Goal: Task Accomplishment & Management: Complete application form

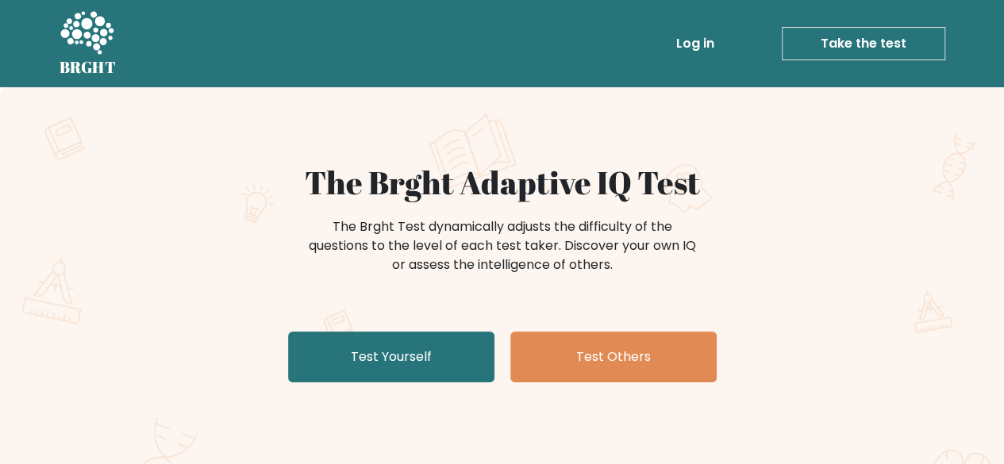
click at [391, 342] on link "Test Yourself" at bounding box center [391, 357] width 206 height 51
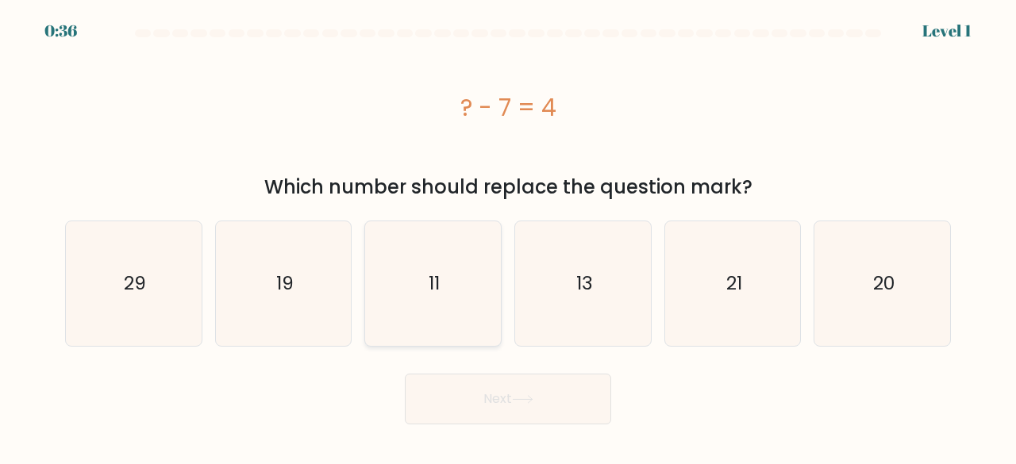
click at [414, 261] on icon "11" at bounding box center [433, 284] width 125 height 125
click at [508, 237] on input "c. 11" at bounding box center [508, 235] width 1 height 4
radio input "true"
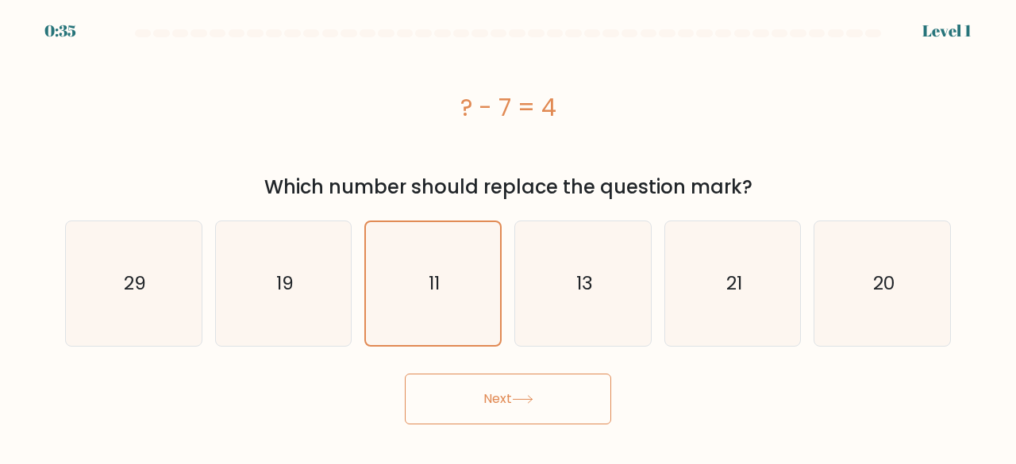
click at [490, 390] on button "Next" at bounding box center [508, 399] width 206 height 51
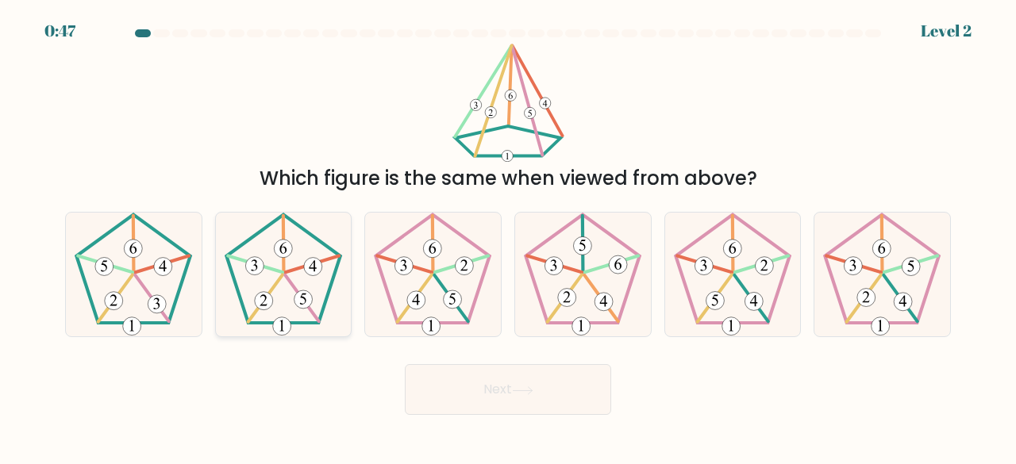
click at [305, 253] on icon at bounding box center [284, 275] width 125 height 125
click at [508, 237] on input "b." at bounding box center [508, 235] width 1 height 4
radio input "true"
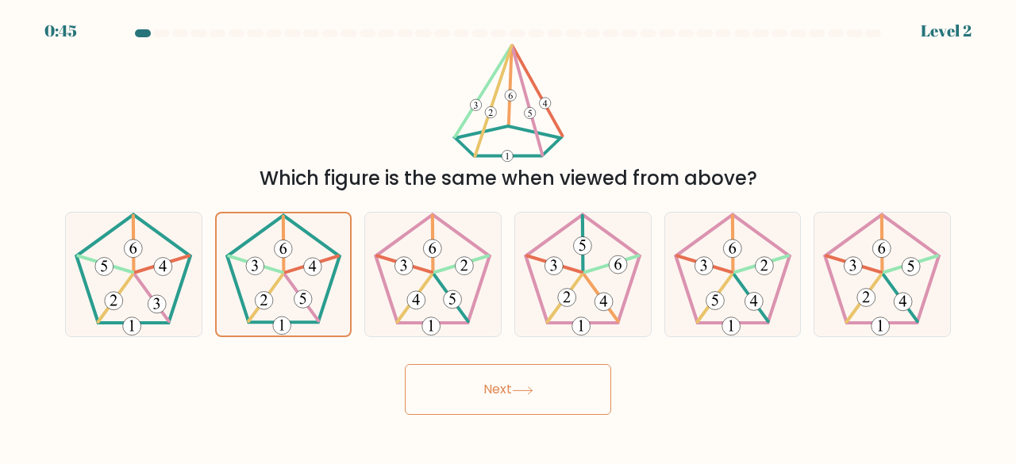
click at [529, 403] on button "Next" at bounding box center [508, 389] width 206 height 51
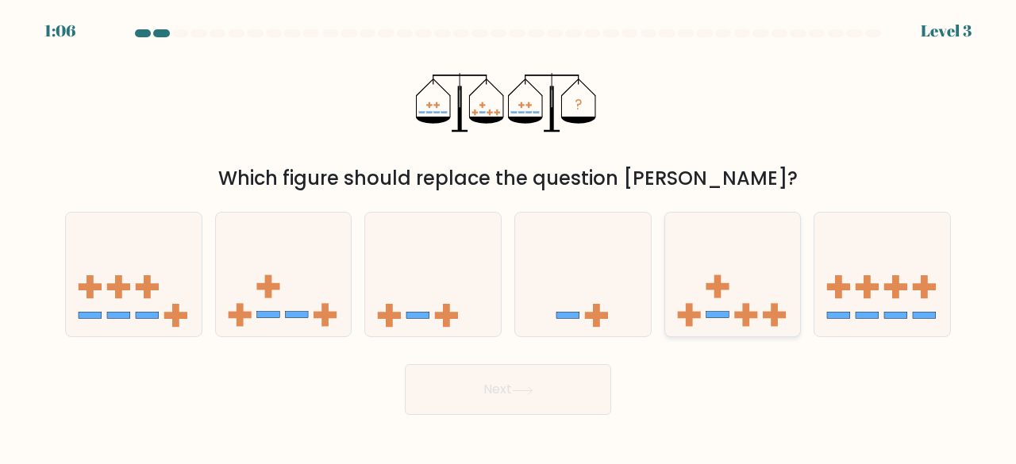
click at [713, 260] on icon at bounding box center [733, 274] width 136 height 112
click at [509, 237] on input "e." at bounding box center [508, 235] width 1 height 4
radio input "true"
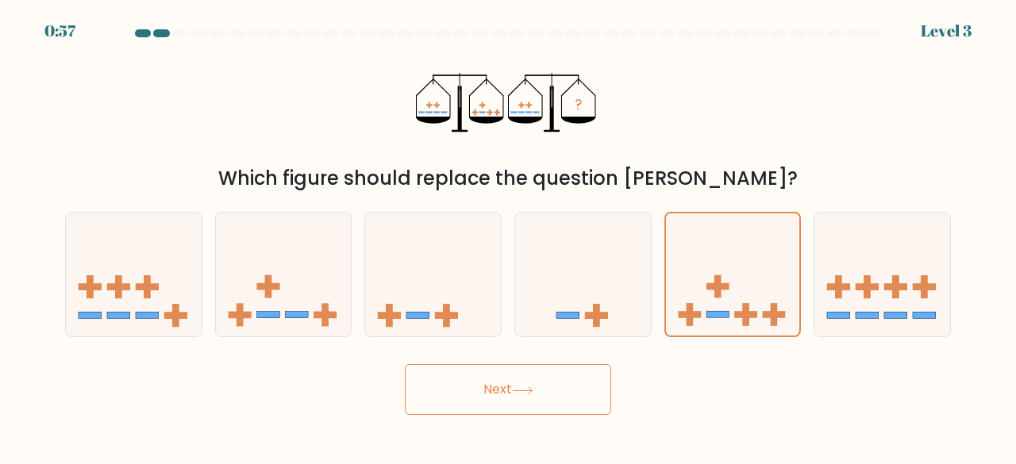
click at [507, 387] on button "Next" at bounding box center [508, 389] width 206 height 51
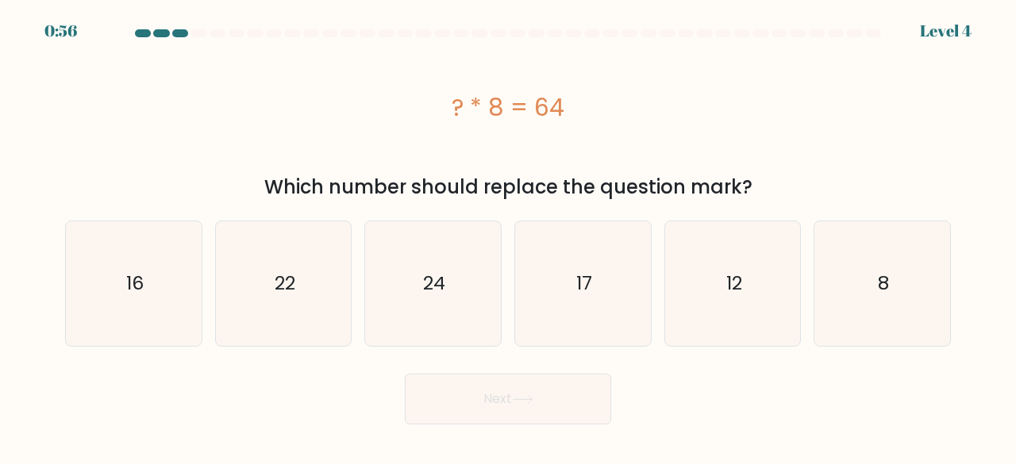
click at [507, 387] on button "Next" at bounding box center [508, 399] width 206 height 51
click at [883, 274] on text "8" at bounding box center [883, 284] width 11 height 26
click at [509, 237] on input "f. 8" at bounding box center [508, 235] width 1 height 4
radio input "true"
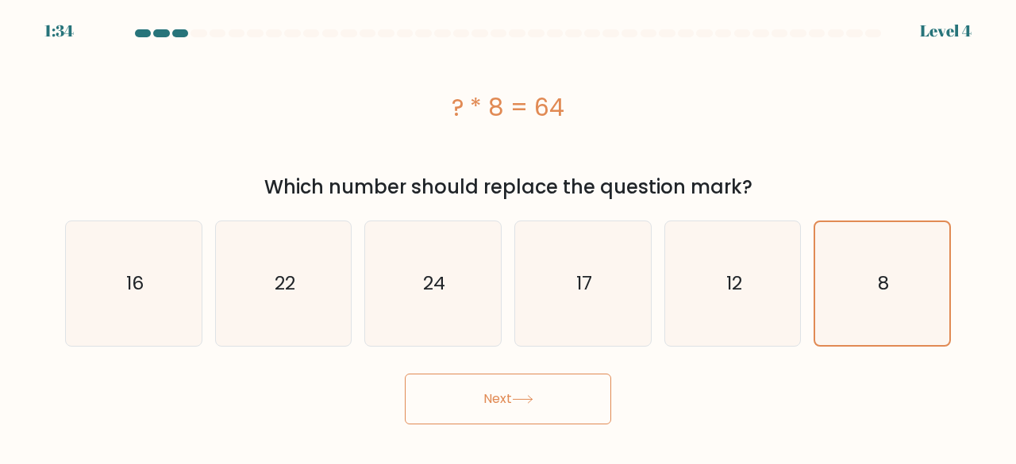
click at [557, 396] on button "Next" at bounding box center [508, 399] width 206 height 51
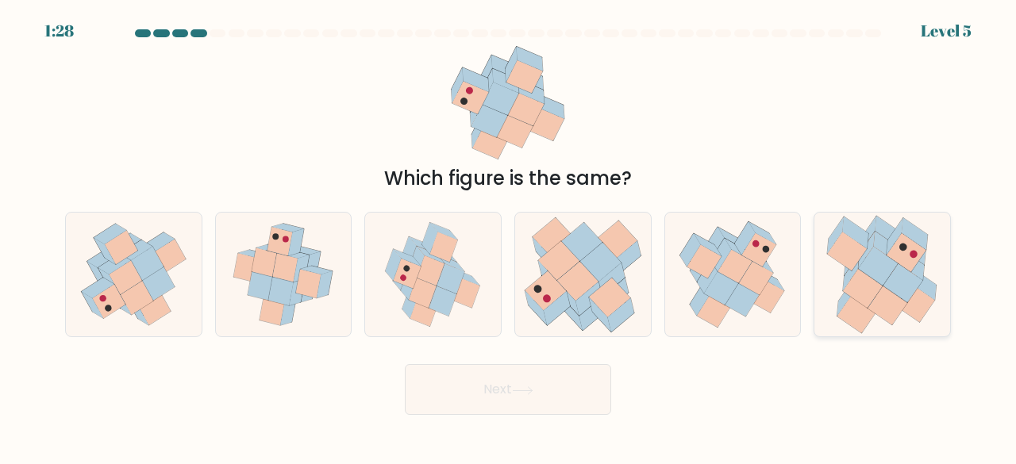
click at [883, 264] on icon at bounding box center [879, 266] width 40 height 39
click at [509, 237] on input "f." at bounding box center [508, 235] width 1 height 4
radio input "true"
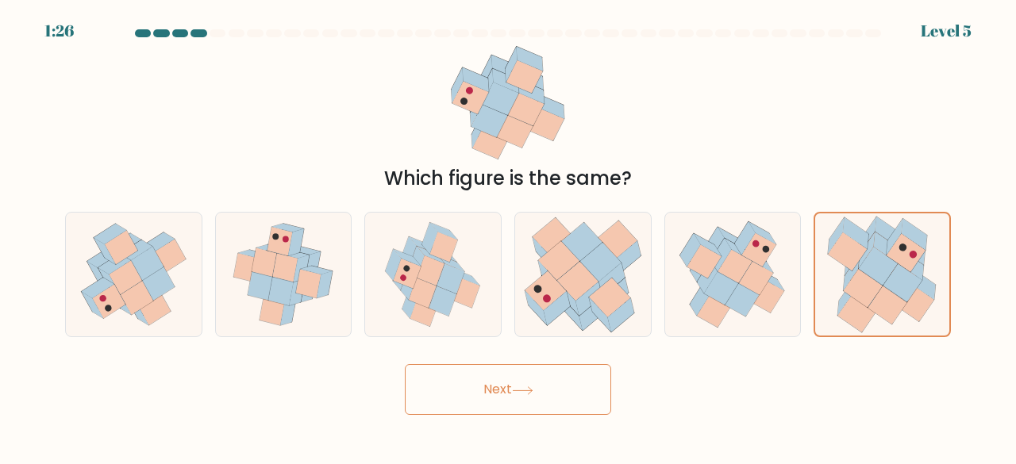
click at [555, 376] on button "Next" at bounding box center [508, 389] width 206 height 51
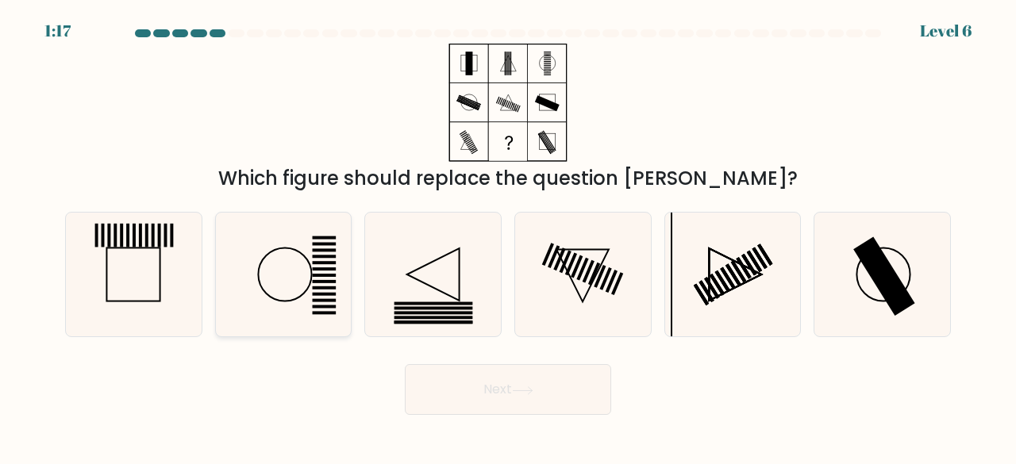
click at [295, 257] on icon at bounding box center [284, 275] width 125 height 125
click at [508, 237] on input "b." at bounding box center [508, 235] width 1 height 4
radio input "true"
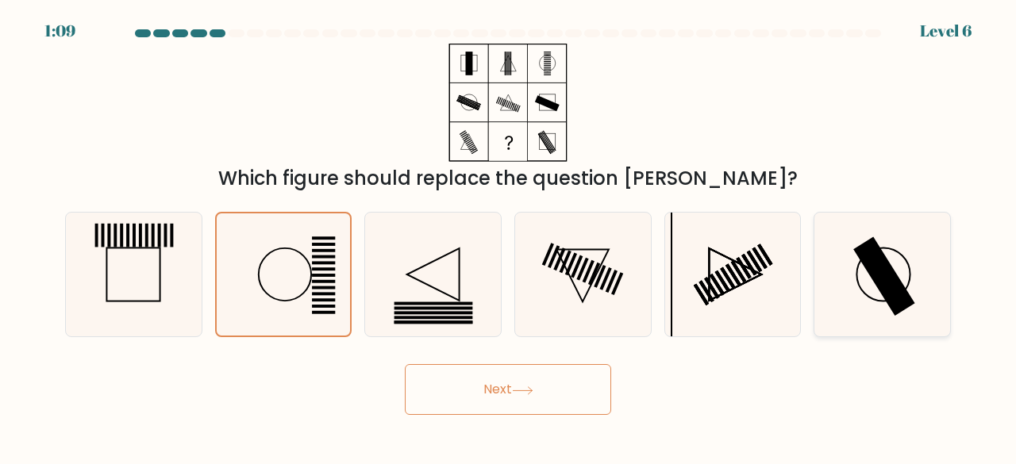
click at [884, 293] on rect at bounding box center [885, 276] width 62 height 79
click at [509, 237] on input "f." at bounding box center [508, 235] width 1 height 4
radio input "true"
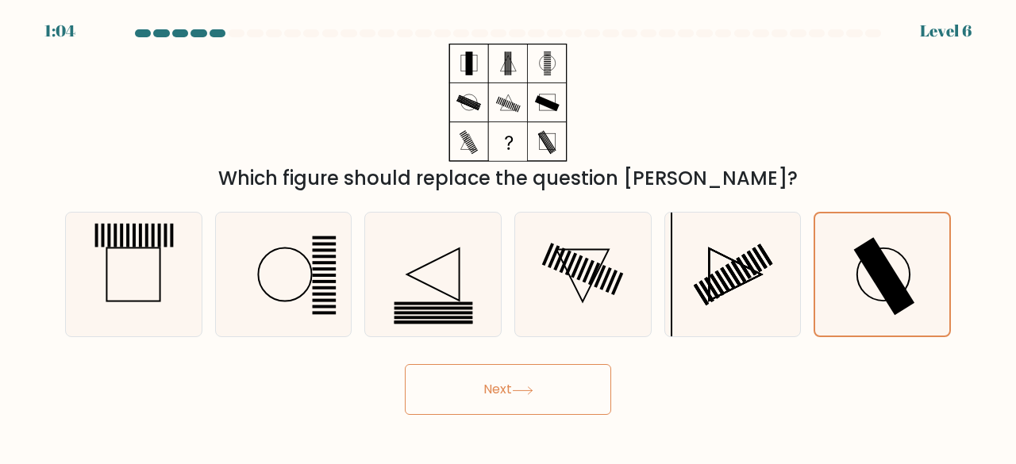
click at [472, 372] on button "Next" at bounding box center [508, 389] width 206 height 51
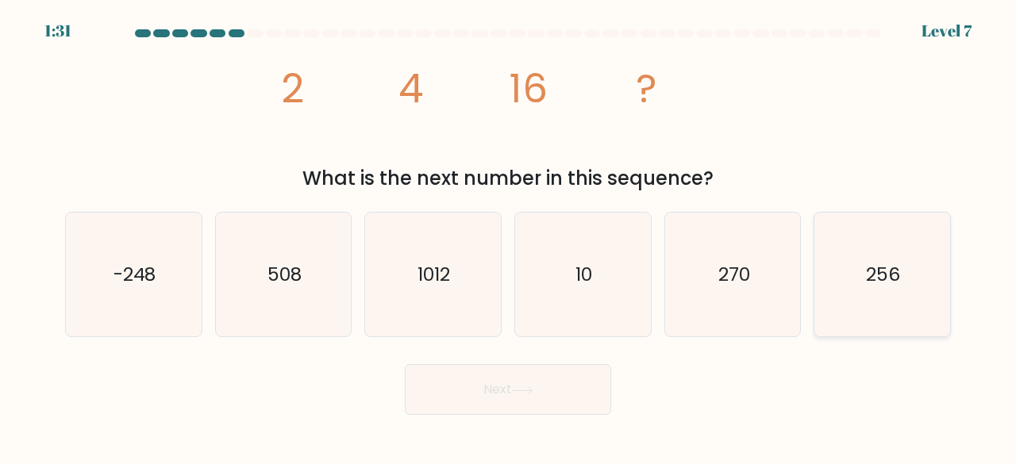
click at [884, 269] on text "256" at bounding box center [884, 274] width 34 height 26
click at [509, 237] on input "f. 256" at bounding box center [508, 235] width 1 height 4
radio input "true"
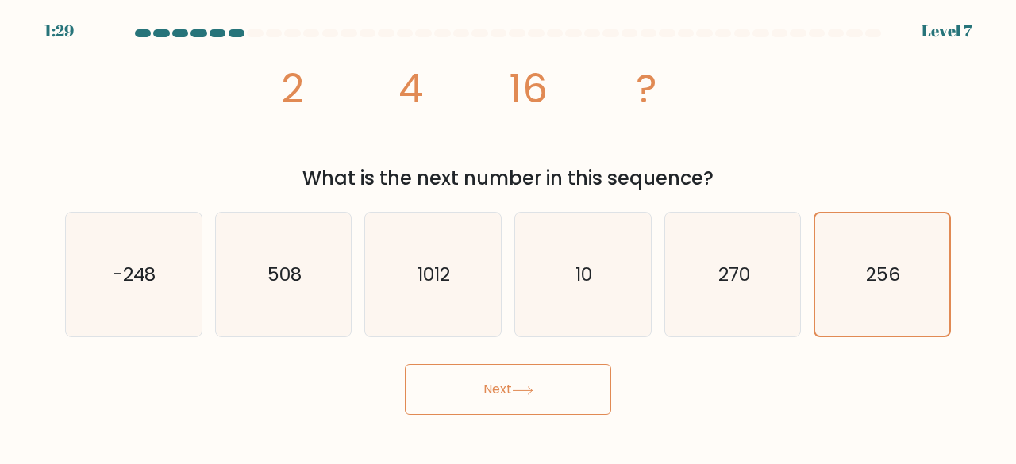
click at [592, 384] on button "Next" at bounding box center [508, 389] width 206 height 51
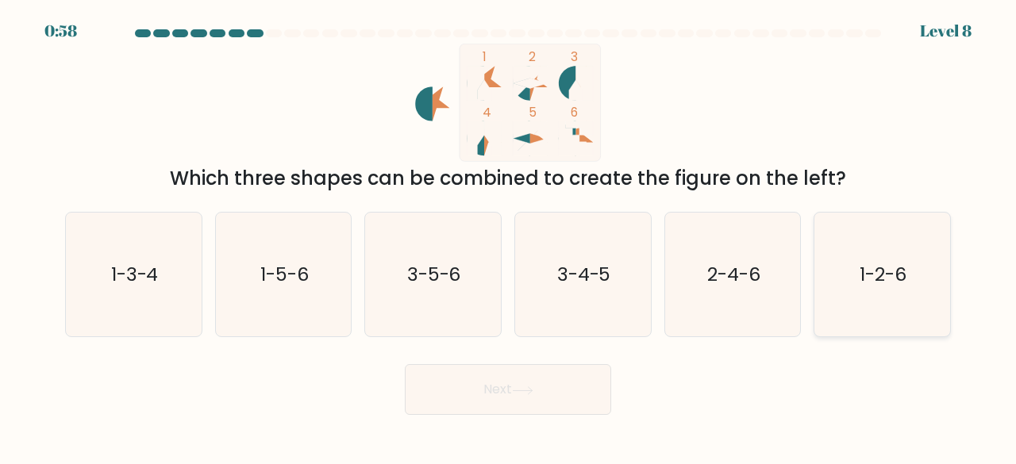
click at [915, 252] on icon "1-2-6" at bounding box center [882, 275] width 125 height 125
click at [509, 237] on input "f. 1-2-6" at bounding box center [508, 235] width 1 height 4
radio input "true"
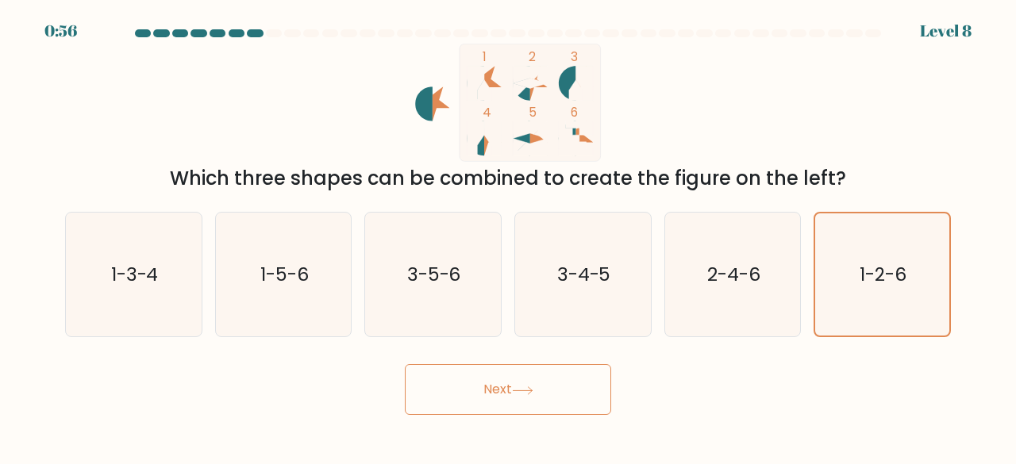
click at [491, 381] on button "Next" at bounding box center [508, 389] width 206 height 51
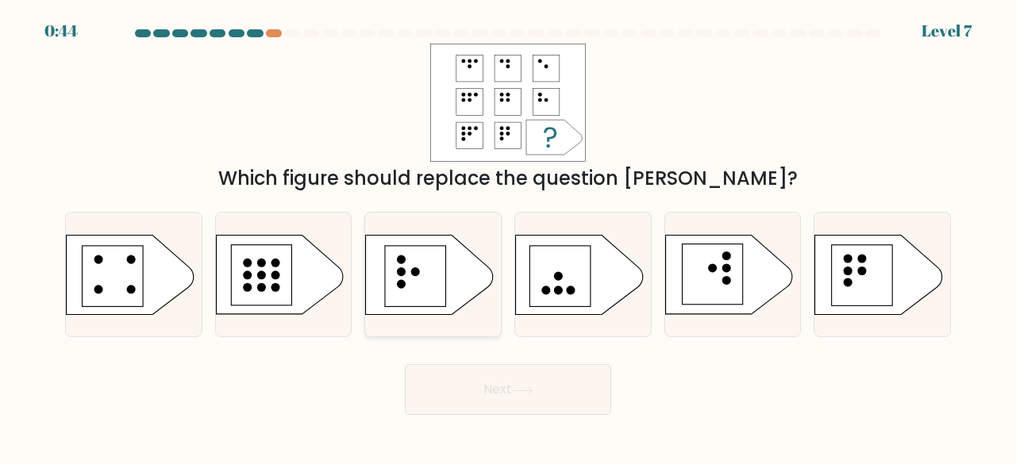
click at [400, 274] on circle at bounding box center [401, 272] width 9 height 9
click at [508, 237] on input "c." at bounding box center [508, 235] width 1 height 4
radio input "true"
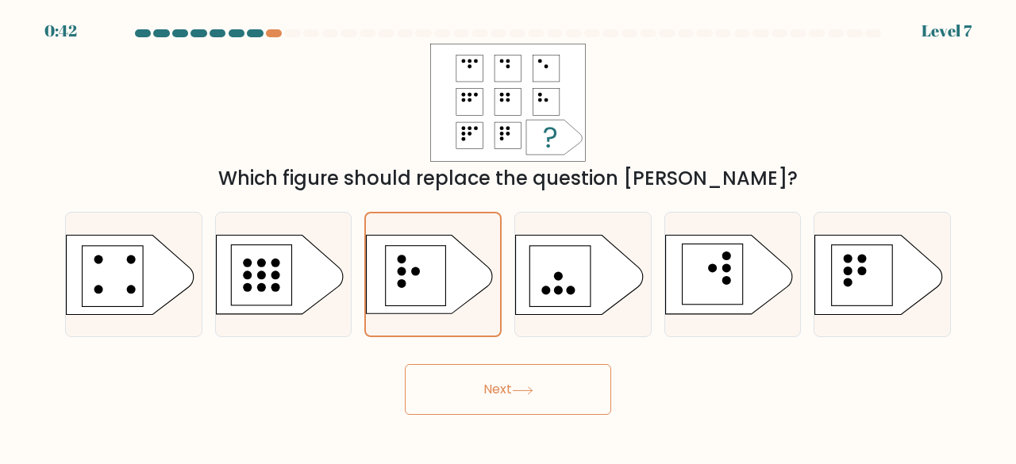
click at [514, 383] on button "Next" at bounding box center [508, 389] width 206 height 51
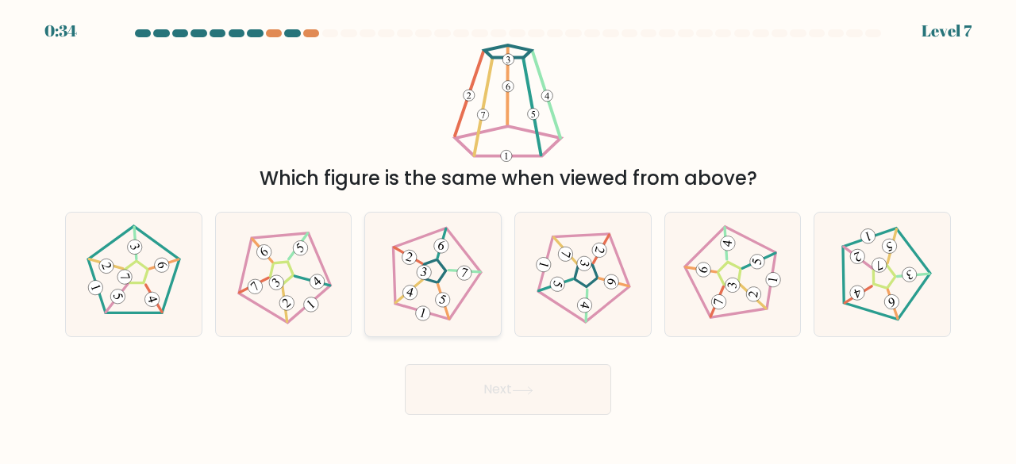
click at [458, 289] on icon at bounding box center [432, 274] width 99 height 99
click at [508, 237] on input "c." at bounding box center [508, 235] width 1 height 4
radio input "true"
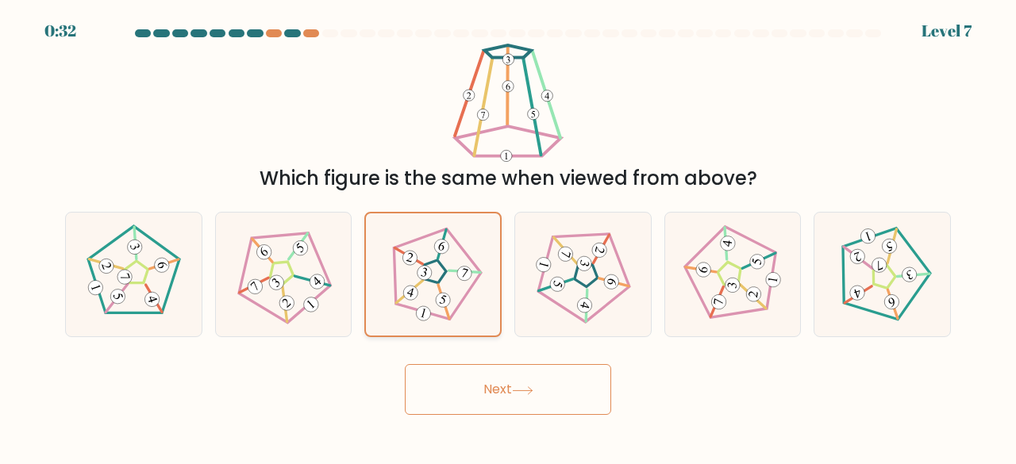
click at [458, 289] on icon at bounding box center [433, 274] width 98 height 98
click at [508, 237] on input "c." at bounding box center [508, 235] width 1 height 4
click at [459, 291] on icon at bounding box center [433, 274] width 98 height 98
click at [508, 237] on input "c." at bounding box center [508, 235] width 1 height 4
click at [459, 291] on icon at bounding box center [433, 274] width 98 height 98
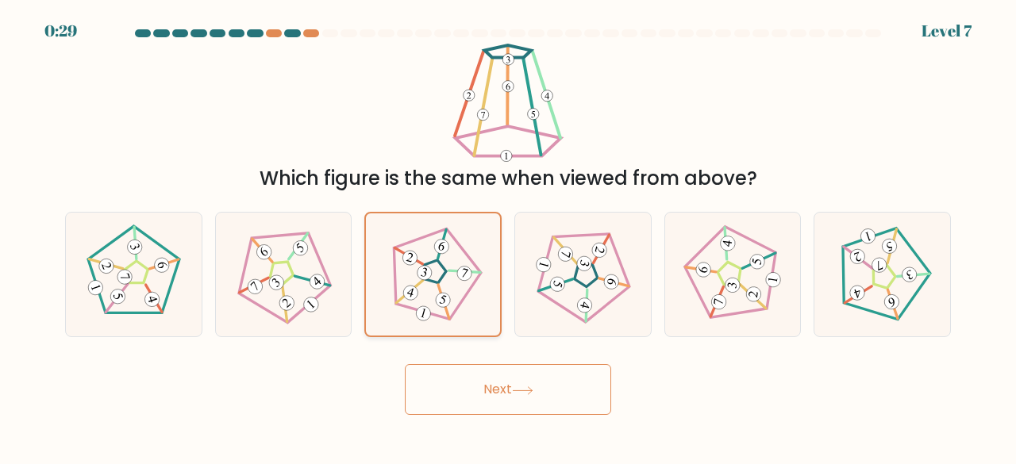
click at [508, 237] on input "c." at bounding box center [508, 235] width 1 height 4
click at [431, 276] on icon at bounding box center [433, 274] width 98 height 98
click at [508, 237] on input "c." at bounding box center [508, 235] width 1 height 4
click at [568, 293] on icon at bounding box center [583, 274] width 99 height 99
click at [509, 237] on input "d." at bounding box center [508, 235] width 1 height 4
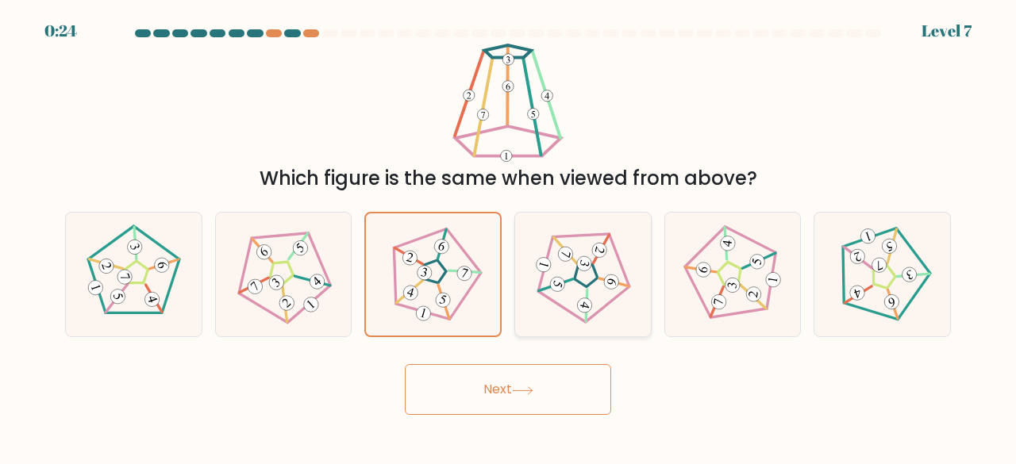
radio input "true"
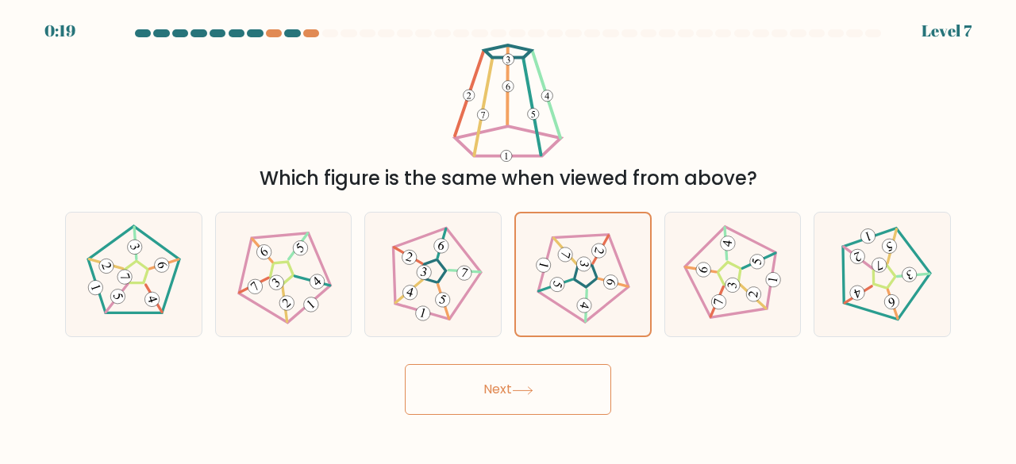
click at [534, 399] on button "Next" at bounding box center [508, 389] width 206 height 51
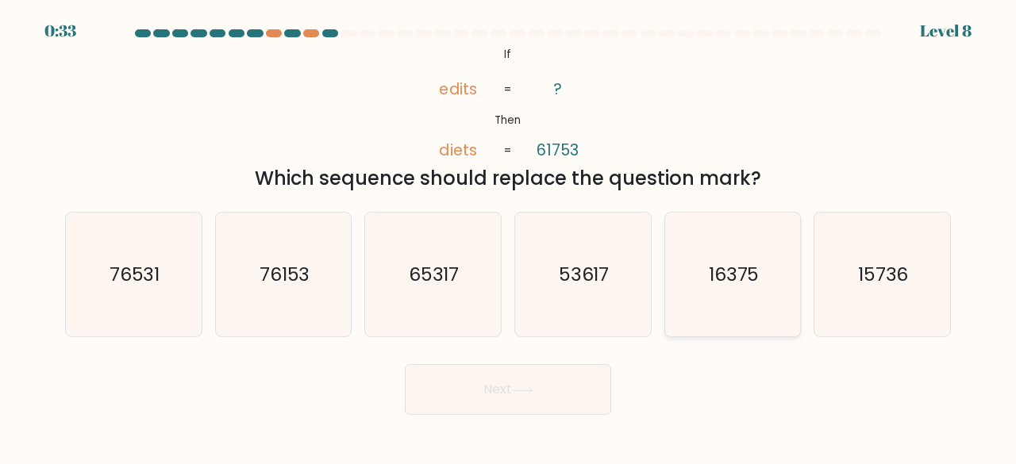
click at [680, 298] on icon "16375" at bounding box center [733, 275] width 125 height 125
click at [509, 237] on input "e. 16375" at bounding box center [508, 235] width 1 height 4
radio input "true"
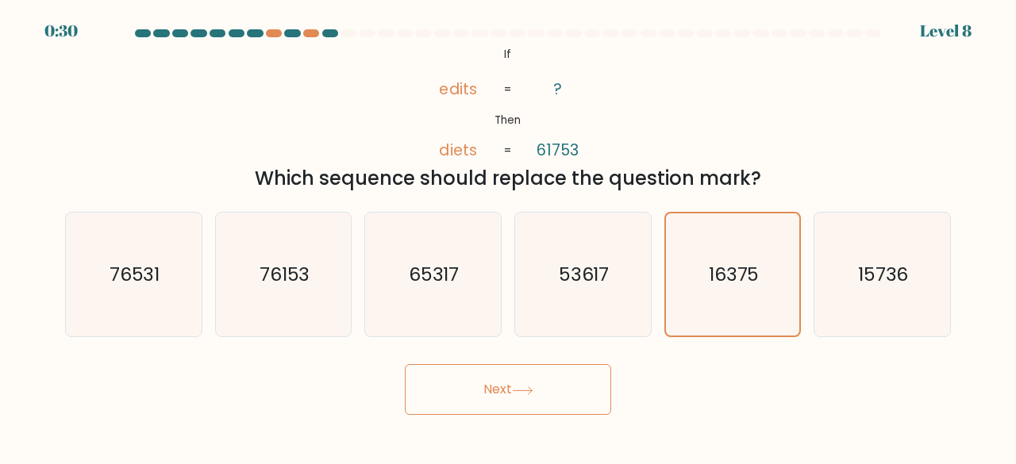
click at [559, 376] on button "Next" at bounding box center [508, 389] width 206 height 51
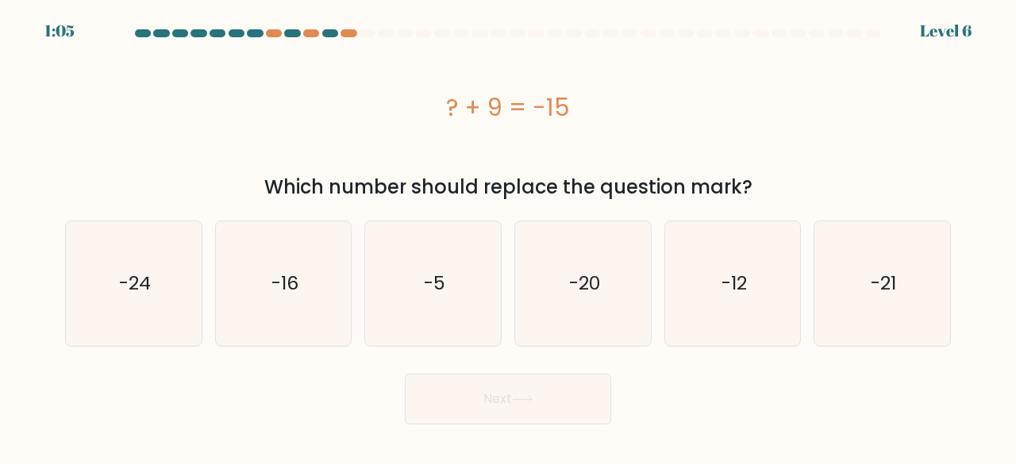
click at [559, 376] on button "Next" at bounding box center [508, 399] width 206 height 51
click at [881, 277] on text "-21" at bounding box center [883, 284] width 25 height 26
click at [509, 237] on input "f. -21" at bounding box center [508, 235] width 1 height 4
radio input "true"
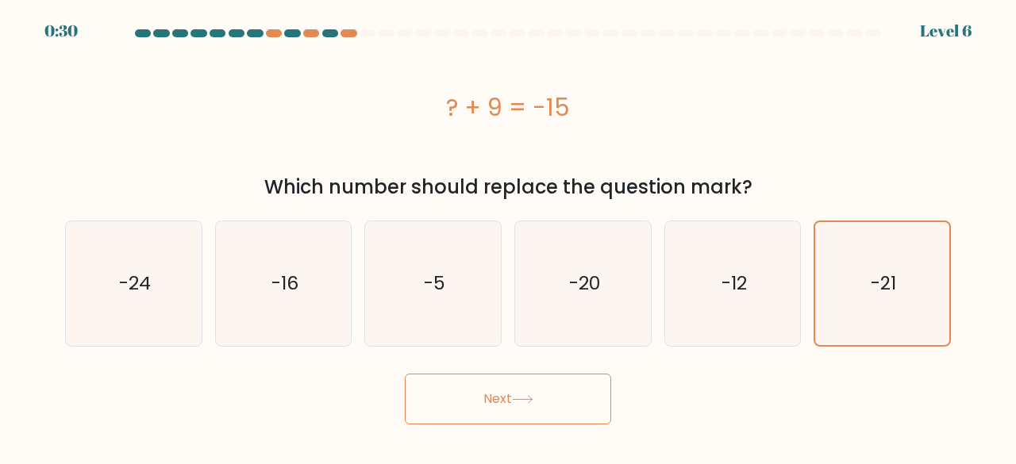
click at [521, 401] on icon at bounding box center [522, 399] width 21 height 9
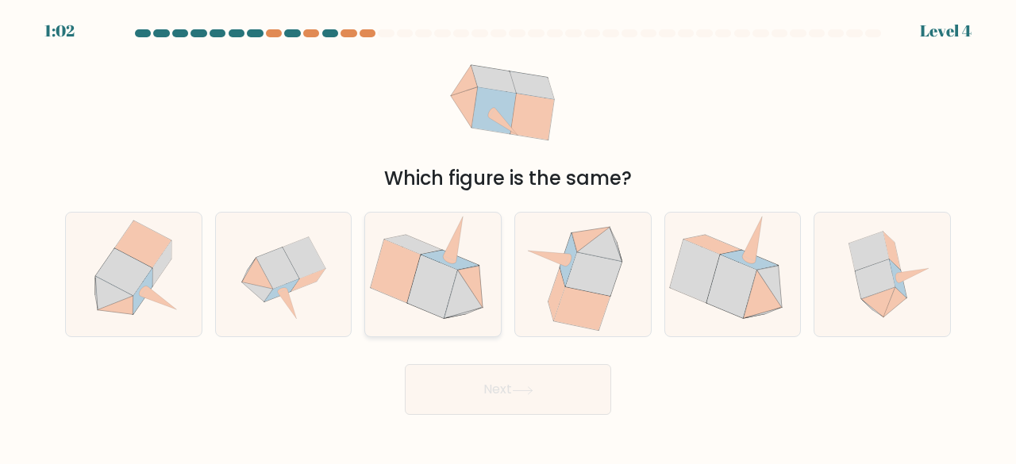
click at [459, 258] on icon at bounding box center [450, 260] width 57 height 19
click at [508, 237] on input "c." at bounding box center [508, 235] width 1 height 4
radio input "true"
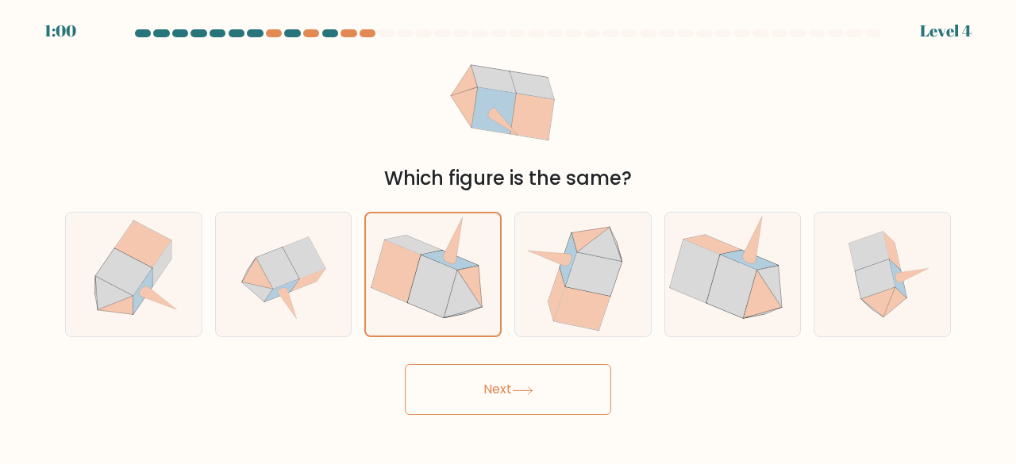
click at [503, 385] on button "Next" at bounding box center [508, 389] width 206 height 51
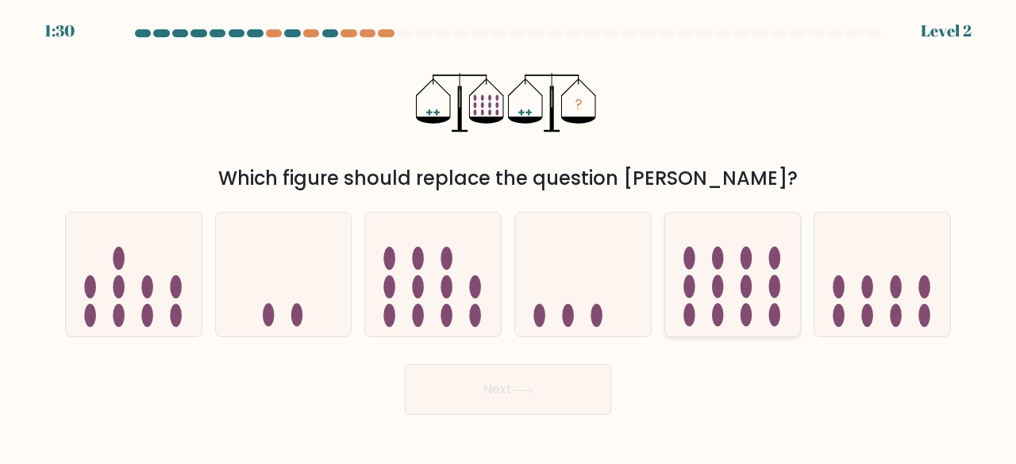
click at [687, 261] on ellipse at bounding box center [690, 258] width 12 height 23
click at [509, 237] on input "e." at bounding box center [508, 235] width 1 height 4
radio input "true"
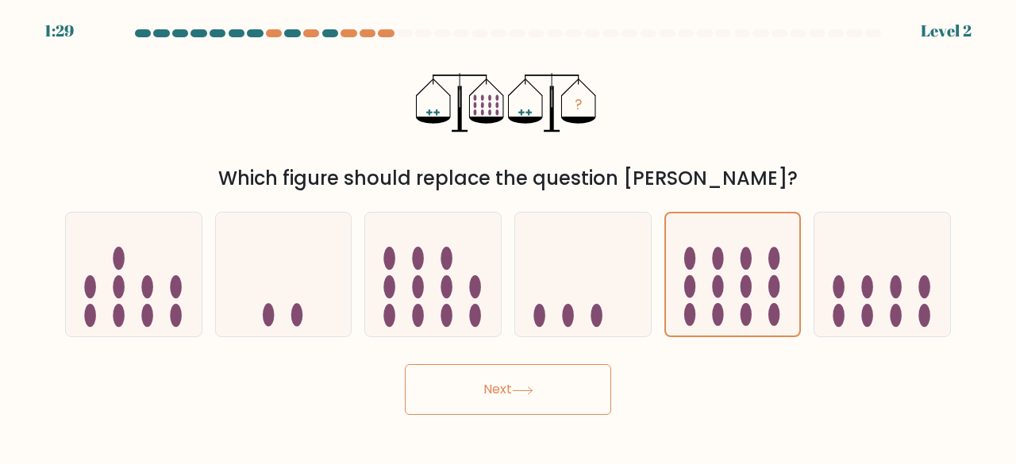
click at [537, 372] on button "Next" at bounding box center [508, 389] width 206 height 51
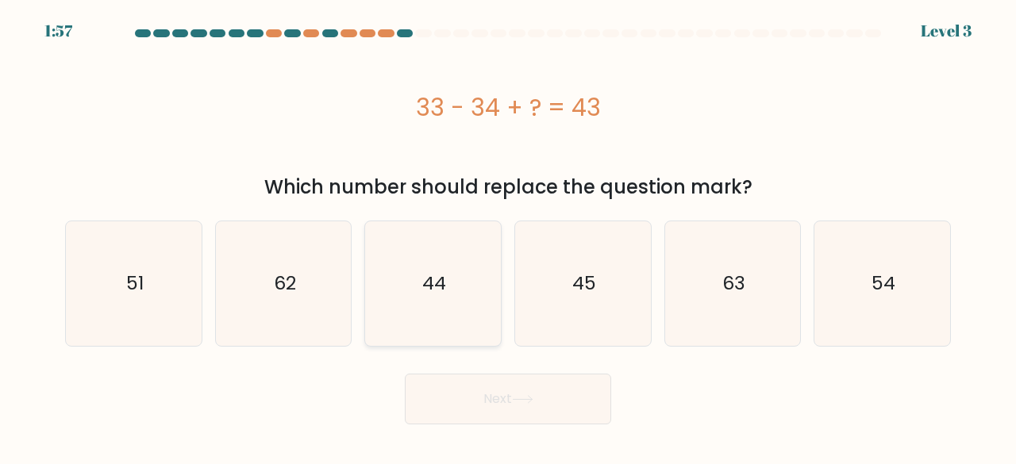
click at [465, 296] on icon "44" at bounding box center [433, 284] width 125 height 125
click at [508, 237] on input "c. 44" at bounding box center [508, 235] width 1 height 4
radio input "true"
click at [491, 387] on button "Next" at bounding box center [508, 399] width 206 height 51
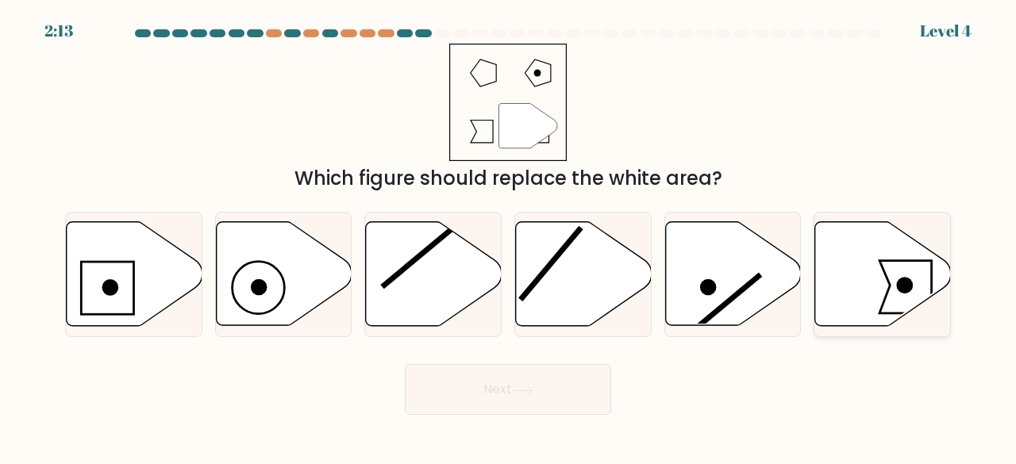
click at [886, 227] on icon at bounding box center [883, 274] width 136 height 104
click at [509, 233] on input "f." at bounding box center [508, 235] width 1 height 4
radio input "true"
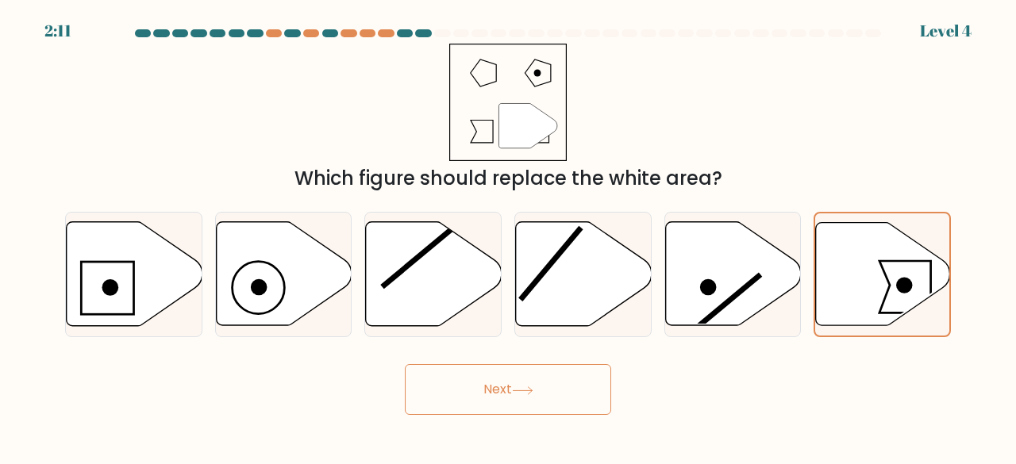
click at [562, 387] on button "Next" at bounding box center [508, 389] width 206 height 51
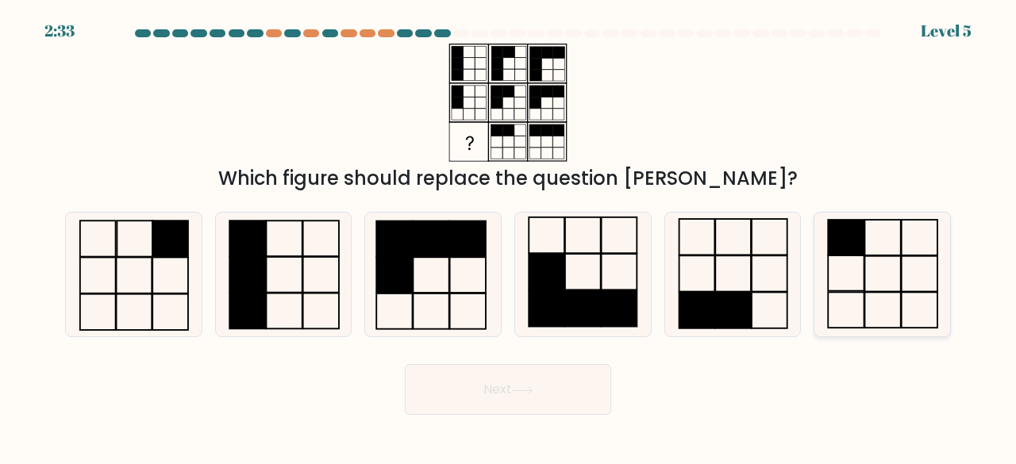
click at [891, 256] on rect at bounding box center [883, 274] width 37 height 36
click at [509, 237] on input "f." at bounding box center [508, 235] width 1 height 4
radio input "true"
click at [570, 384] on button "Next" at bounding box center [508, 389] width 206 height 51
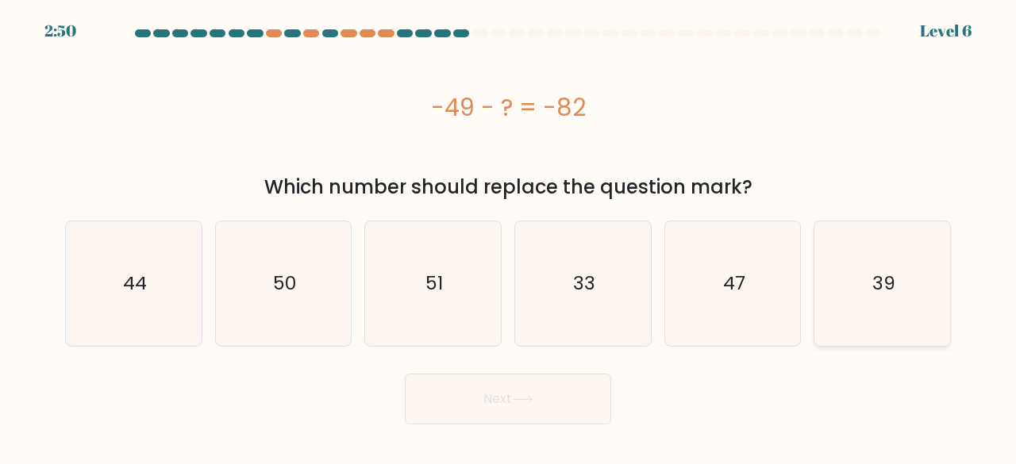
click at [843, 269] on icon "39" at bounding box center [882, 284] width 125 height 125
click at [509, 237] on input "f. 39" at bounding box center [508, 235] width 1 height 4
radio input "true"
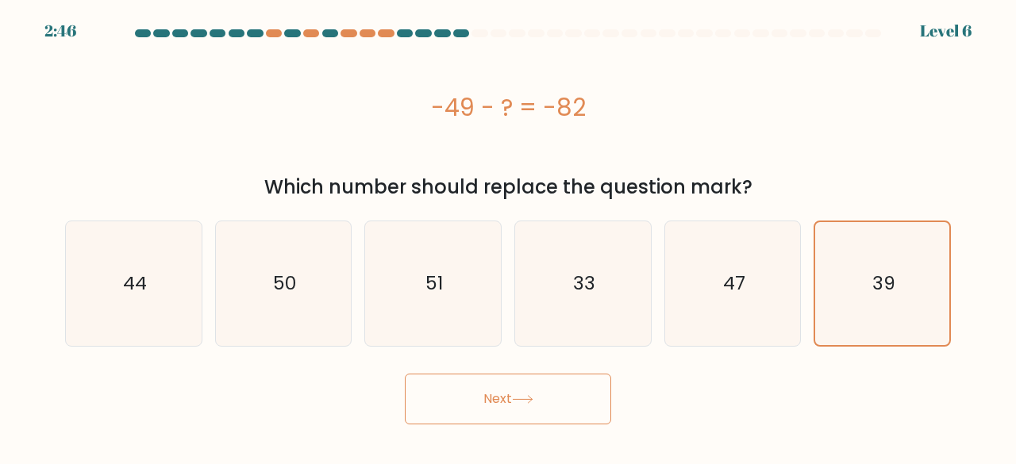
click at [523, 393] on button "Next" at bounding box center [508, 399] width 206 height 51
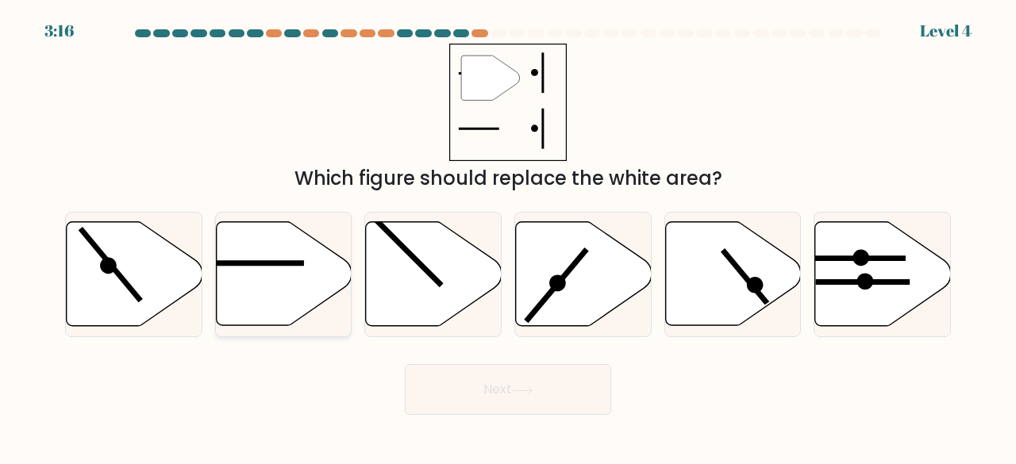
click at [257, 272] on icon at bounding box center [284, 274] width 136 height 104
click at [508, 237] on input "b." at bounding box center [508, 235] width 1 height 4
radio input "true"
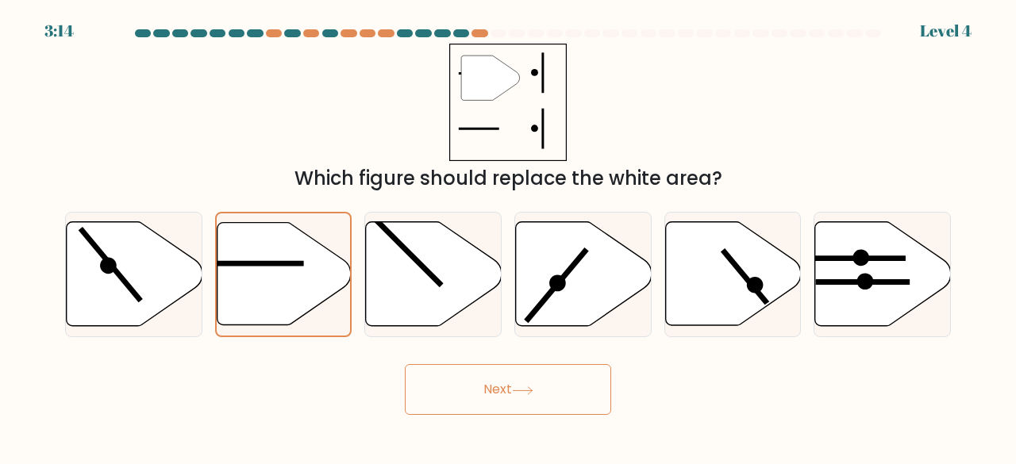
click at [456, 371] on button "Next" at bounding box center [508, 389] width 206 height 51
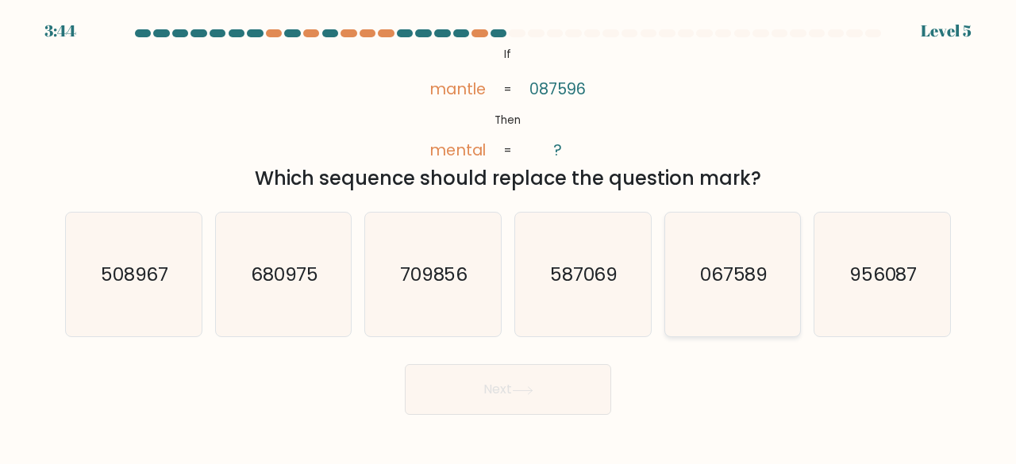
click at [706, 260] on icon "067589" at bounding box center [733, 275] width 125 height 125
click at [509, 237] on input "e. 067589" at bounding box center [508, 235] width 1 height 4
radio input "true"
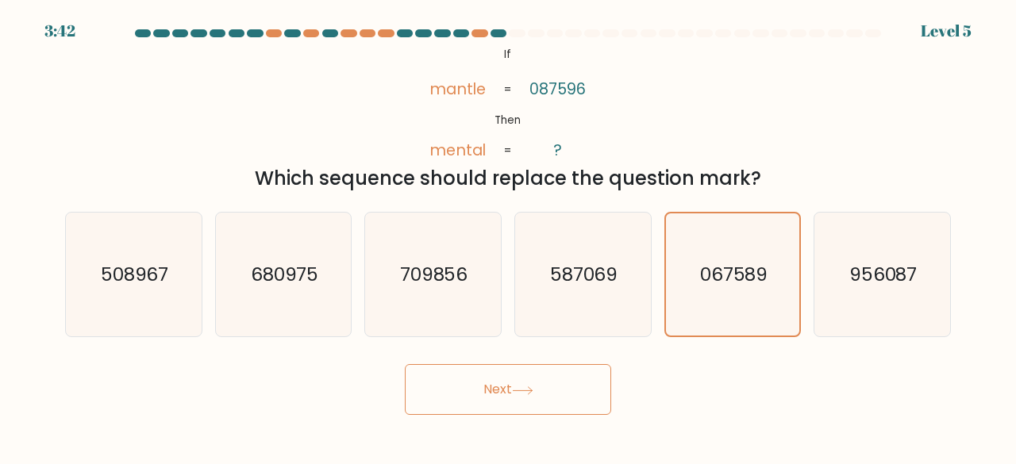
click at [537, 381] on button "Next" at bounding box center [508, 389] width 206 height 51
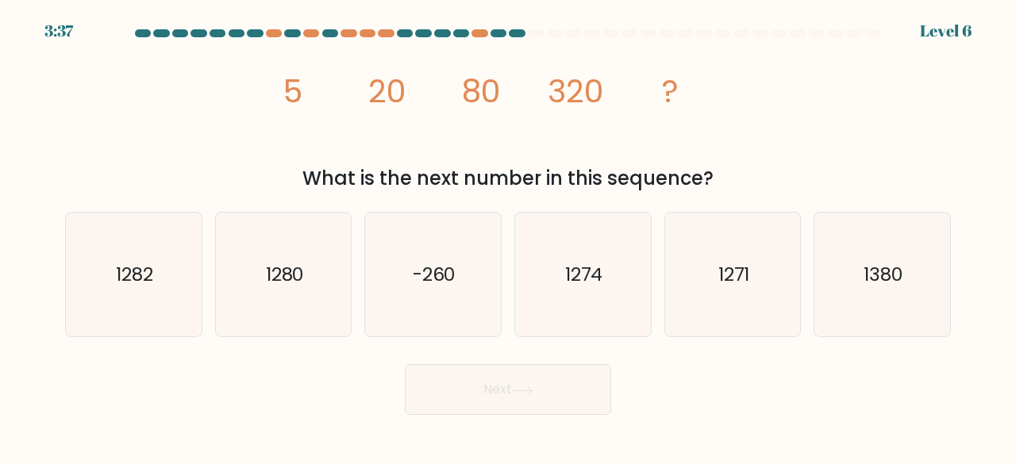
click at [533, 403] on button "Next" at bounding box center [508, 389] width 206 height 51
click at [310, 311] on icon "1280" at bounding box center [284, 275] width 125 height 125
click at [508, 237] on input "b. 1280" at bounding box center [508, 235] width 1 height 4
radio input "true"
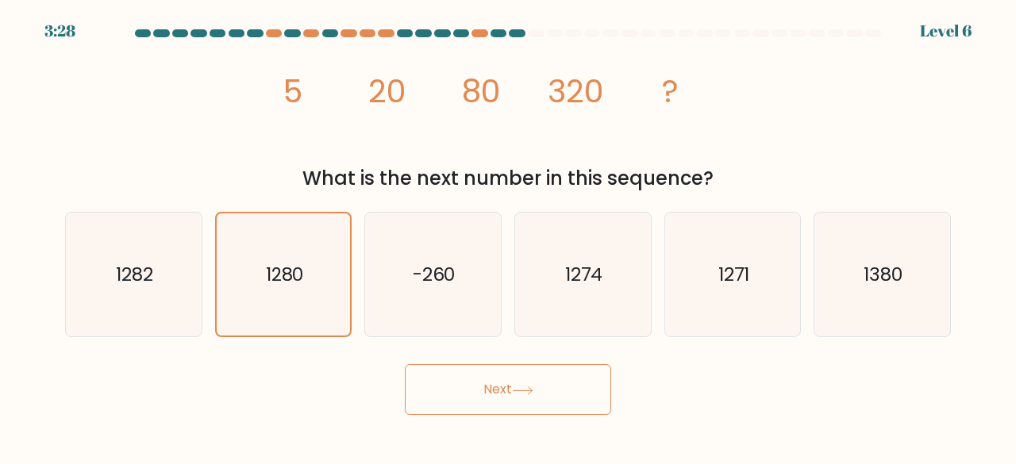
click at [518, 397] on button "Next" at bounding box center [508, 389] width 206 height 51
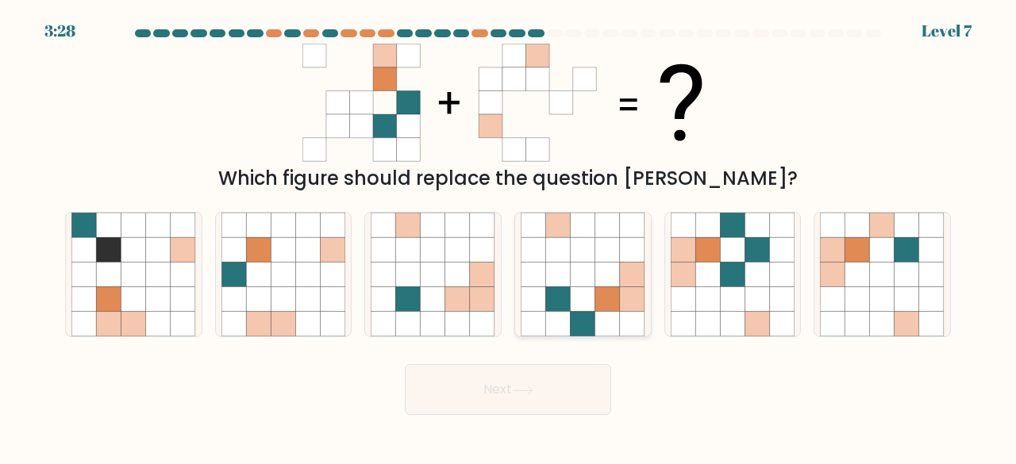
click at [552, 299] on icon at bounding box center [557, 299] width 25 height 25
click at [509, 237] on input "d." at bounding box center [508, 235] width 1 height 4
radio input "true"
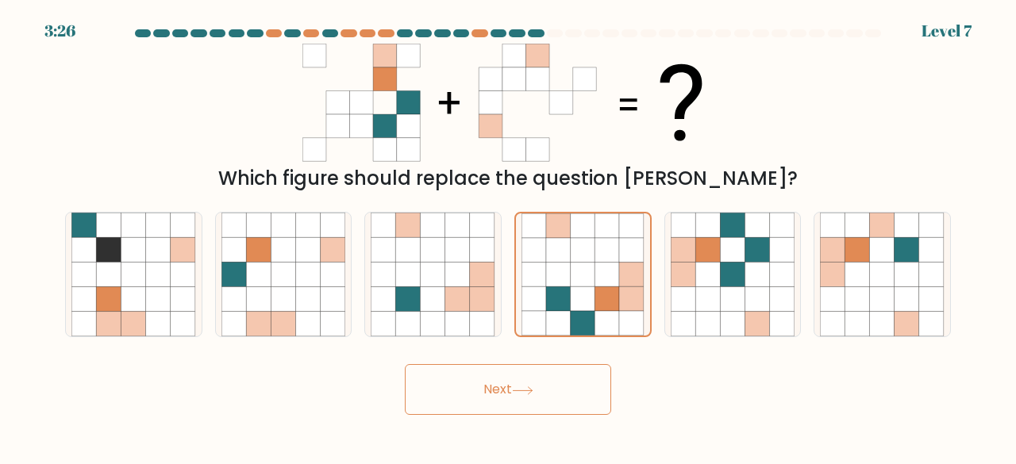
click at [532, 384] on button "Next" at bounding box center [508, 389] width 206 height 51
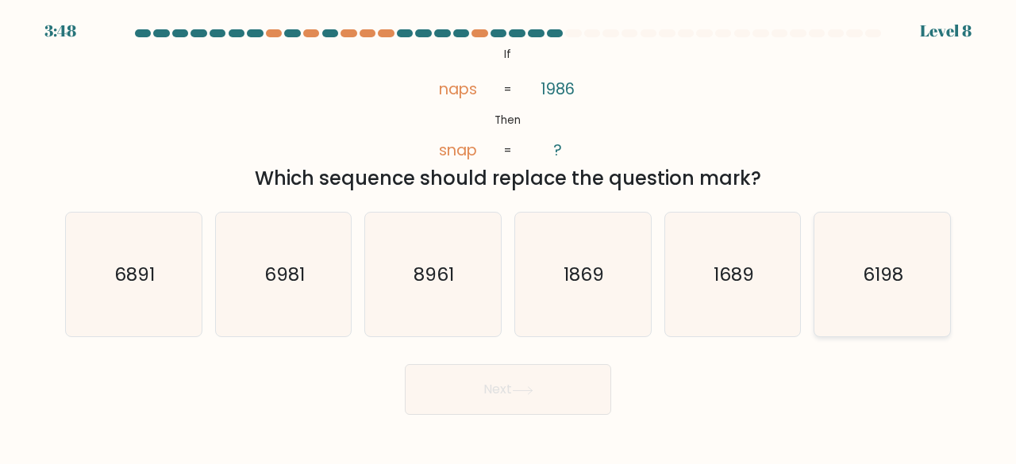
click at [838, 270] on icon "6198" at bounding box center [882, 275] width 125 height 125
click at [509, 237] on input "f. 6198" at bounding box center [508, 235] width 1 height 4
radio input "true"
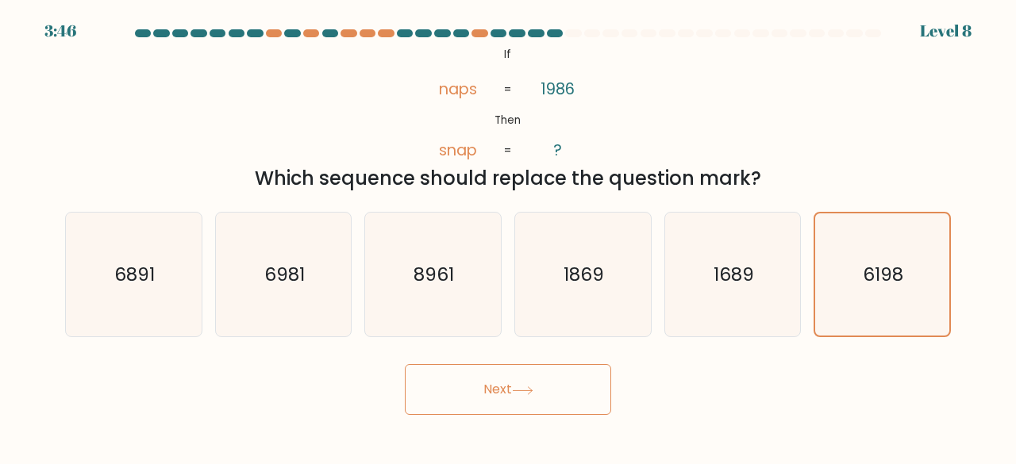
click at [559, 379] on button "Next" at bounding box center [508, 389] width 206 height 51
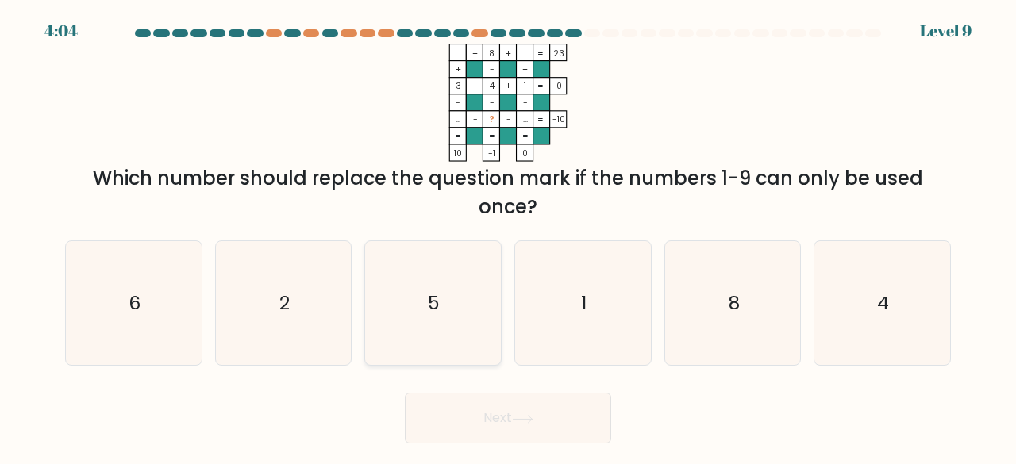
click at [457, 302] on icon "5" at bounding box center [433, 303] width 125 height 125
click at [508, 237] on input "c. 5" at bounding box center [508, 235] width 1 height 4
radio input "true"
click at [513, 417] on button "Next" at bounding box center [508, 418] width 206 height 51
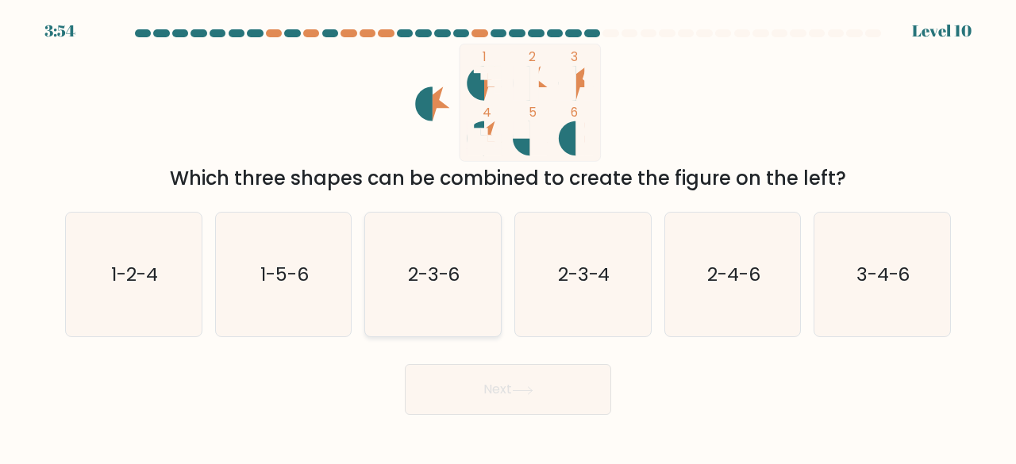
click at [420, 287] on text "2-3-6" at bounding box center [434, 274] width 52 height 26
click at [508, 237] on input "c. 2-3-6" at bounding box center [508, 235] width 1 height 4
radio input "true"
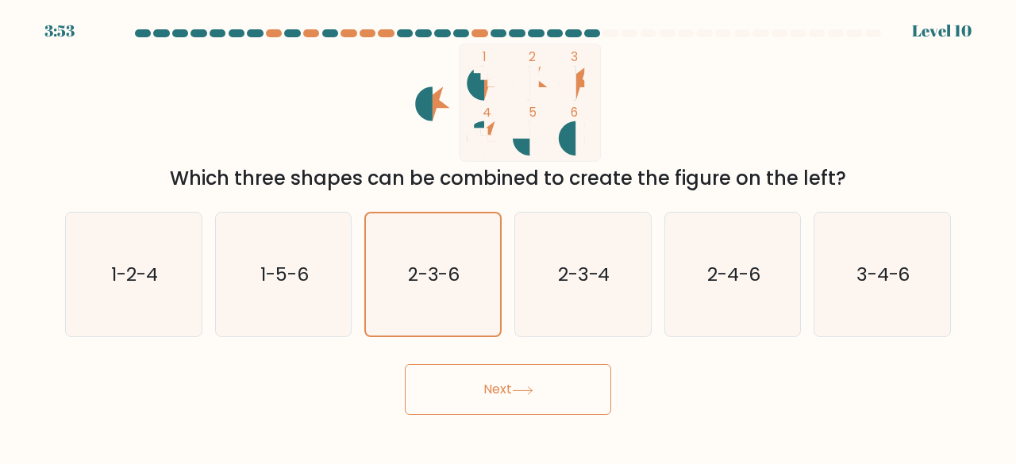
click at [462, 380] on button "Next" at bounding box center [508, 389] width 206 height 51
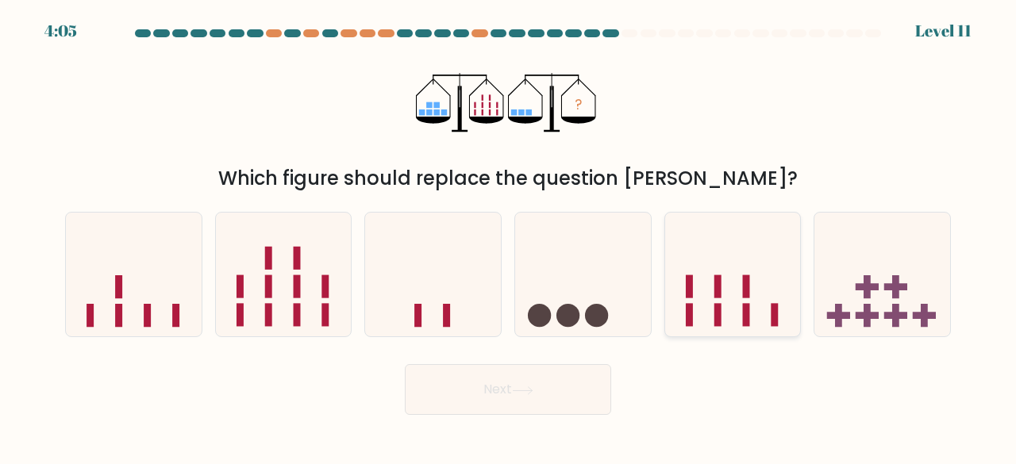
click at [723, 306] on icon at bounding box center [733, 274] width 136 height 112
click at [509, 237] on input "e." at bounding box center [508, 235] width 1 height 4
radio input "true"
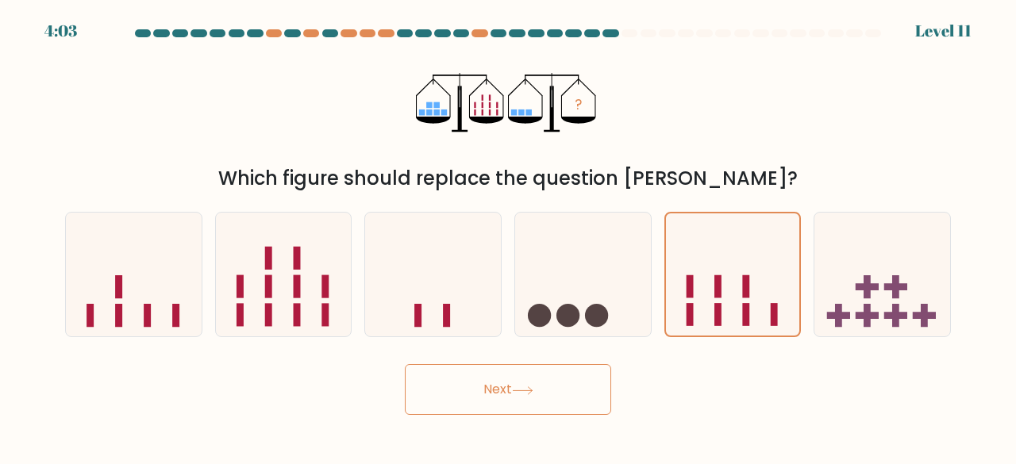
click at [575, 381] on button "Next" at bounding box center [508, 389] width 206 height 51
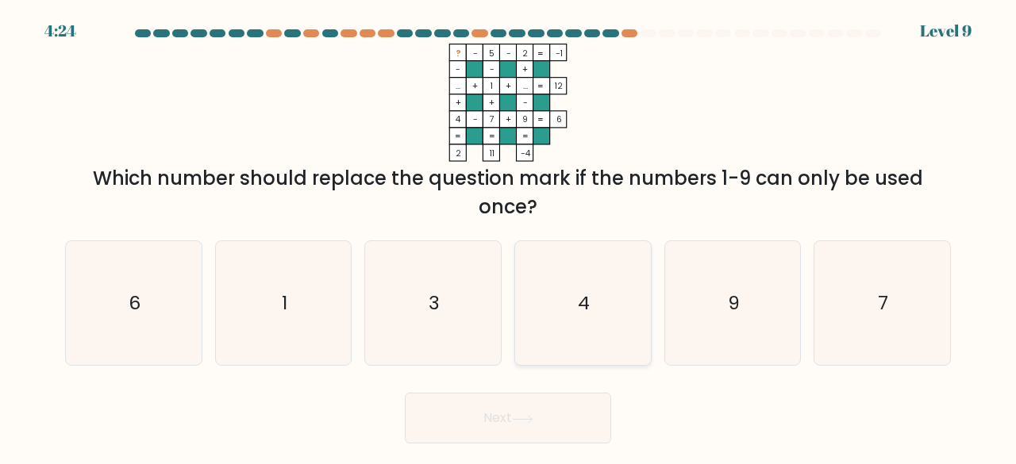
click at [601, 328] on icon "4" at bounding box center [583, 303] width 125 height 125
click at [509, 237] on input "d. 4" at bounding box center [508, 235] width 1 height 4
radio input "true"
click at [541, 426] on button "Next" at bounding box center [508, 418] width 206 height 51
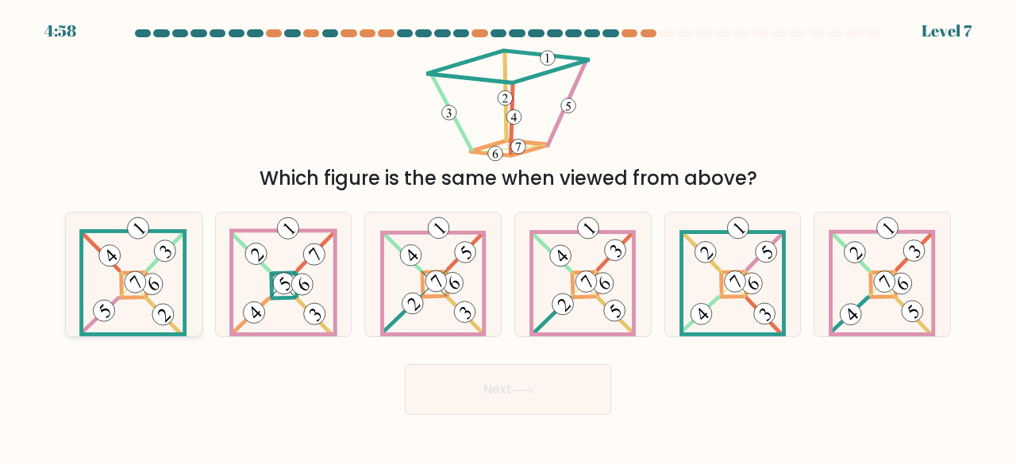
click at [154, 293] on 877 at bounding box center [152, 284] width 30 height 30
click at [508, 237] on input "a." at bounding box center [508, 235] width 1 height 4
radio input "true"
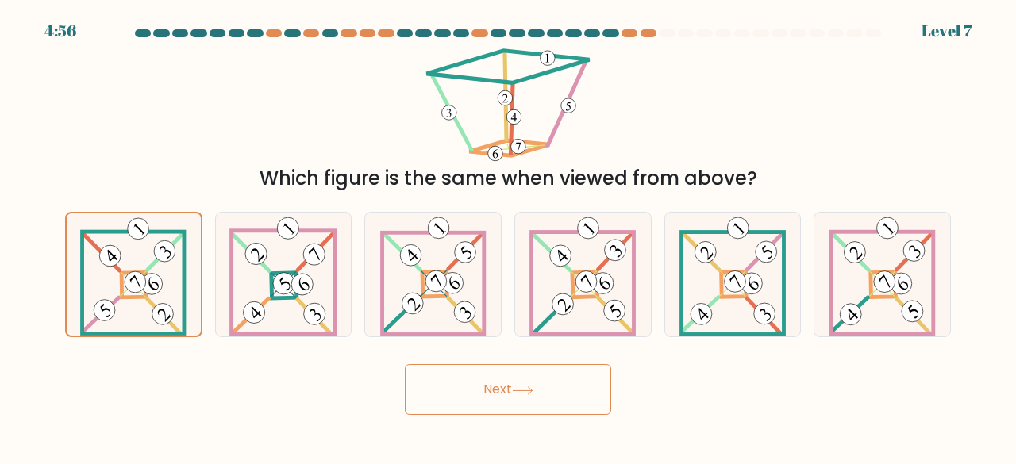
click at [440, 384] on button "Next" at bounding box center [508, 389] width 206 height 51
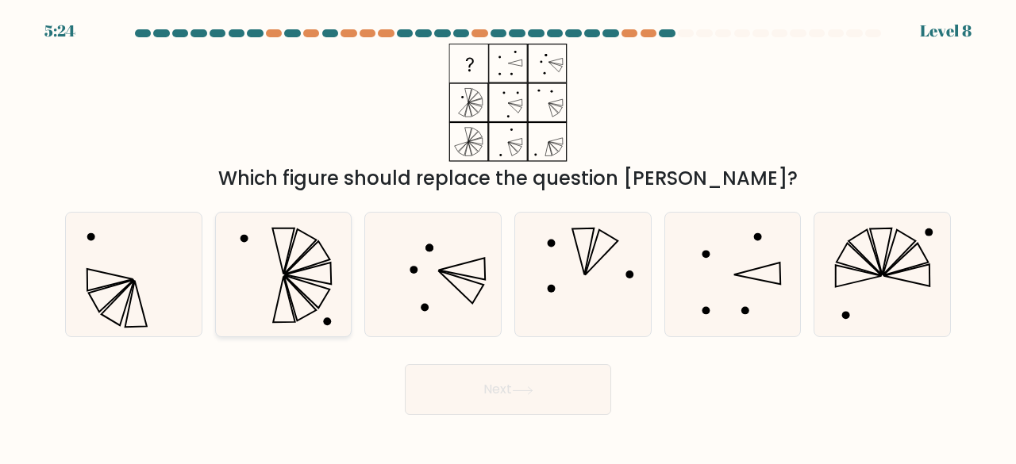
click at [313, 283] on icon at bounding box center [284, 275] width 125 height 125
click at [508, 237] on input "b." at bounding box center [508, 235] width 1 height 4
radio input "true"
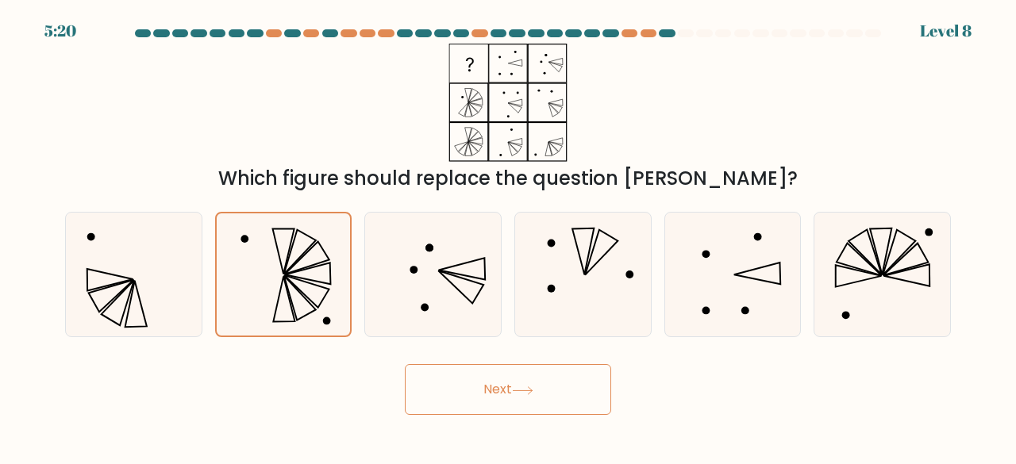
click at [427, 372] on button "Next" at bounding box center [508, 389] width 206 height 51
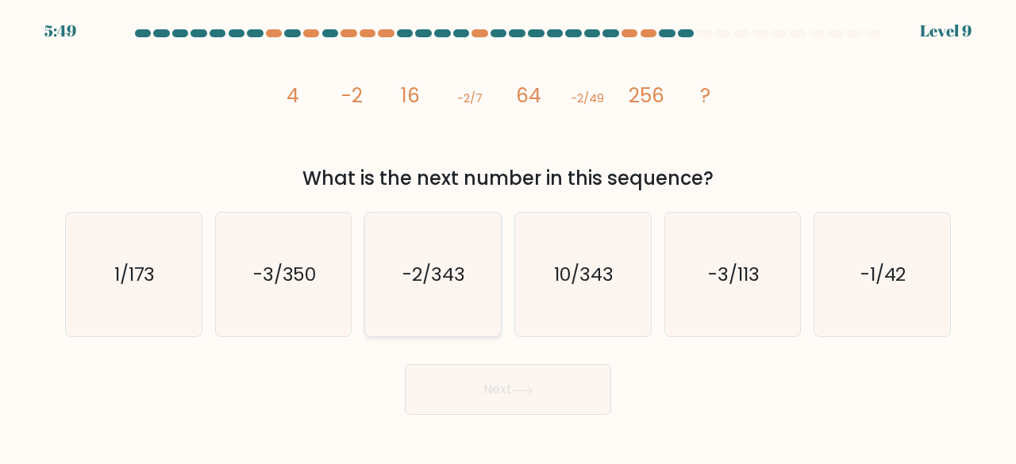
click at [466, 299] on icon "-2/343" at bounding box center [433, 275] width 125 height 125
click at [508, 237] on input "c. -2/343" at bounding box center [508, 235] width 1 height 4
radio input "true"
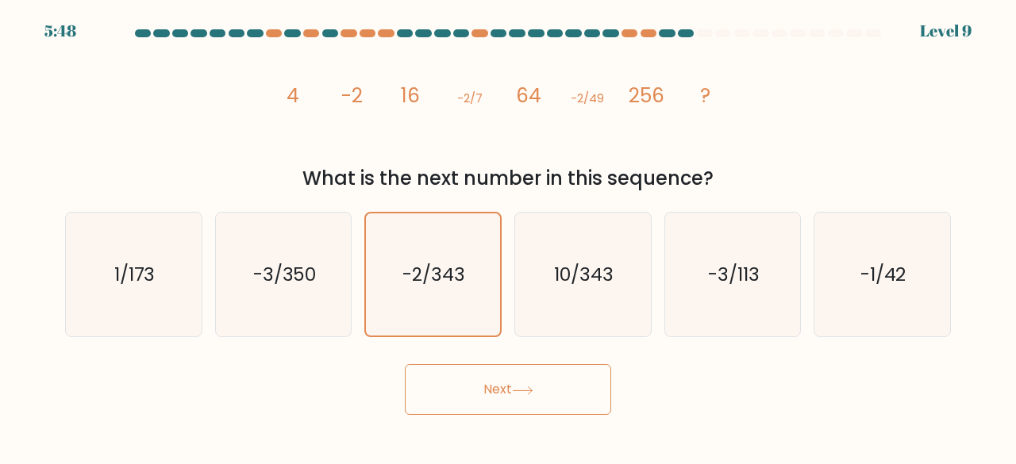
click at [481, 379] on button "Next" at bounding box center [508, 389] width 206 height 51
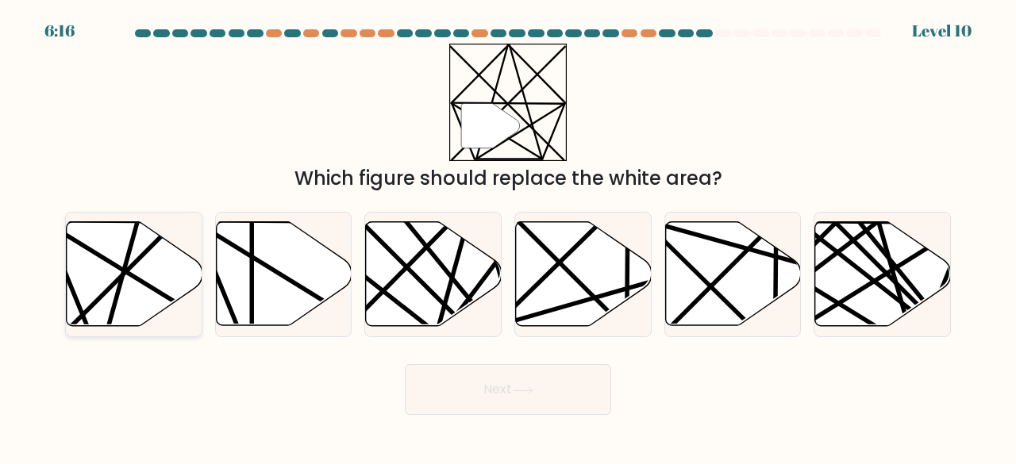
click at [164, 276] on icon at bounding box center [135, 274] width 136 height 104
click at [508, 237] on input "a." at bounding box center [508, 235] width 1 height 4
radio input "true"
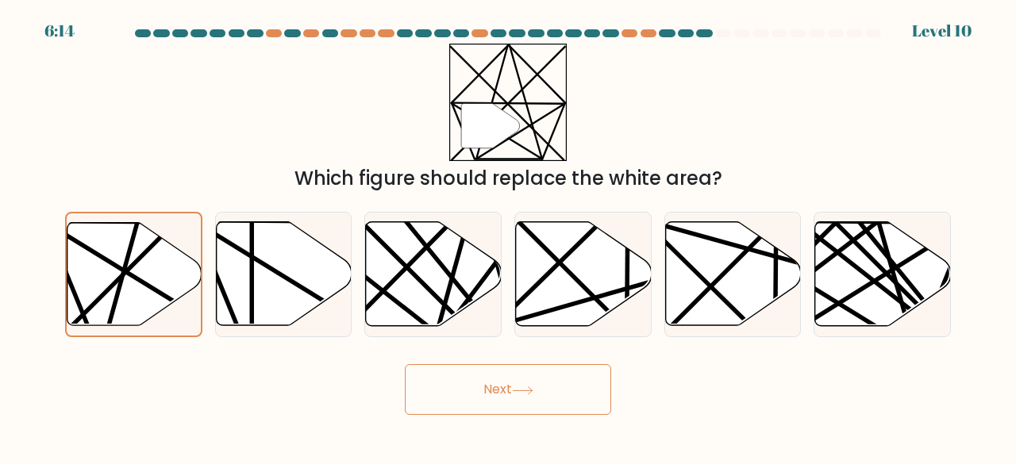
click at [429, 388] on button "Next" at bounding box center [508, 389] width 206 height 51
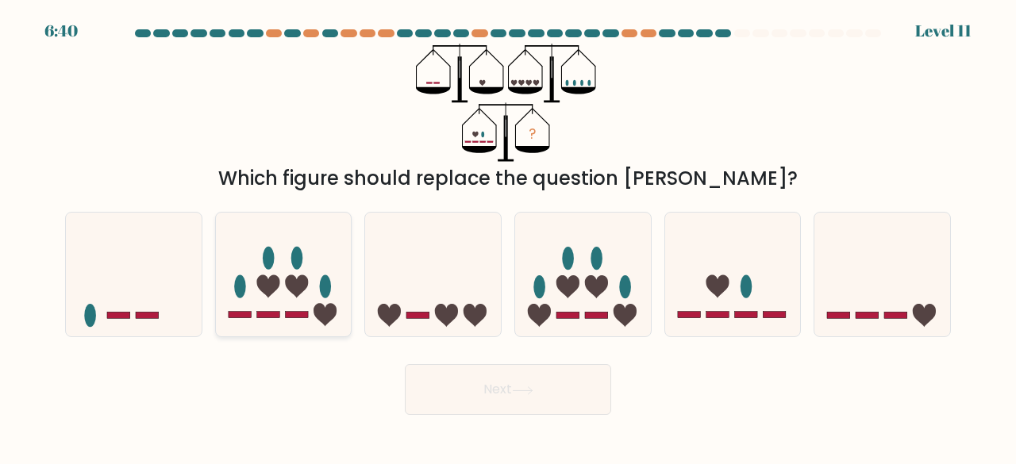
click at [317, 290] on icon at bounding box center [284, 274] width 136 height 112
click at [508, 237] on input "b." at bounding box center [508, 235] width 1 height 4
radio input "true"
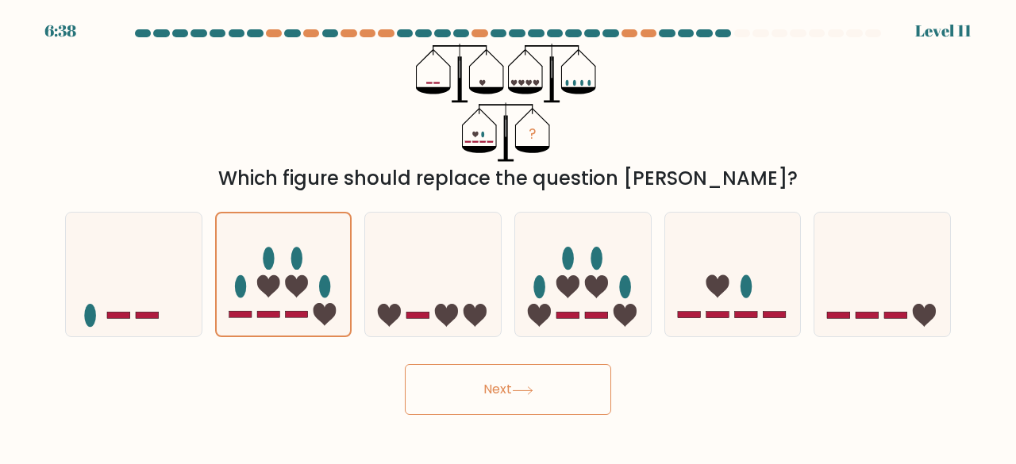
click at [462, 393] on button "Next" at bounding box center [508, 389] width 206 height 51
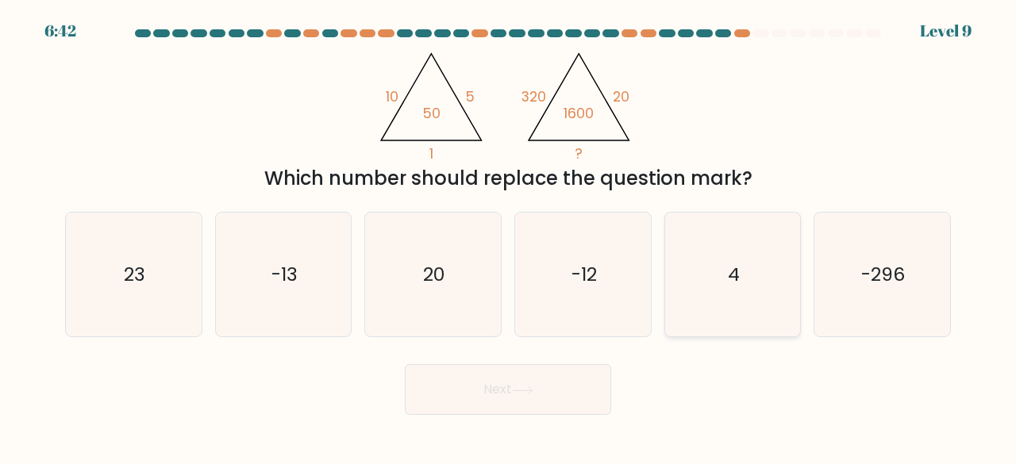
click at [701, 292] on icon "4" at bounding box center [733, 275] width 125 height 125
click at [509, 237] on input "e. 4" at bounding box center [508, 235] width 1 height 4
radio input "true"
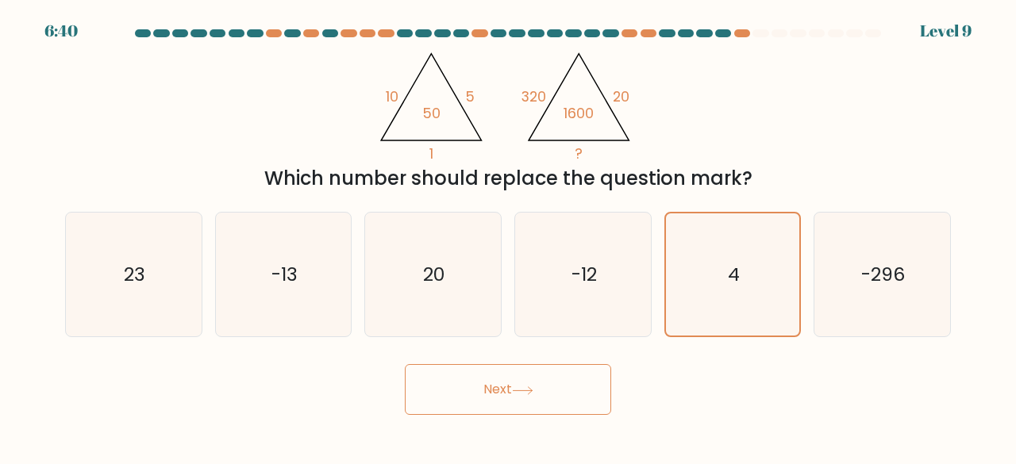
click at [550, 380] on button "Next" at bounding box center [508, 389] width 206 height 51
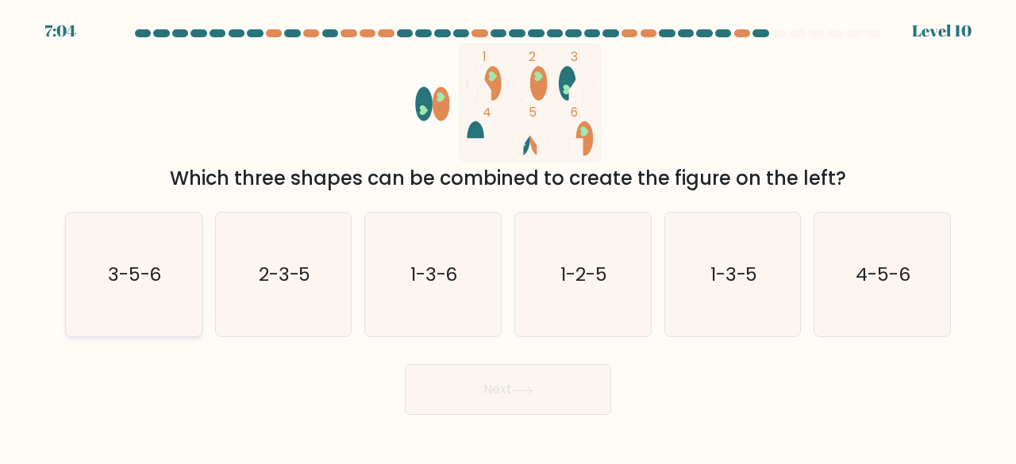
click at [166, 309] on icon "3-5-6" at bounding box center [133, 275] width 125 height 125
click at [508, 237] on input "a. 3-5-6" at bounding box center [508, 235] width 1 height 4
radio input "true"
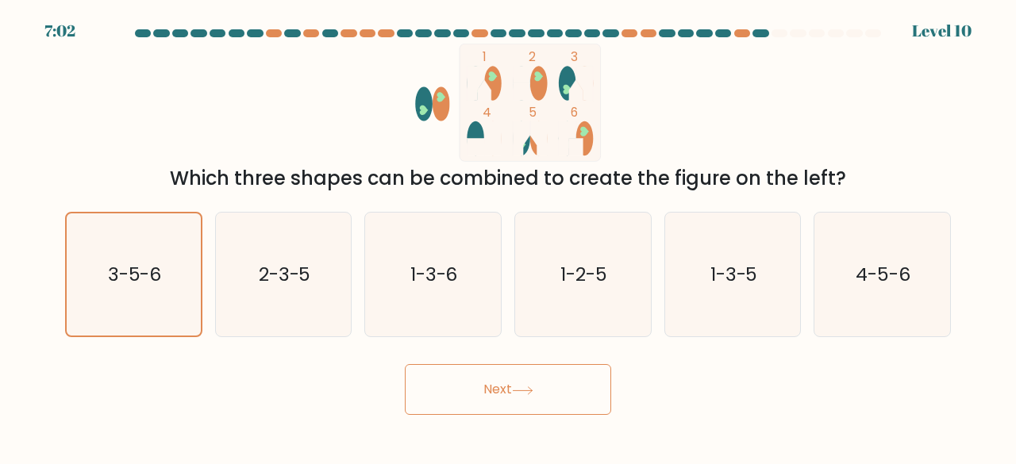
click at [427, 388] on button "Next" at bounding box center [508, 389] width 206 height 51
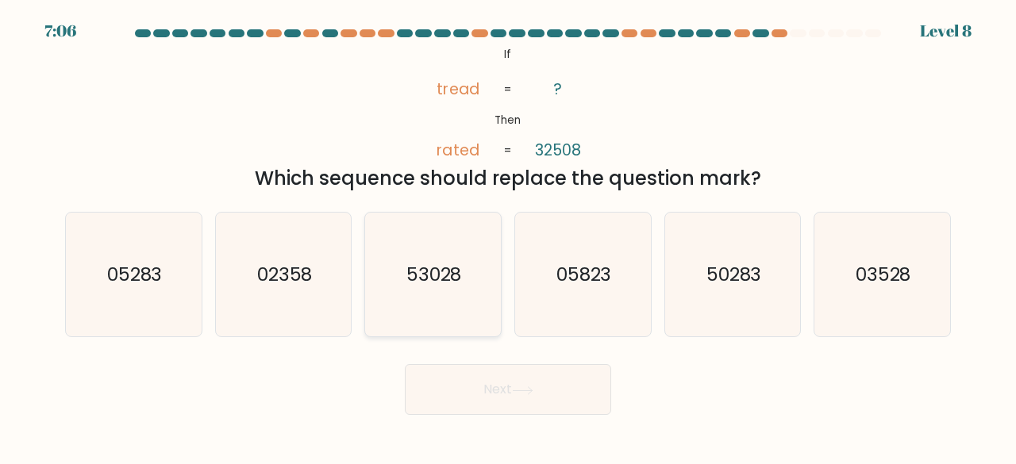
click at [424, 286] on text "53028" at bounding box center [435, 274] width 56 height 26
click at [508, 237] on input "c. 53028" at bounding box center [508, 235] width 1 height 4
radio input "true"
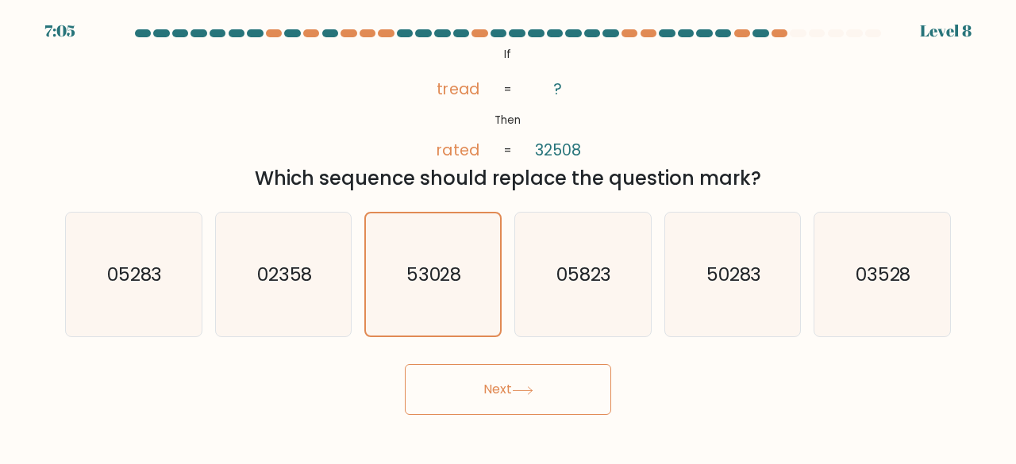
click at [468, 385] on button "Next" at bounding box center [508, 389] width 206 height 51
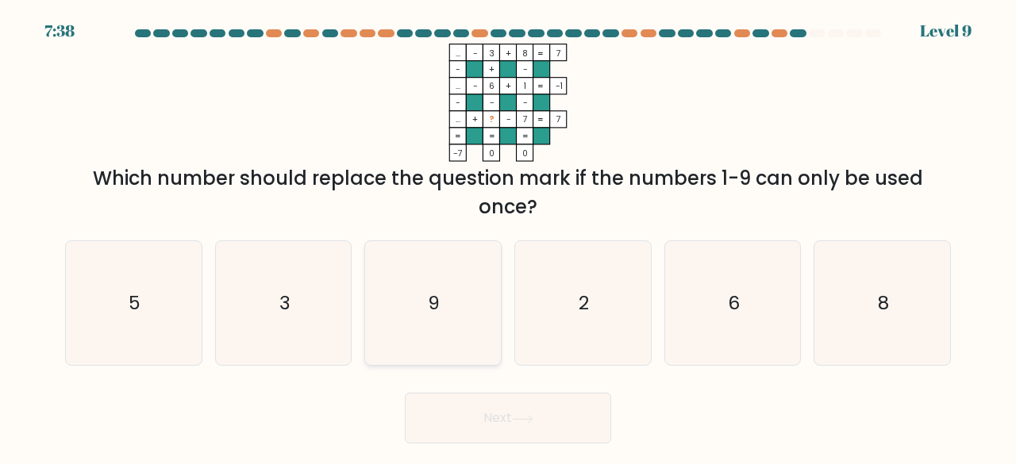
click at [418, 306] on icon "9" at bounding box center [433, 303] width 125 height 125
click at [508, 237] on input "c. 9" at bounding box center [508, 235] width 1 height 4
radio input "true"
click at [448, 407] on button "Next" at bounding box center [508, 418] width 206 height 51
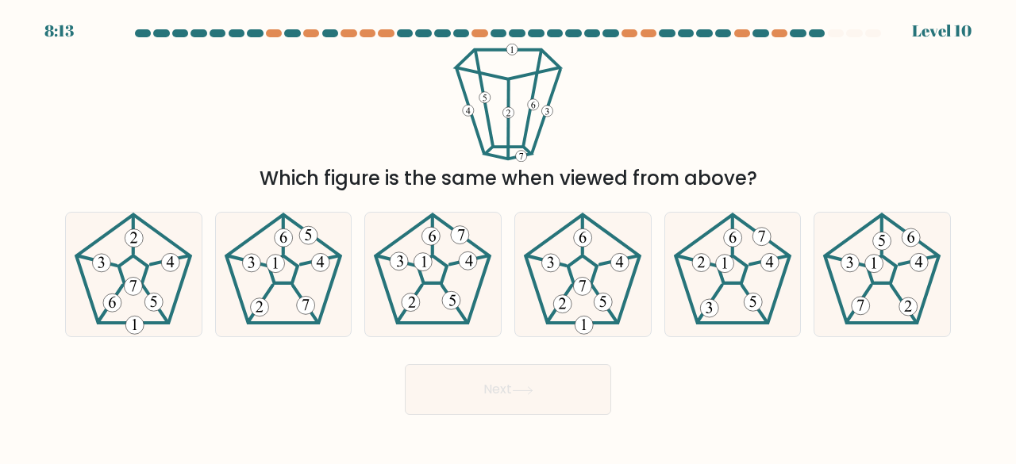
drag, startPoint x: 249, startPoint y: 279, endPoint x: 433, endPoint y: 383, distance: 210.8
click at [433, 383] on form at bounding box center [508, 222] width 1016 height 386
click at [432, 283] on 195 at bounding box center [432, 270] width 29 height 28
click at [508, 237] on input "c." at bounding box center [508, 235] width 1 height 4
radio input "true"
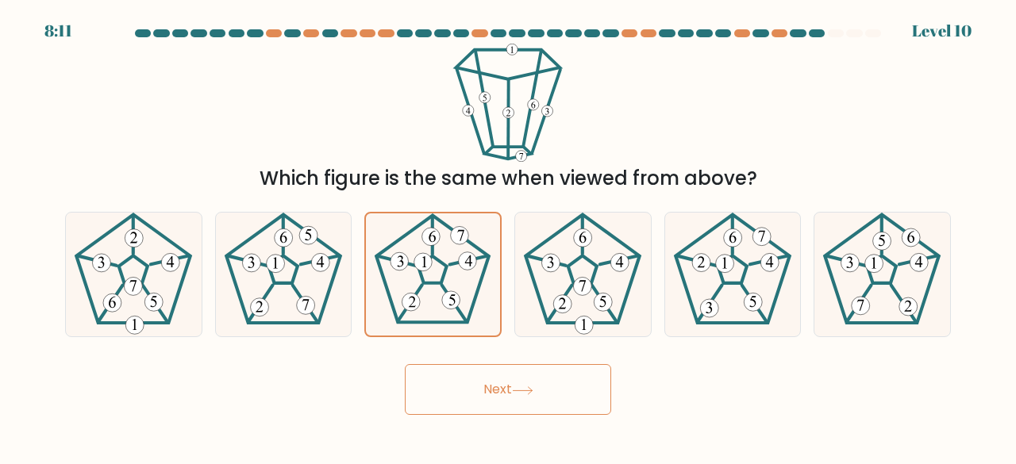
click at [468, 379] on button "Next" at bounding box center [508, 389] width 206 height 51
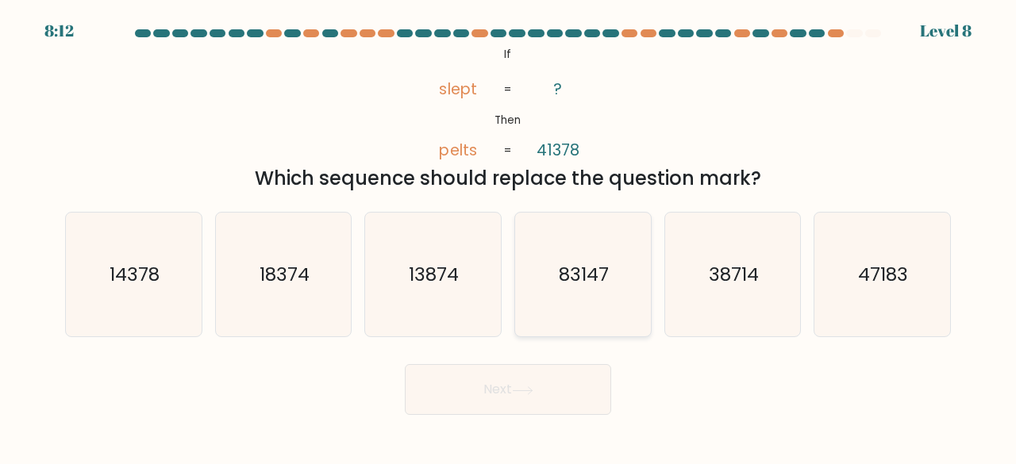
click at [570, 291] on icon "83147" at bounding box center [583, 275] width 125 height 125
click at [509, 237] on input "d. 83147" at bounding box center [508, 235] width 1 height 4
radio input "true"
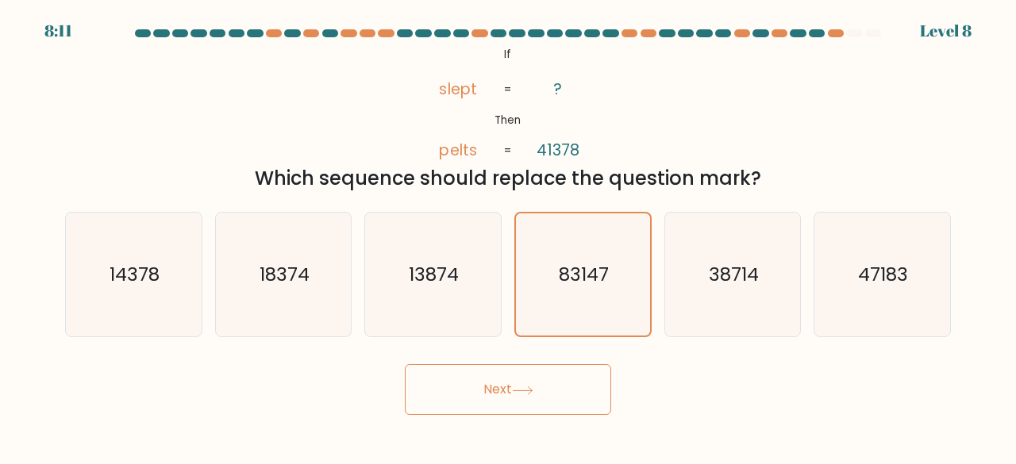
click at [538, 401] on button "Next" at bounding box center [508, 389] width 206 height 51
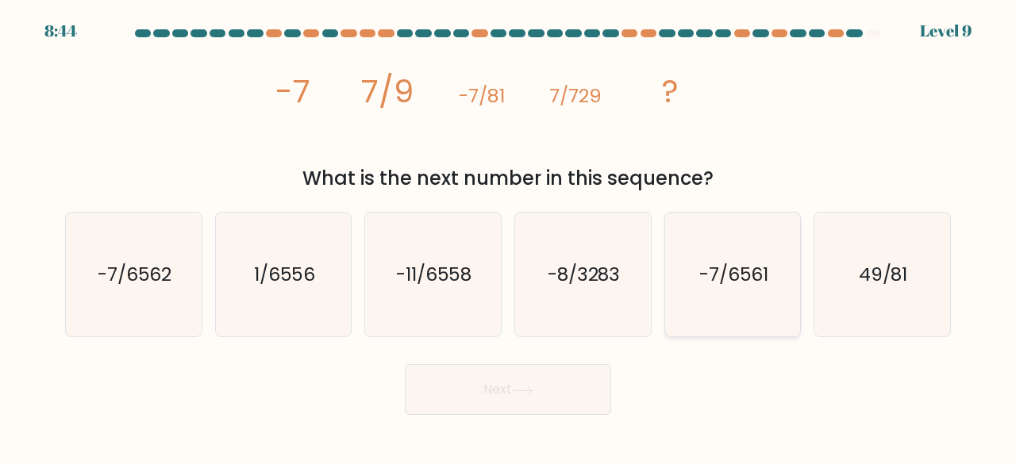
click at [699, 276] on text "-7/6561" at bounding box center [734, 274] width 70 height 26
click at [509, 237] on input "e. -7/6561" at bounding box center [508, 235] width 1 height 4
radio input "true"
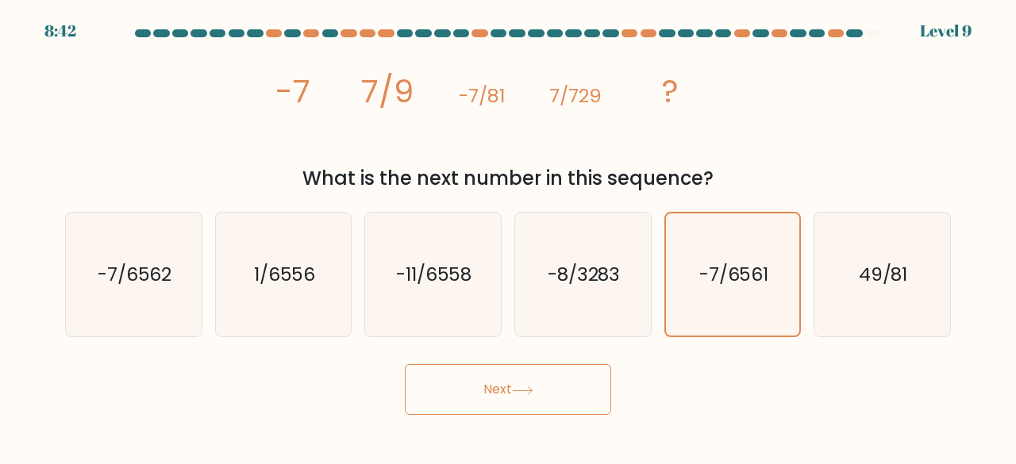
click at [577, 376] on button "Next" at bounding box center [508, 389] width 206 height 51
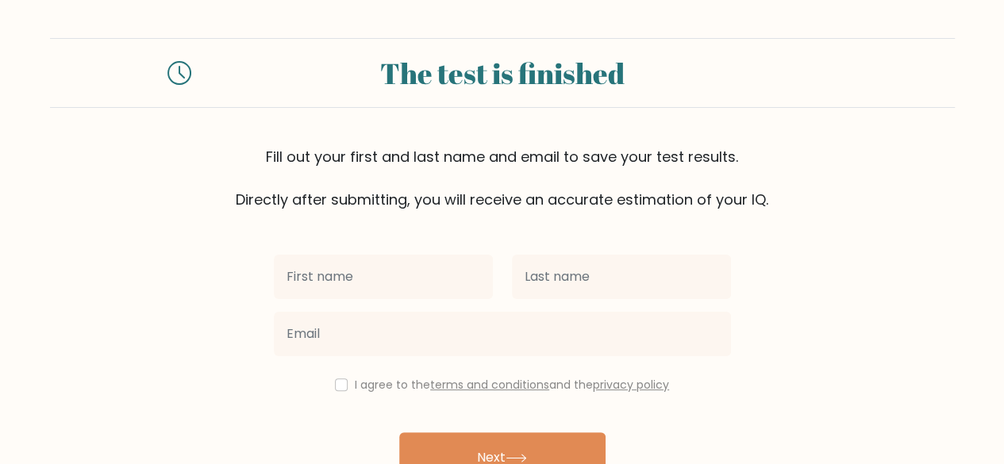
click at [454, 282] on input "text" at bounding box center [383, 277] width 219 height 44
type input "a"
type input "AMOUS"
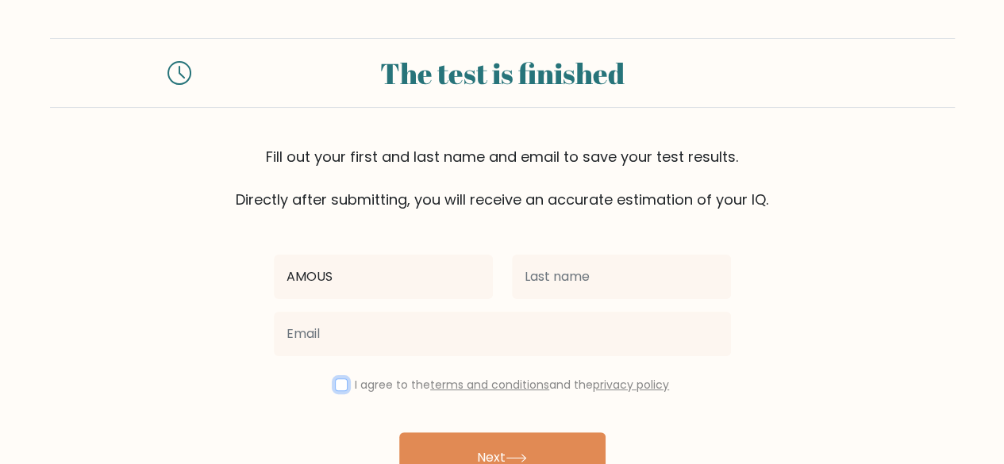
click at [335, 384] on input "checkbox" at bounding box center [341, 385] width 13 height 13
checkbox input "true"
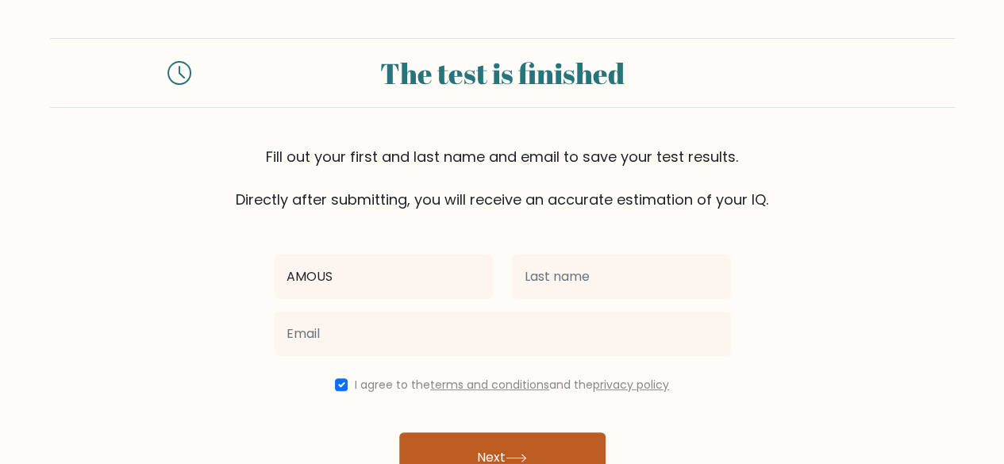
click at [461, 443] on button "Next" at bounding box center [502, 458] width 206 height 51
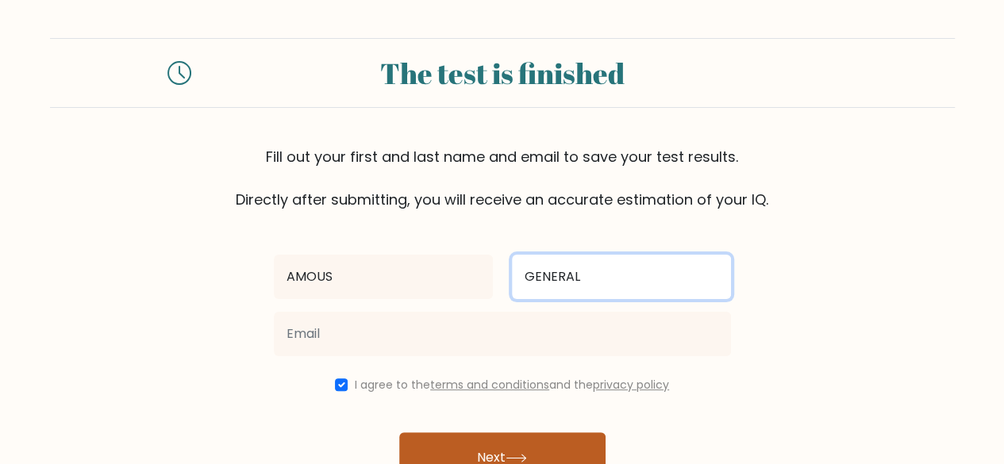
type input "GENERAL"
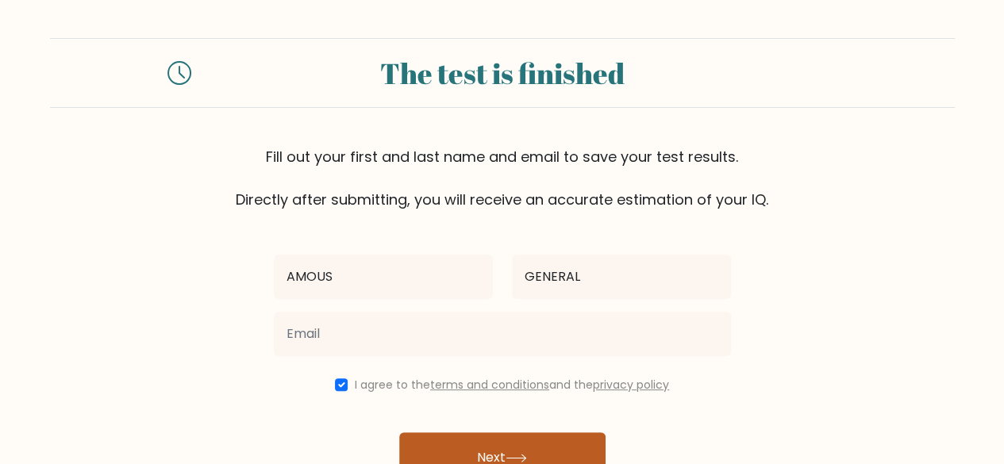
click at [464, 450] on button "Next" at bounding box center [502, 458] width 206 height 51
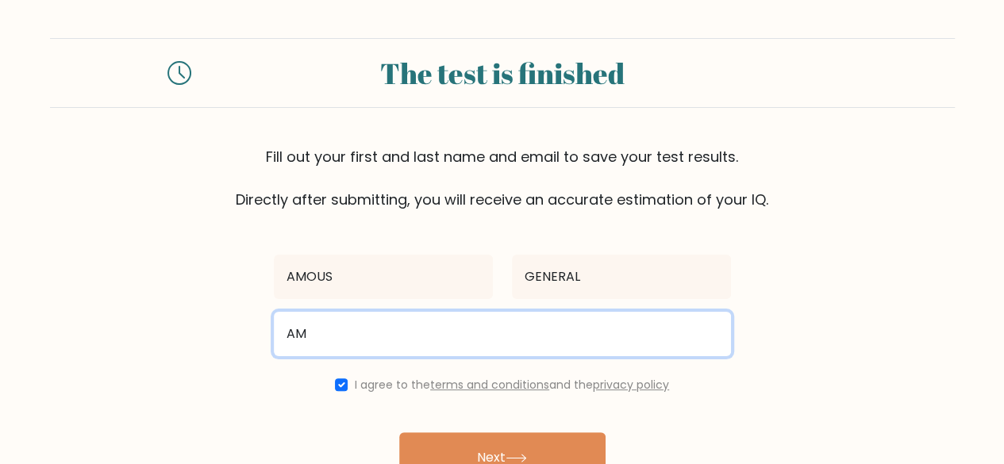
type input "amohmukii@gmail.com"
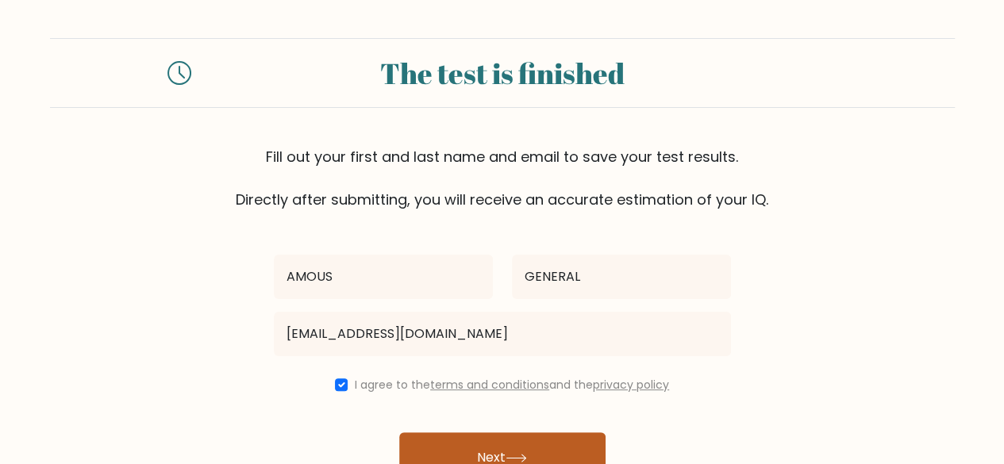
click at [445, 450] on button "Next" at bounding box center [502, 458] width 206 height 51
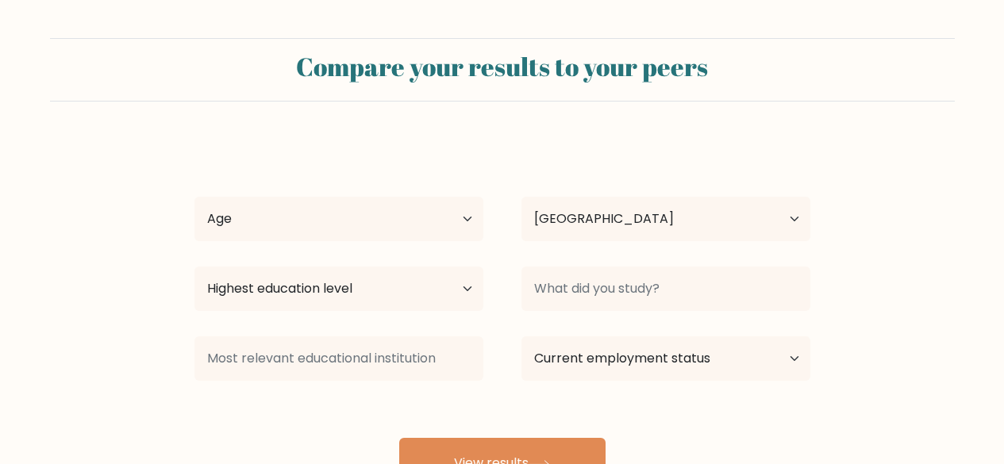
select select "KE"
click at [470, 457] on button "View results" at bounding box center [502, 463] width 206 height 51
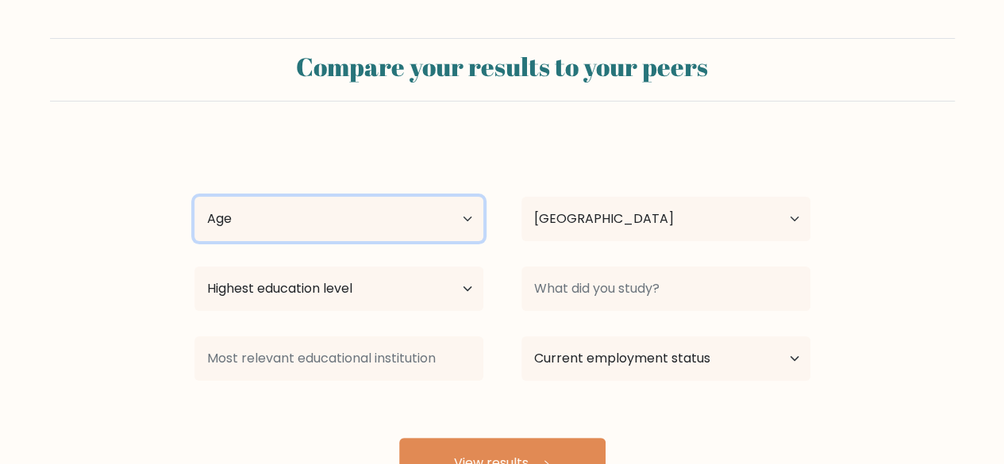
click at [367, 230] on select "Age Under 18 years old 18-24 years old 25-34 years old 35-44 years old 45-54 ye…" at bounding box center [339, 219] width 289 height 44
select select "35_44"
click at [195, 197] on select "Age Under 18 years old 18-24 years old 25-34 years old 35-44 years old 45-54 ye…" at bounding box center [339, 219] width 289 height 44
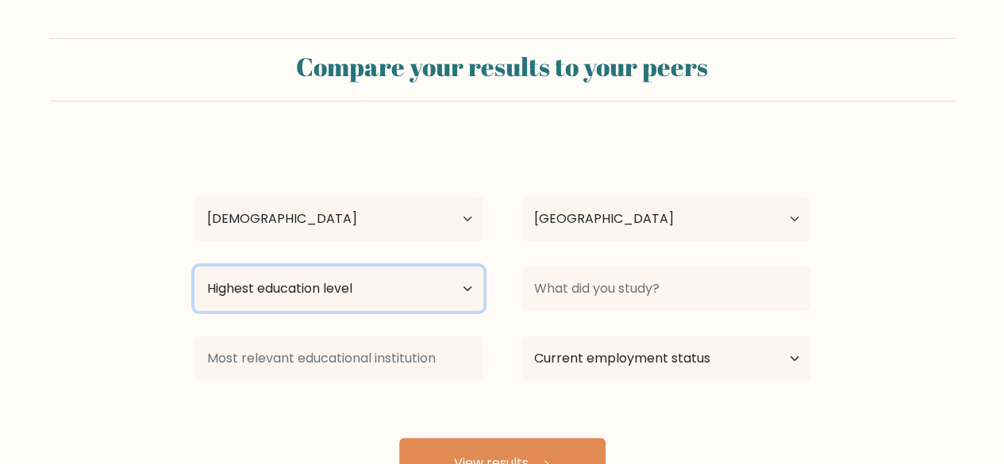
click at [378, 291] on select "Highest education level No schooling Primary Lower Secondary Upper Secondary Oc…" at bounding box center [339, 289] width 289 height 44
select select "doctoral_degree"
click at [195, 267] on select "Highest education level No schooling Primary Lower Secondary Upper Secondary Oc…" at bounding box center [339, 289] width 289 height 44
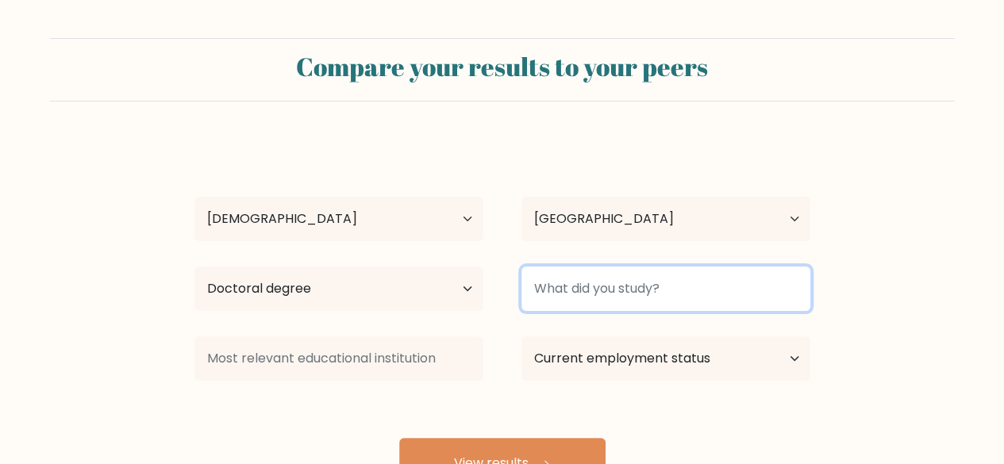
click at [572, 291] on input at bounding box center [666, 289] width 289 height 44
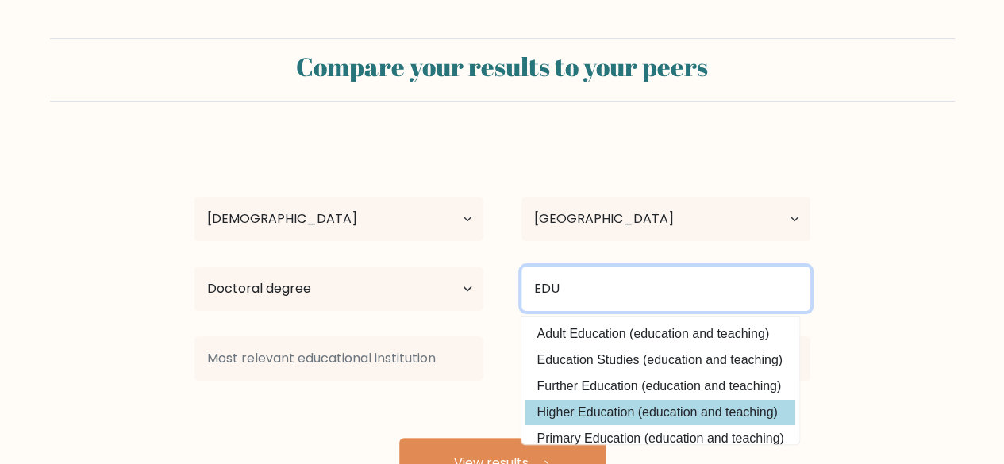
type input "EDU"
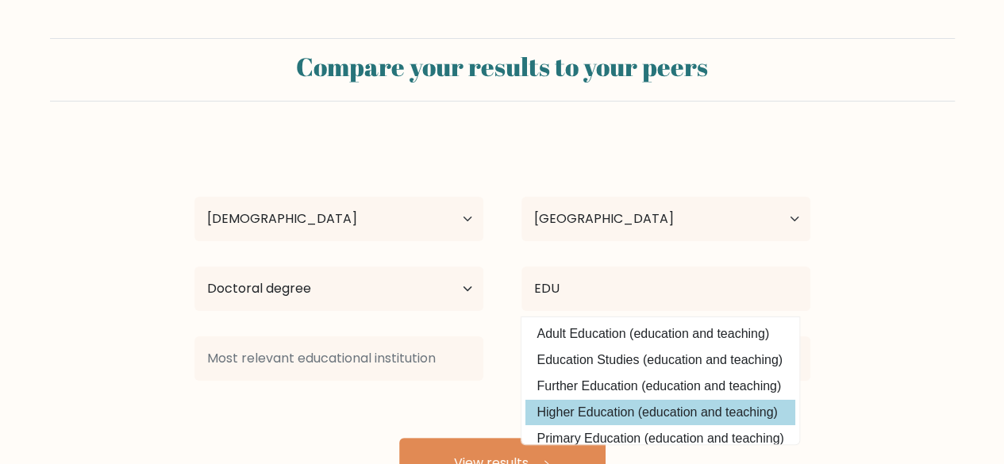
click at [613, 402] on div "AMOUS GENERAL Age Under 18 years old 18-24 years old 25-34 years old 35-44 year…" at bounding box center [502, 314] width 635 height 349
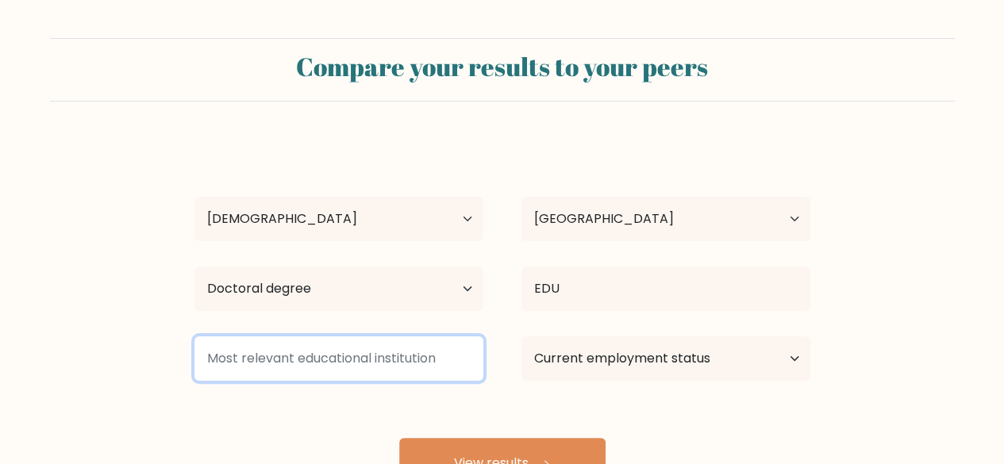
click at [408, 362] on input at bounding box center [339, 359] width 289 height 44
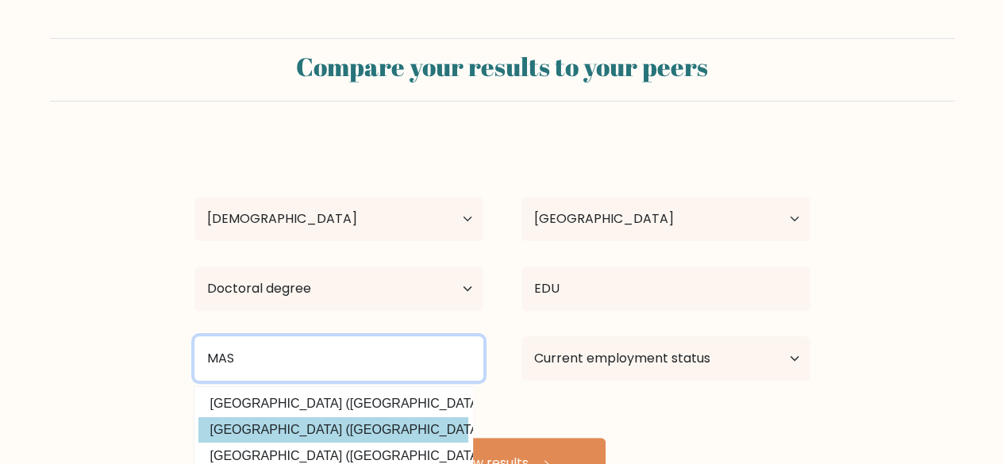
type input "MAS"
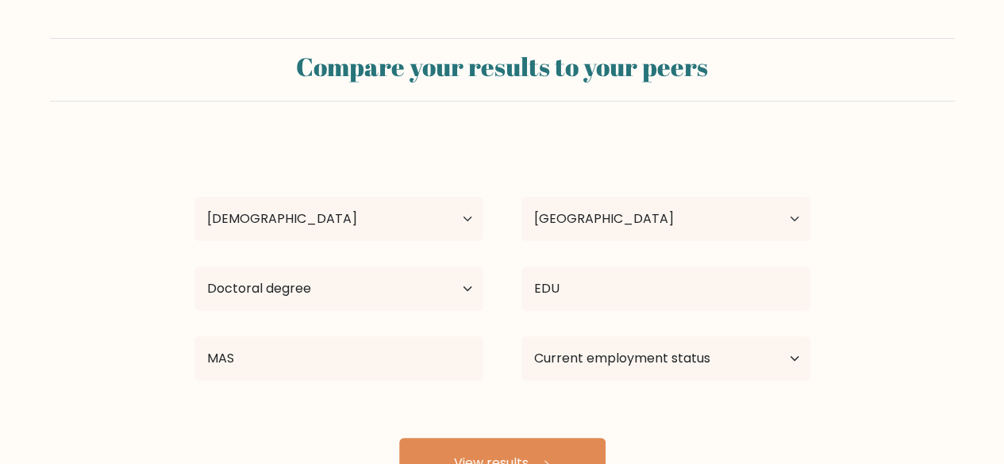
click at [356, 427] on div "AMOUS GENERAL Age Under 18 years old 18-24 years old 25-34 years old 35-44 year…" at bounding box center [502, 314] width 635 height 349
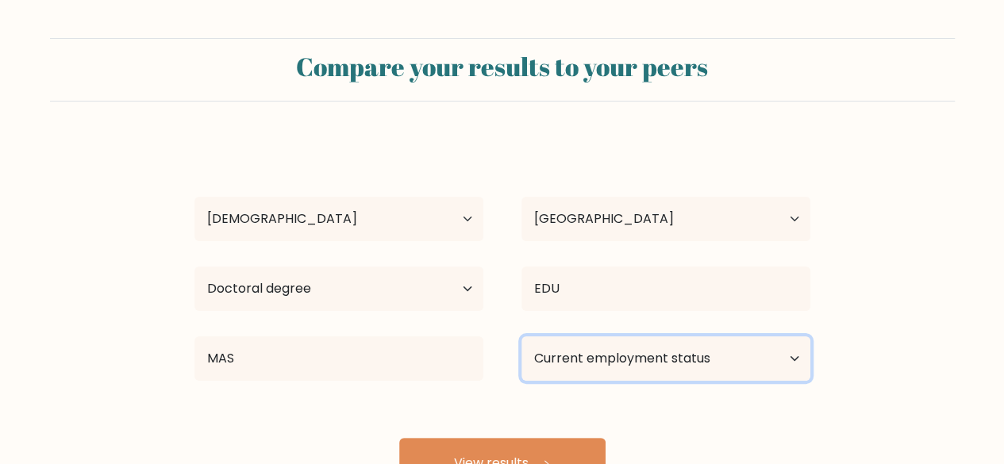
click at [605, 360] on select "Current employment status Employed Student Retired Other / prefer not to answer" at bounding box center [666, 359] width 289 height 44
select select "employed"
click at [522, 337] on select "Current employment status Employed Student Retired Other / prefer not to answer" at bounding box center [666, 359] width 289 height 44
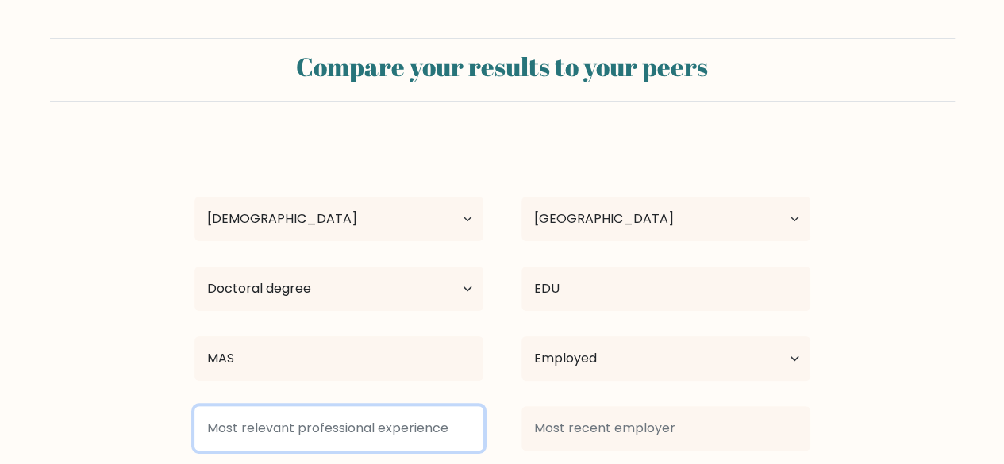
click at [386, 441] on input at bounding box center [339, 429] width 289 height 44
type input "IE"
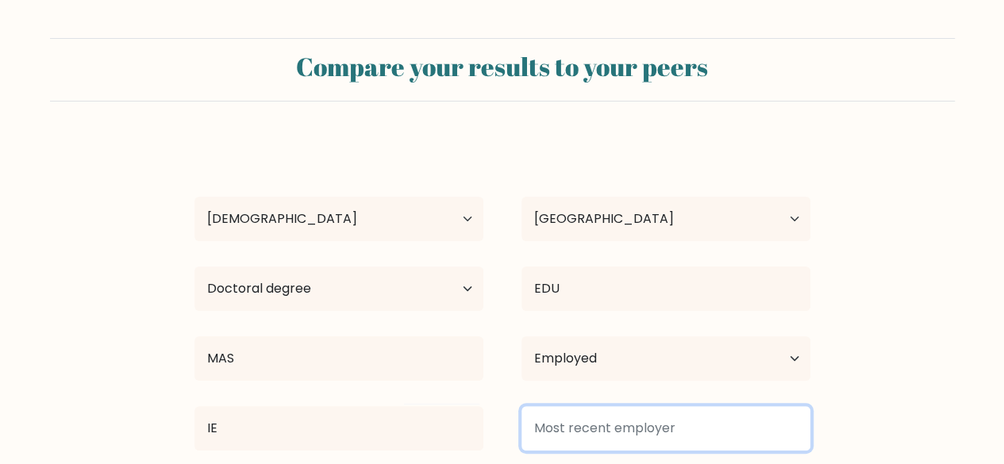
click at [557, 433] on input at bounding box center [666, 429] width 289 height 44
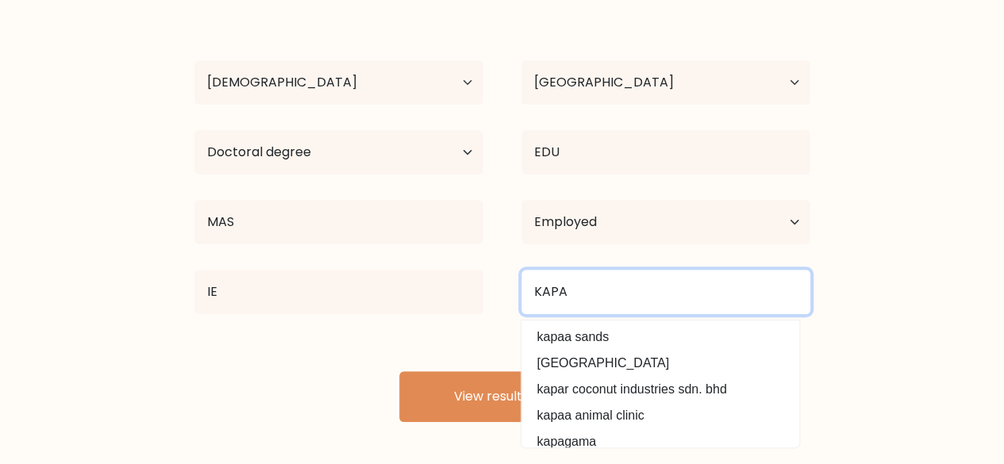
scroll to position [137, 0]
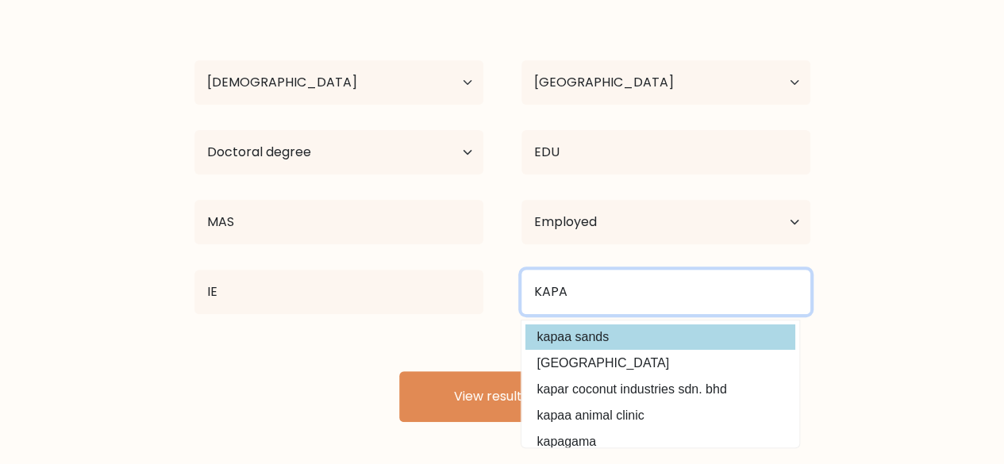
type input "KAPA"
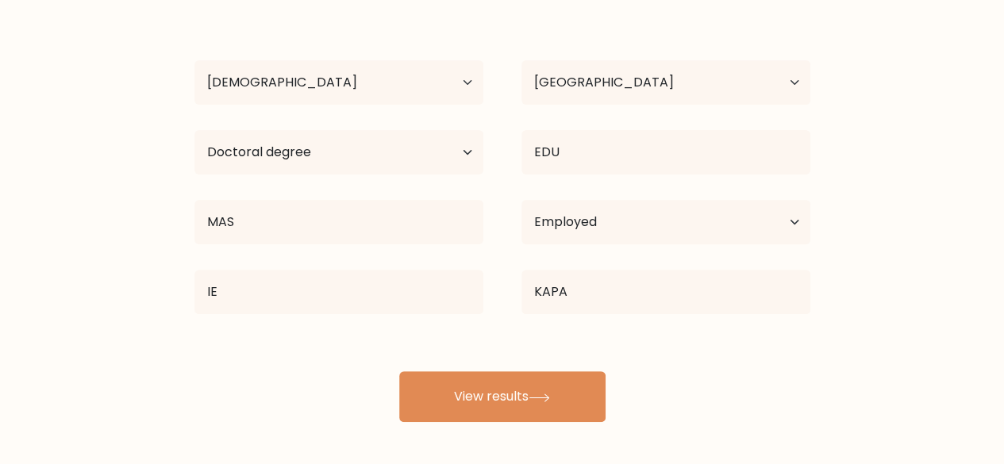
click at [572, 347] on div "AMOUS GENERAL Age Under 18 years old 18-24 years old 25-34 years old 35-44 year…" at bounding box center [502, 212] width 635 height 419
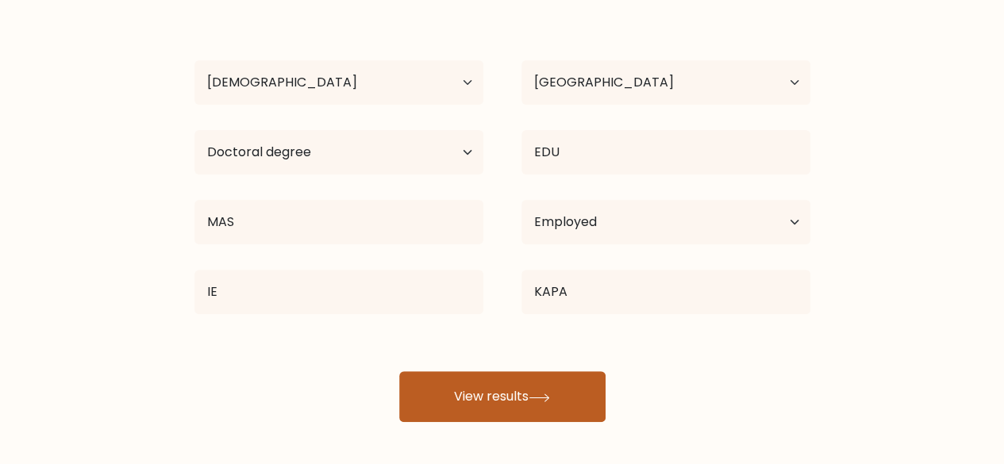
click at [530, 399] on button "View results" at bounding box center [502, 397] width 206 height 51
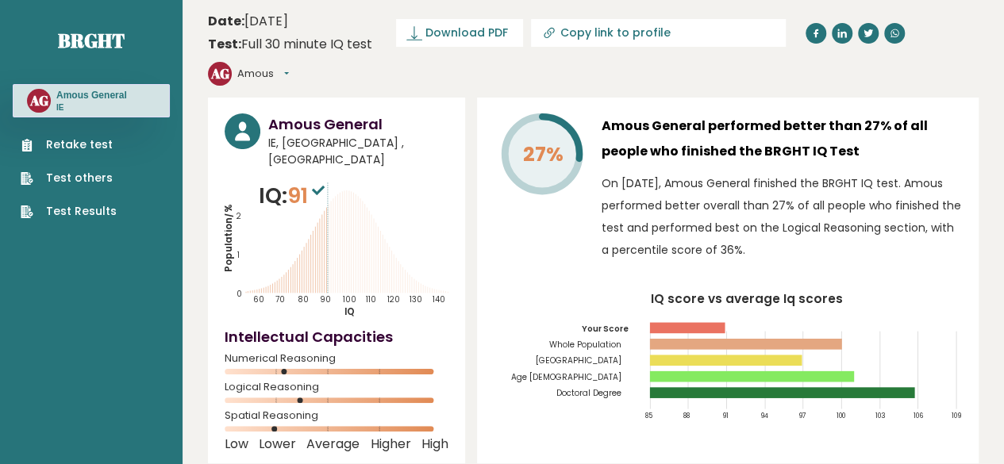
click at [95, 141] on link "Retake test" at bounding box center [69, 145] width 96 height 17
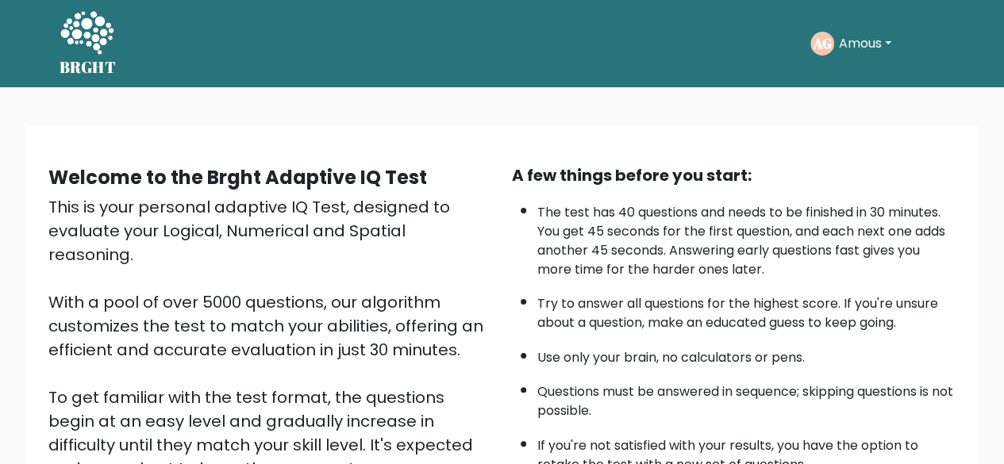
scroll to position [262, 0]
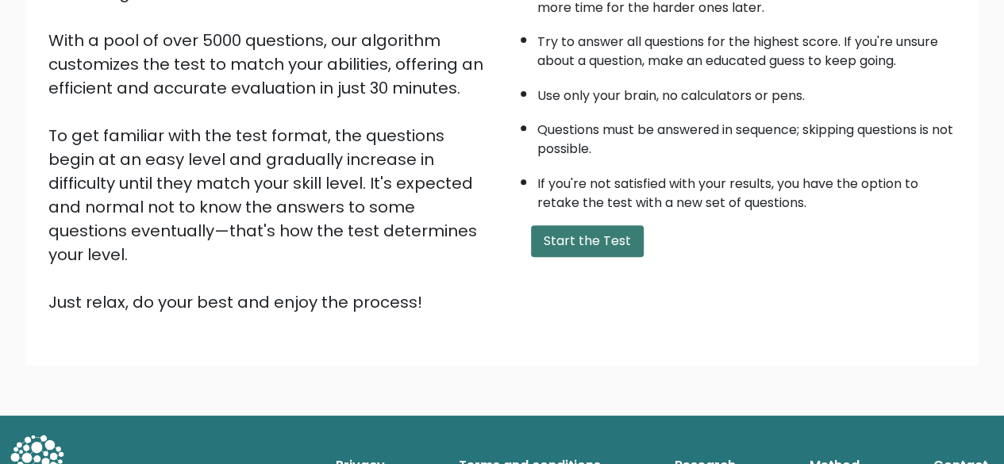
click at [600, 241] on button "Start the Test" at bounding box center [587, 241] width 113 height 32
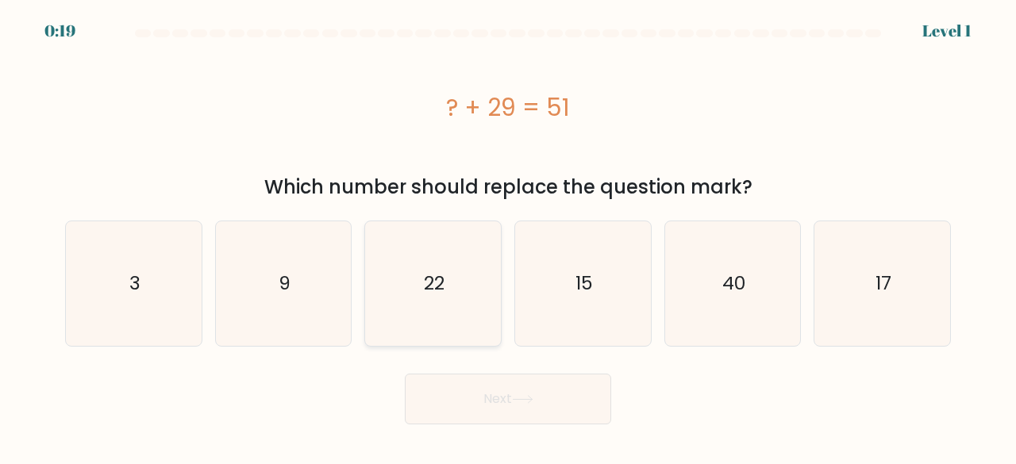
click at [443, 259] on icon "22" at bounding box center [433, 284] width 125 height 125
click at [508, 237] on input "c. 22" at bounding box center [508, 235] width 1 height 4
radio input "true"
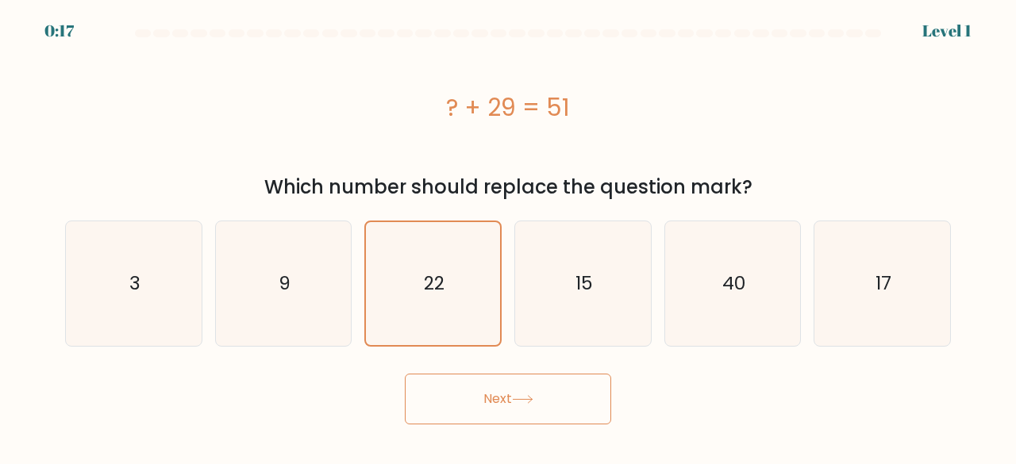
click at [467, 404] on button "Next" at bounding box center [508, 399] width 206 height 51
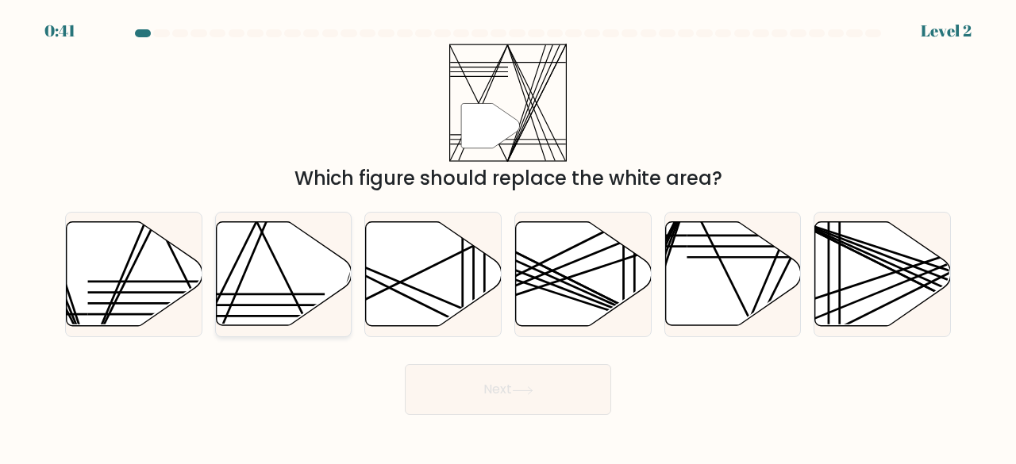
click at [235, 285] on icon at bounding box center [284, 274] width 136 height 104
click at [508, 237] on input "b." at bounding box center [508, 235] width 1 height 4
radio input "true"
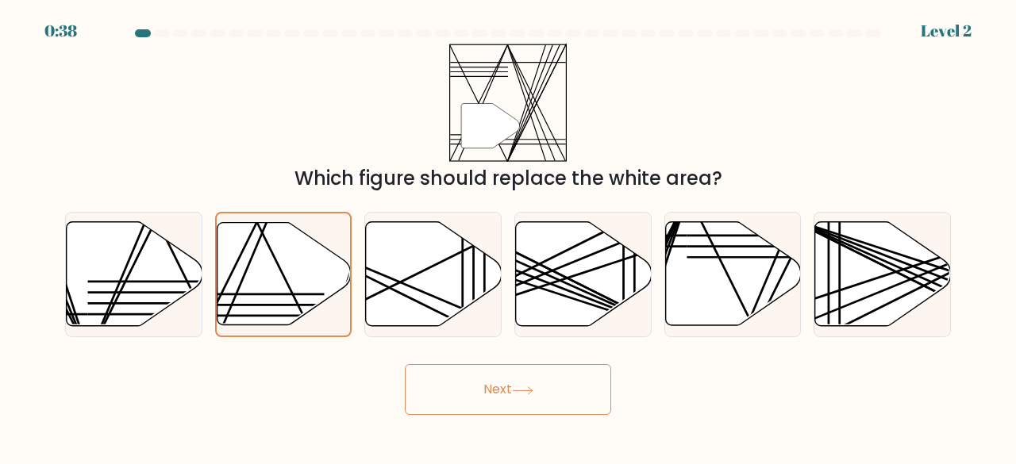
click at [458, 379] on button "Next" at bounding box center [508, 389] width 206 height 51
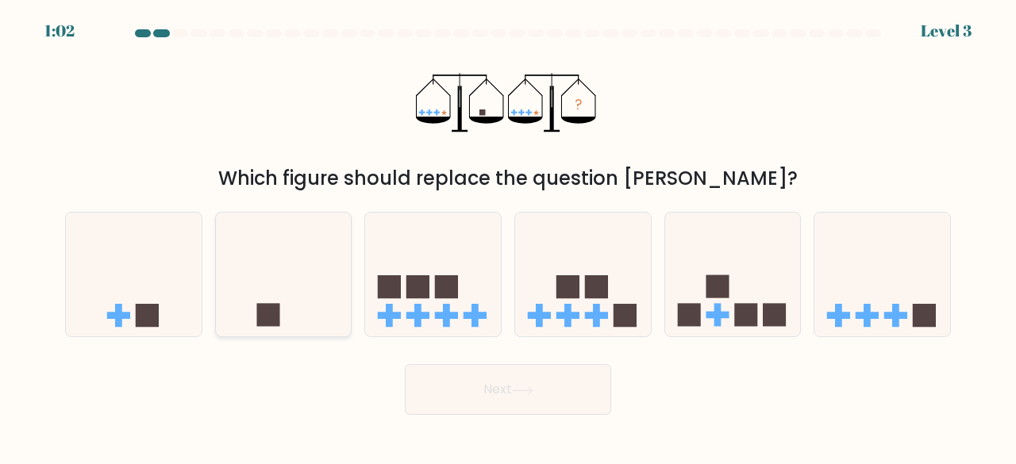
click at [268, 286] on icon at bounding box center [284, 274] width 136 height 112
click at [508, 237] on input "b." at bounding box center [508, 235] width 1 height 4
radio input "true"
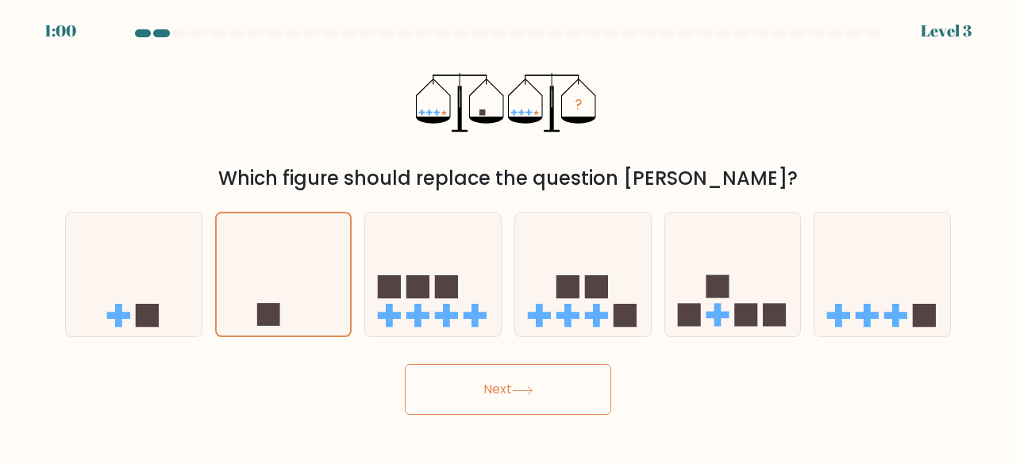
click at [468, 388] on button "Next" at bounding box center [508, 389] width 206 height 51
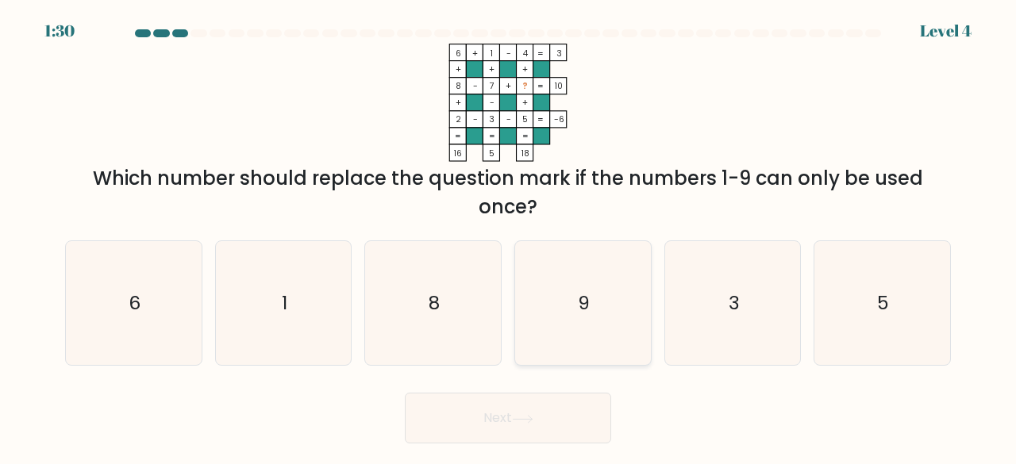
click at [599, 265] on icon "9" at bounding box center [583, 303] width 125 height 125
click at [509, 237] on input "d. 9" at bounding box center [508, 235] width 1 height 4
radio input "true"
click at [562, 415] on button "Next" at bounding box center [508, 418] width 206 height 51
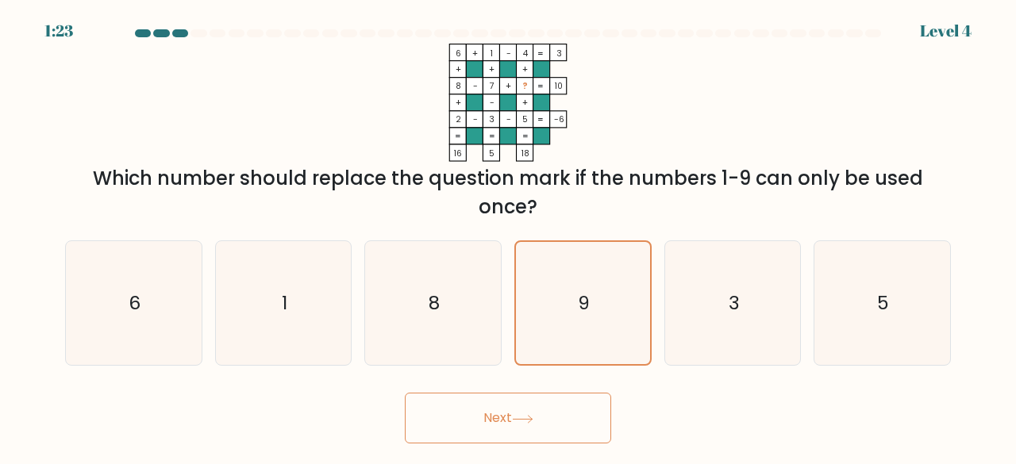
click at [500, 410] on button "Next" at bounding box center [508, 418] width 206 height 51
drag, startPoint x: 500, startPoint y: 410, endPoint x: 605, endPoint y: 302, distance: 149.9
click at [605, 302] on form at bounding box center [508, 236] width 1016 height 414
click at [605, 302] on icon "9" at bounding box center [583, 303] width 123 height 123
click at [509, 237] on input "d. 9" at bounding box center [508, 235] width 1 height 4
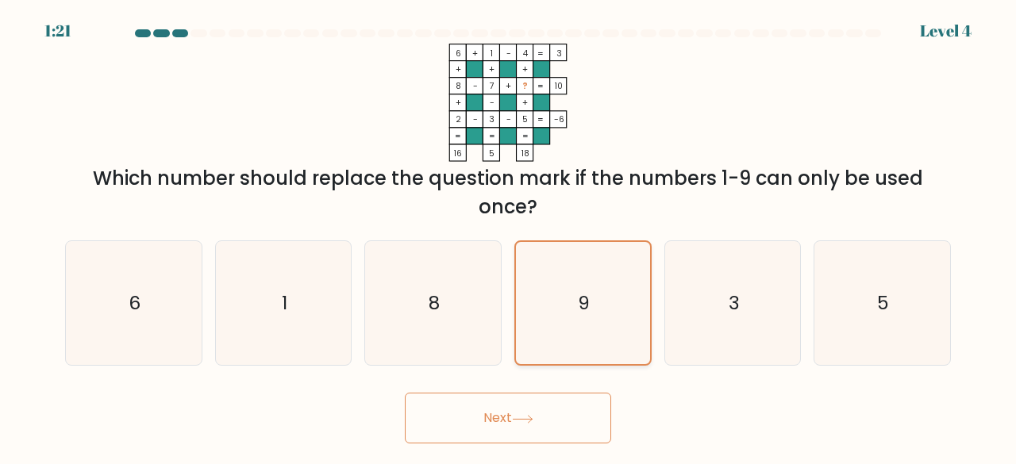
click at [605, 302] on icon "9" at bounding box center [583, 303] width 123 height 123
click at [509, 237] on input "d. 9" at bounding box center [508, 235] width 1 height 4
click at [605, 302] on icon "9" at bounding box center [583, 303] width 123 height 123
click at [509, 237] on input "d. 9" at bounding box center [508, 235] width 1 height 4
drag, startPoint x: 605, startPoint y: 302, endPoint x: 545, endPoint y: 313, distance: 61.2
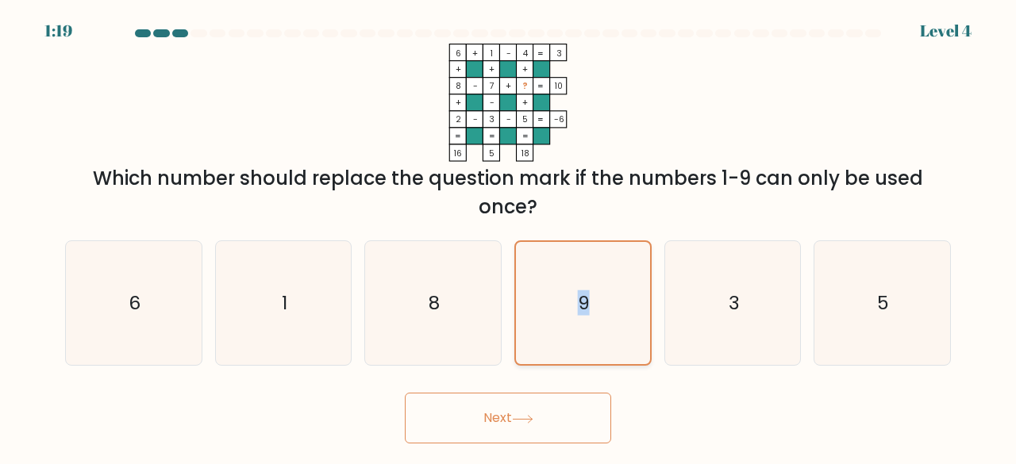
click at [545, 313] on icon "9" at bounding box center [583, 303] width 123 height 123
click at [509, 237] on input "d. 9" at bounding box center [508, 235] width 1 height 4
click at [545, 313] on icon "9" at bounding box center [583, 303] width 123 height 123
click at [509, 237] on input "d. 9" at bounding box center [508, 235] width 1 height 4
click at [503, 419] on button "Next" at bounding box center [508, 418] width 206 height 51
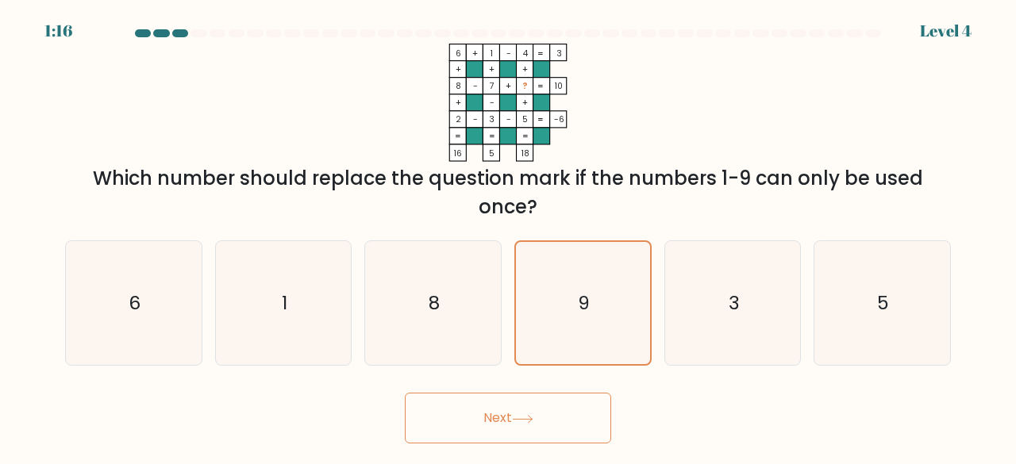
click at [503, 419] on button "Next" at bounding box center [508, 418] width 206 height 51
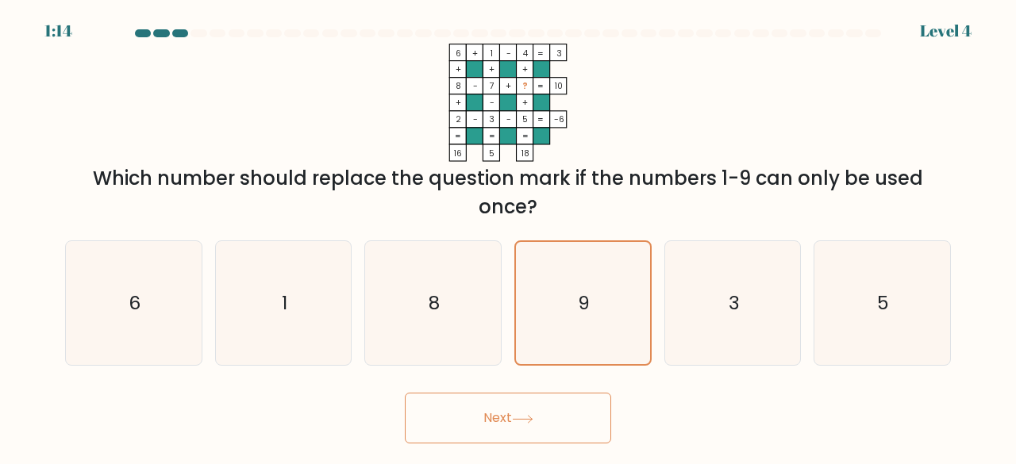
click at [503, 419] on button "Next" at bounding box center [508, 418] width 206 height 51
drag, startPoint x: 503, startPoint y: 419, endPoint x: 431, endPoint y: 338, distance: 108.5
click at [431, 338] on form at bounding box center [508, 236] width 1016 height 414
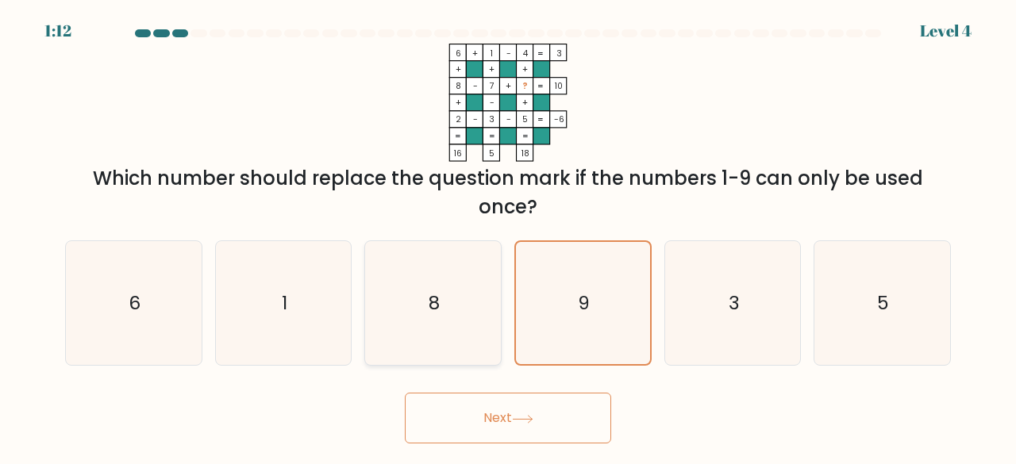
click at [431, 338] on icon "8" at bounding box center [433, 303] width 125 height 125
click at [508, 237] on input "c. 8" at bounding box center [508, 235] width 1 height 4
radio input "true"
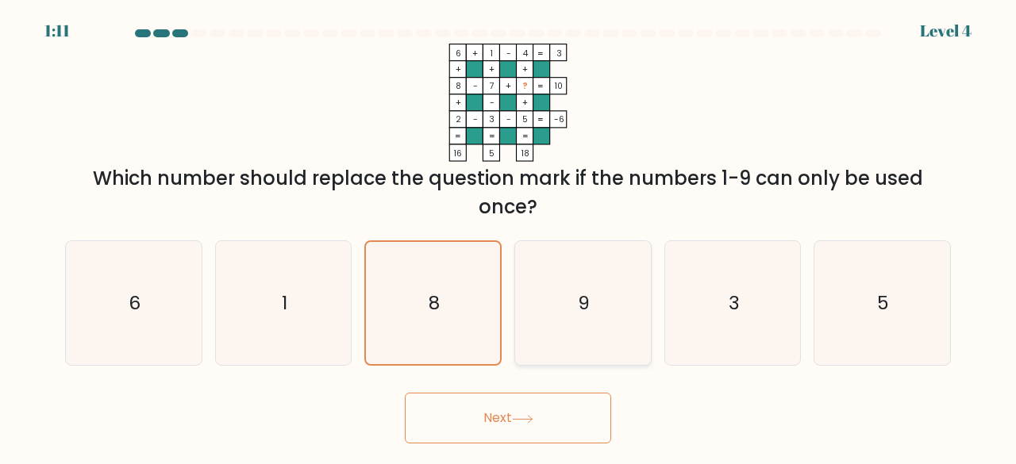
click at [558, 326] on icon "9" at bounding box center [583, 303] width 125 height 125
click at [509, 237] on input "d. 9" at bounding box center [508, 235] width 1 height 4
radio input "true"
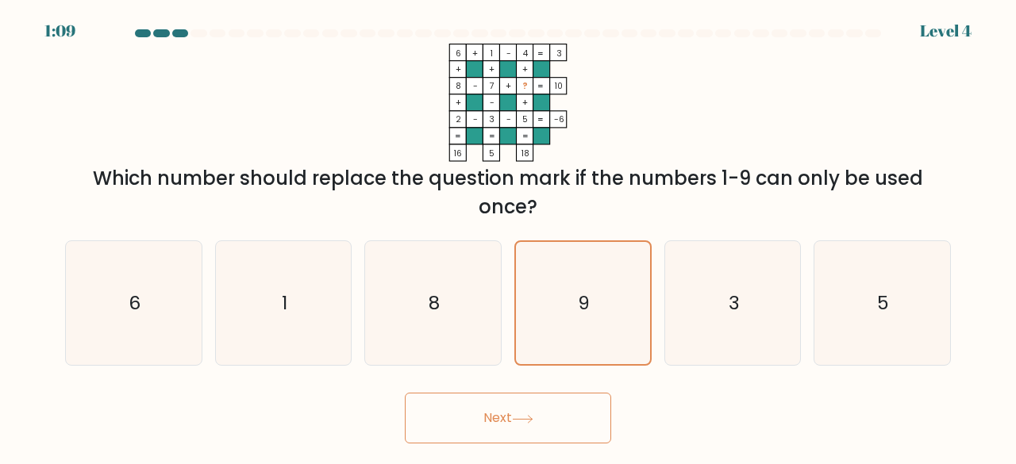
click at [508, 414] on button "Next" at bounding box center [508, 418] width 206 height 51
click at [534, 409] on button "Next" at bounding box center [508, 418] width 206 height 51
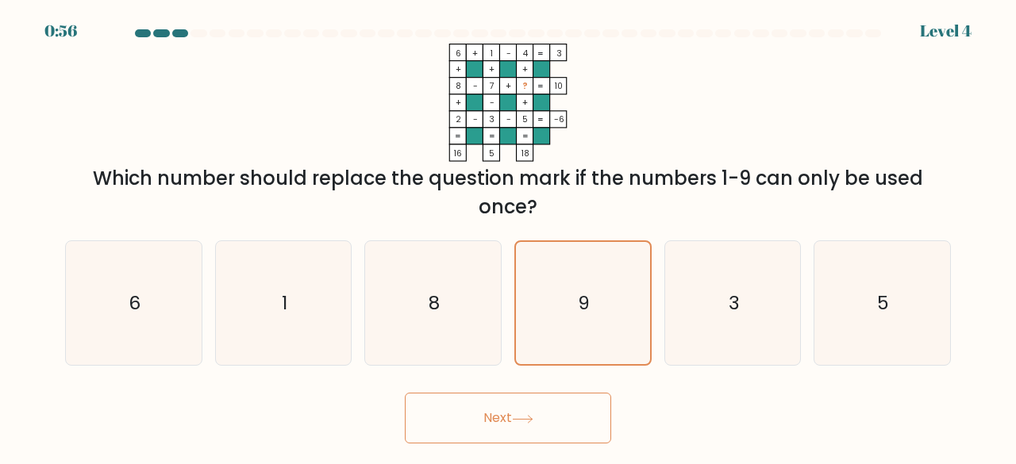
click at [534, 409] on button "Next" at bounding box center [508, 418] width 206 height 51
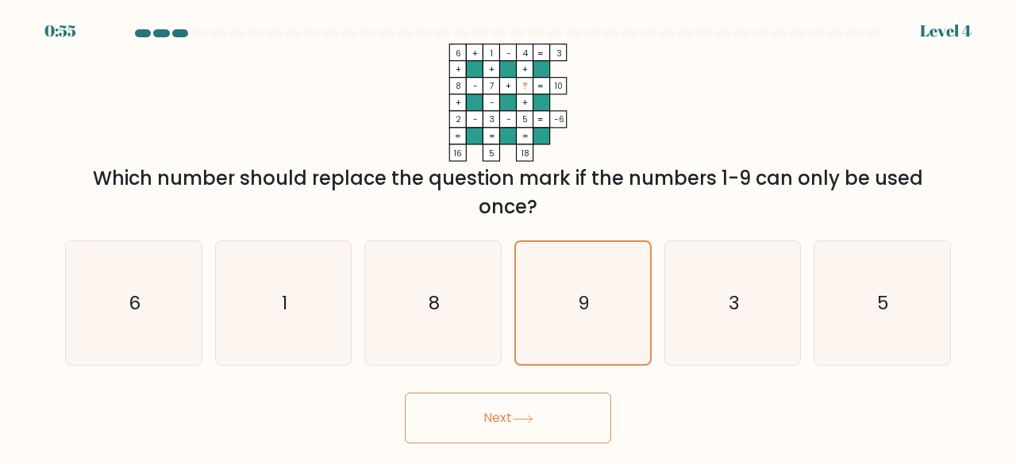
click at [534, 409] on button "Next" at bounding box center [508, 418] width 206 height 51
drag, startPoint x: 534, startPoint y: 409, endPoint x: 446, endPoint y: 338, distance: 112.3
click at [446, 338] on form at bounding box center [508, 236] width 1016 height 414
click at [446, 338] on icon "8" at bounding box center [433, 303] width 125 height 125
click at [508, 237] on input "c. 8" at bounding box center [508, 235] width 1 height 4
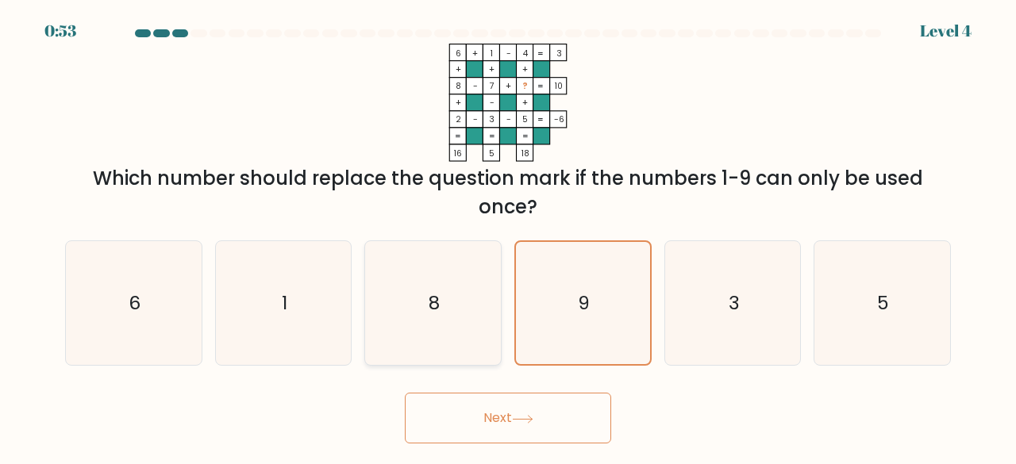
radio input "true"
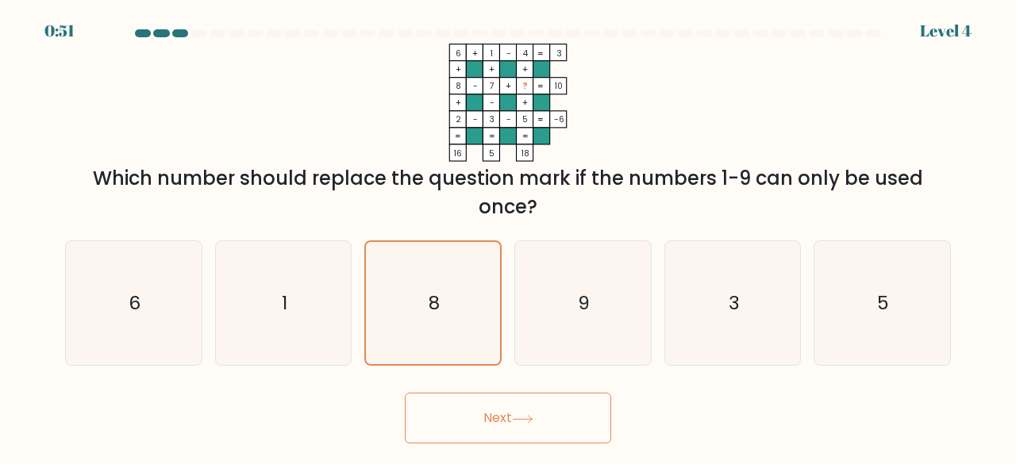
click at [496, 418] on button "Next" at bounding box center [508, 418] width 206 height 51
click at [538, 315] on icon "9" at bounding box center [583, 303] width 125 height 125
click at [509, 237] on input "d. 9" at bounding box center [508, 235] width 1 height 4
radio input "true"
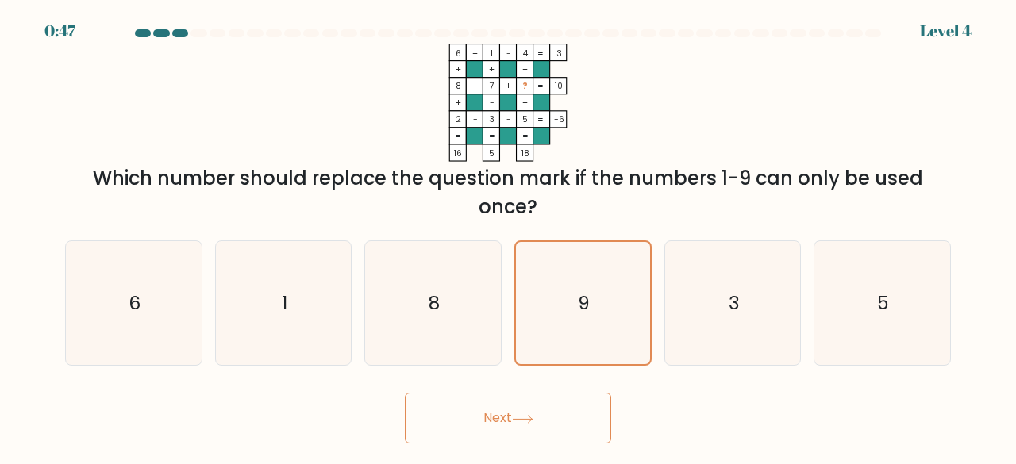
click at [497, 430] on button "Next" at bounding box center [508, 418] width 206 height 51
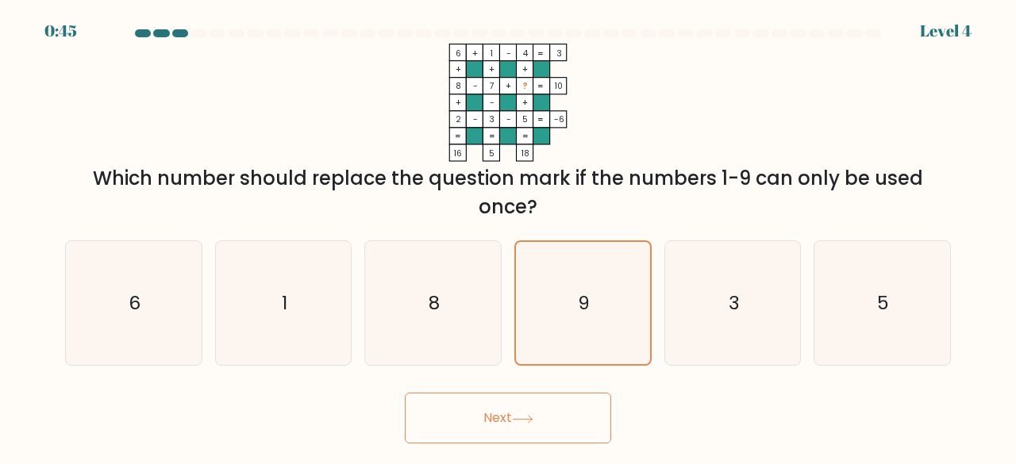
click at [497, 430] on button "Next" at bounding box center [508, 418] width 206 height 51
drag, startPoint x: 497, startPoint y: 430, endPoint x: 466, endPoint y: 364, distance: 72.1
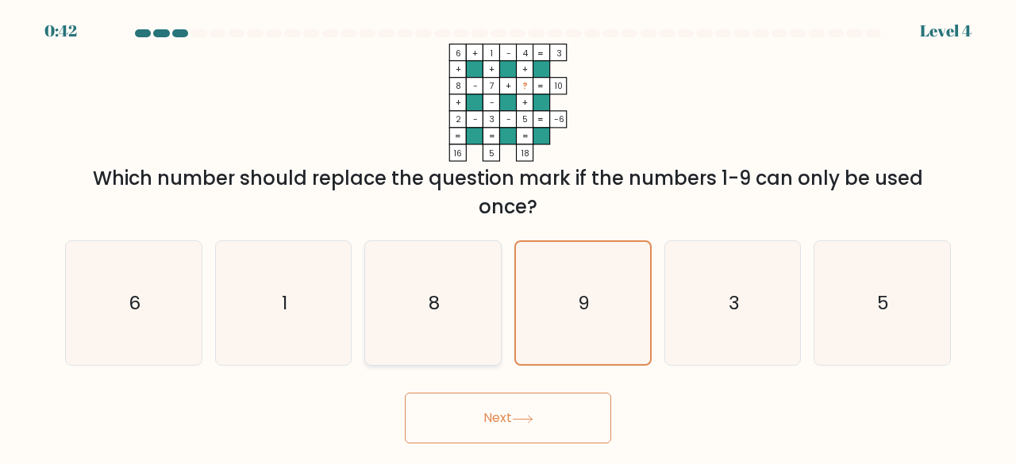
click at [466, 364] on icon "8" at bounding box center [433, 303] width 125 height 125
click at [508, 237] on input "c. 8" at bounding box center [508, 235] width 1 height 4
radio input "true"
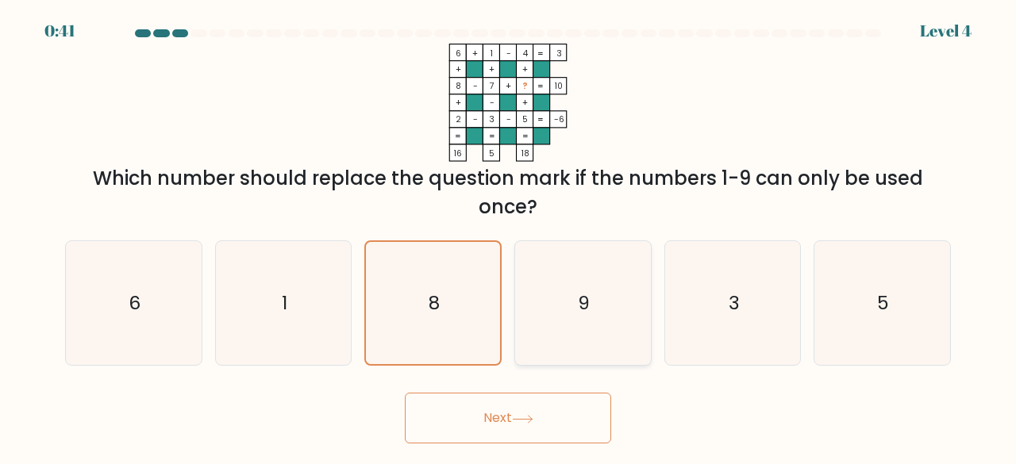
click at [561, 342] on icon "9" at bounding box center [583, 303] width 125 height 125
click at [509, 237] on input "d. 9" at bounding box center [508, 235] width 1 height 4
radio input "true"
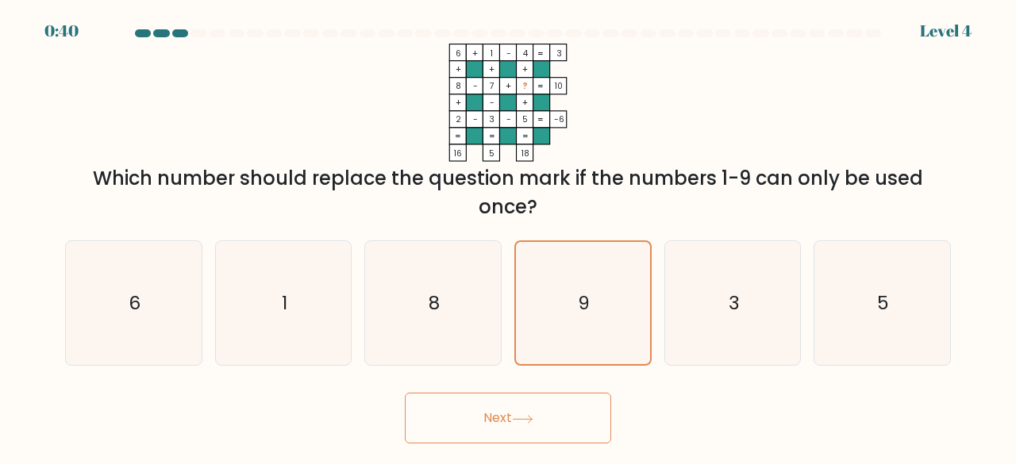
click at [512, 411] on button "Next" at bounding box center [508, 418] width 206 height 51
click at [405, 393] on button "Next" at bounding box center [508, 418] width 206 height 51
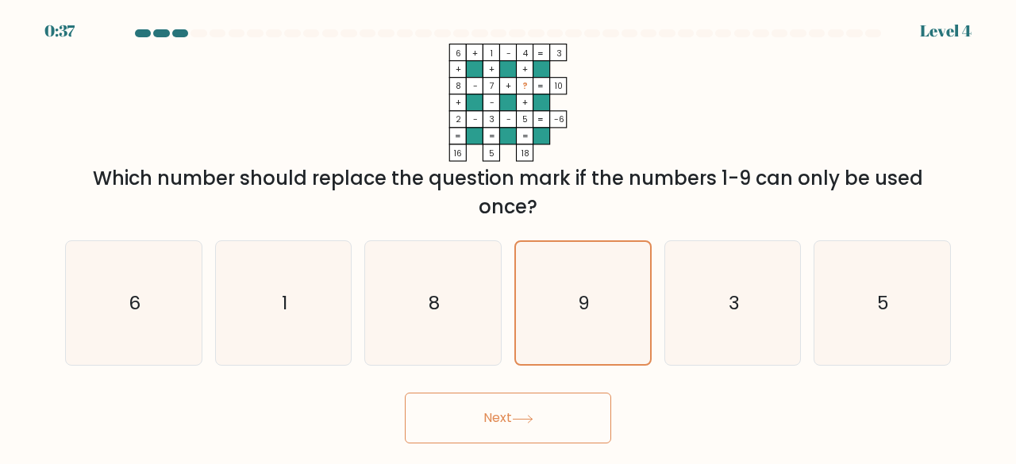
click at [405, 393] on button "Next" at bounding box center [508, 418] width 206 height 51
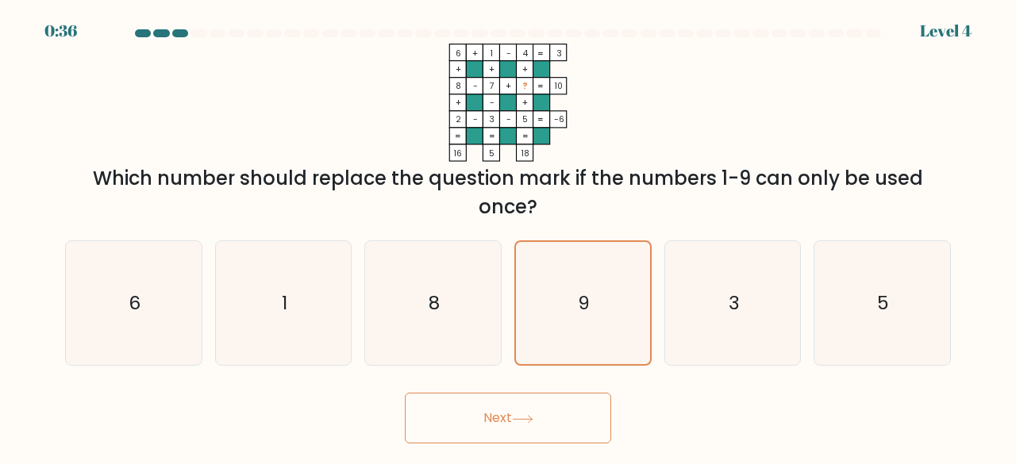
click at [405, 393] on button "Next" at bounding box center [508, 418] width 206 height 51
click at [512, 411] on button "Next" at bounding box center [508, 418] width 206 height 51
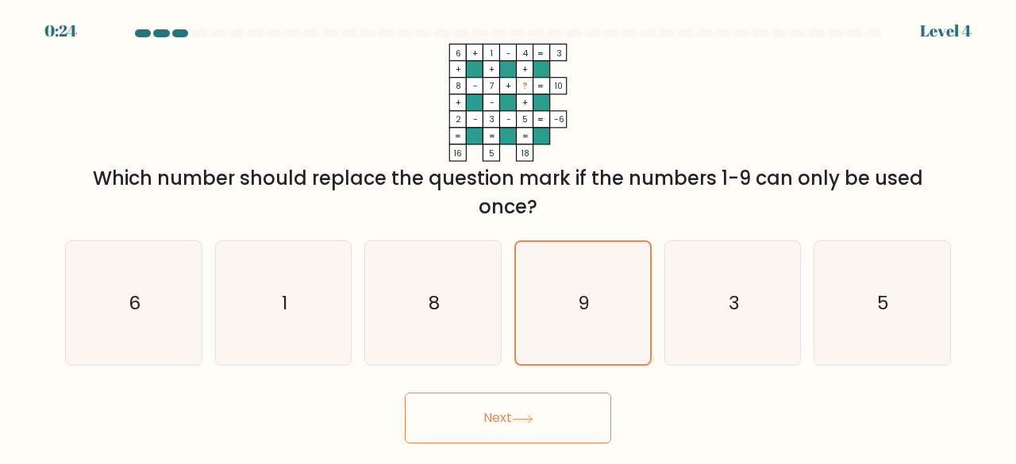
click at [512, 411] on button "Next" at bounding box center [508, 418] width 206 height 51
click at [788, 335] on icon "3" at bounding box center [733, 303] width 125 height 125
click at [509, 237] on input "e. 3" at bounding box center [508, 235] width 1 height 4
radio input "true"
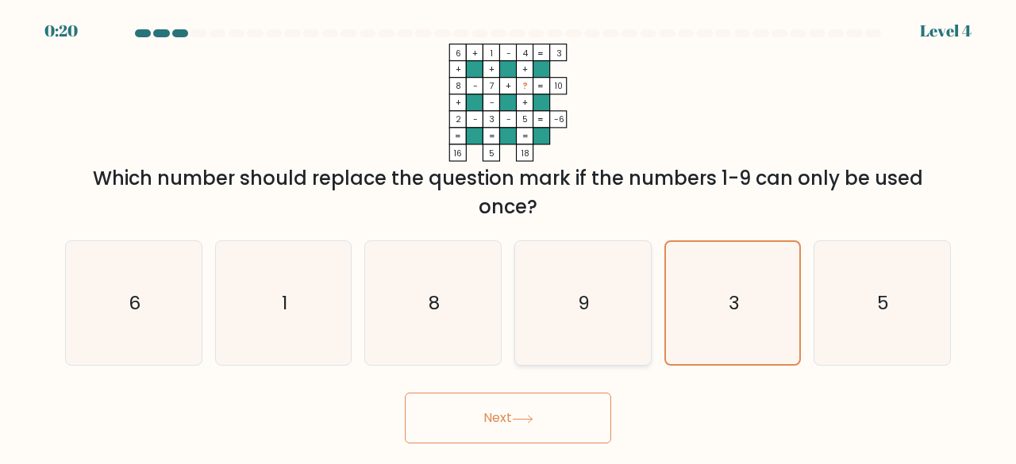
click at [610, 324] on icon "9" at bounding box center [583, 303] width 125 height 125
click at [509, 237] on input "d. 9" at bounding box center [508, 235] width 1 height 4
radio input "true"
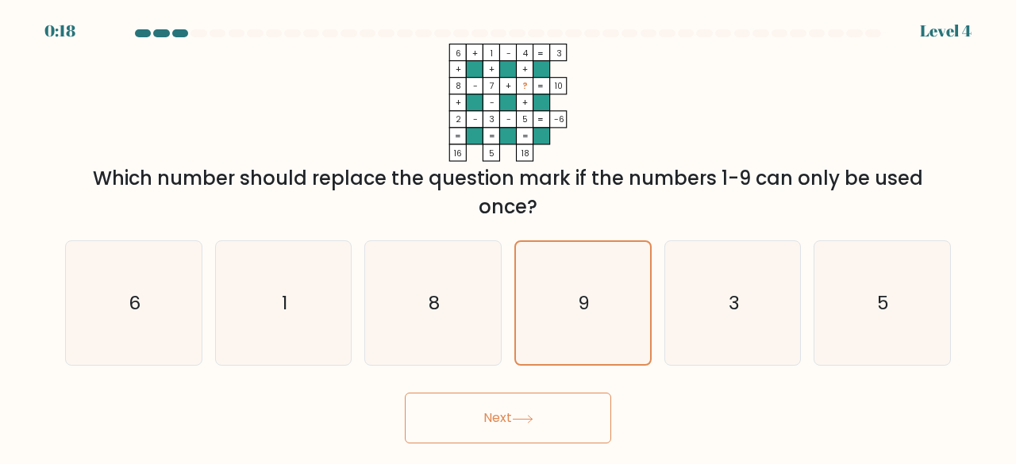
click at [545, 420] on button "Next" at bounding box center [508, 418] width 206 height 51
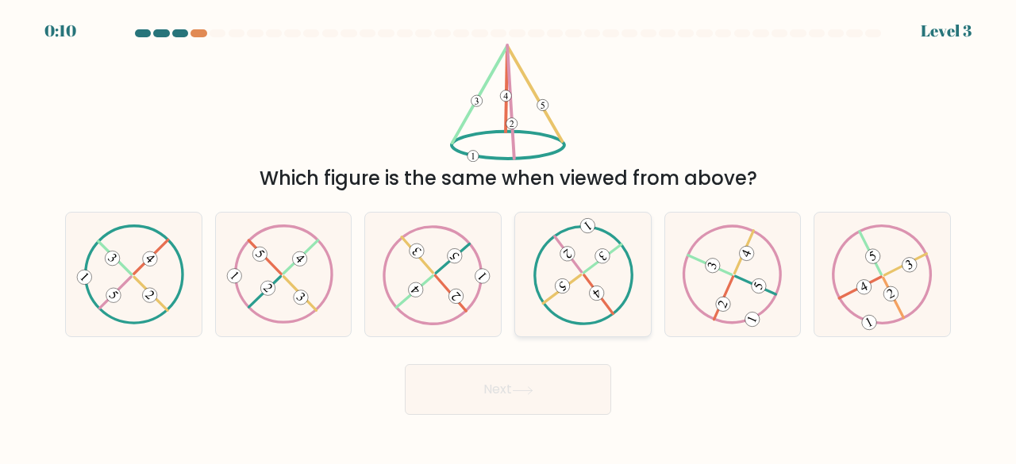
click at [557, 272] on icon at bounding box center [583, 274] width 101 height 99
click at [509, 237] on input "d." at bounding box center [508, 235] width 1 height 4
radio input "true"
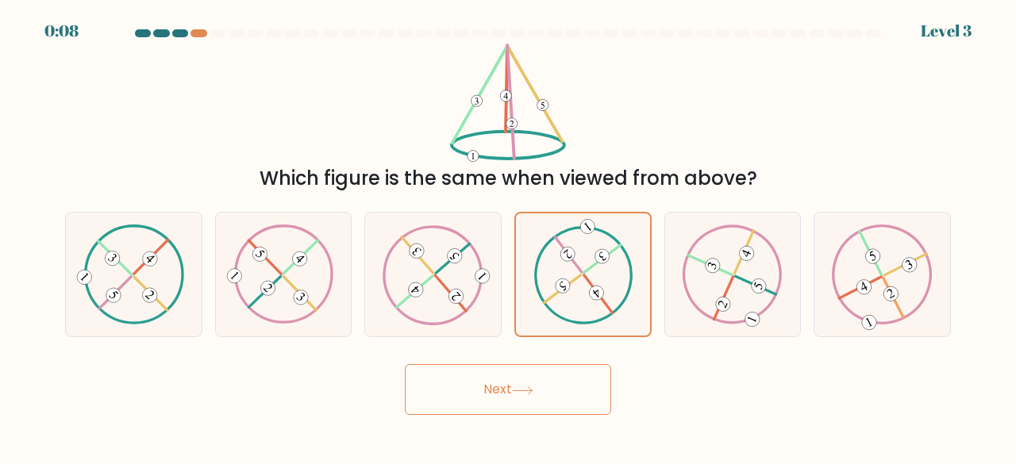
click at [530, 387] on icon at bounding box center [522, 391] width 21 height 9
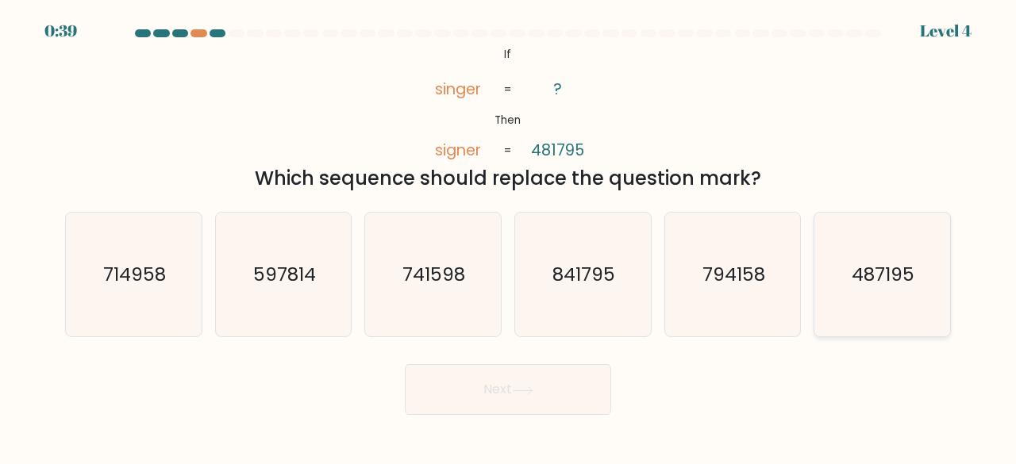
click at [863, 268] on text "487195" at bounding box center [884, 274] width 63 height 26
click at [509, 237] on input "f. 487195" at bounding box center [508, 235] width 1 height 4
radio input "true"
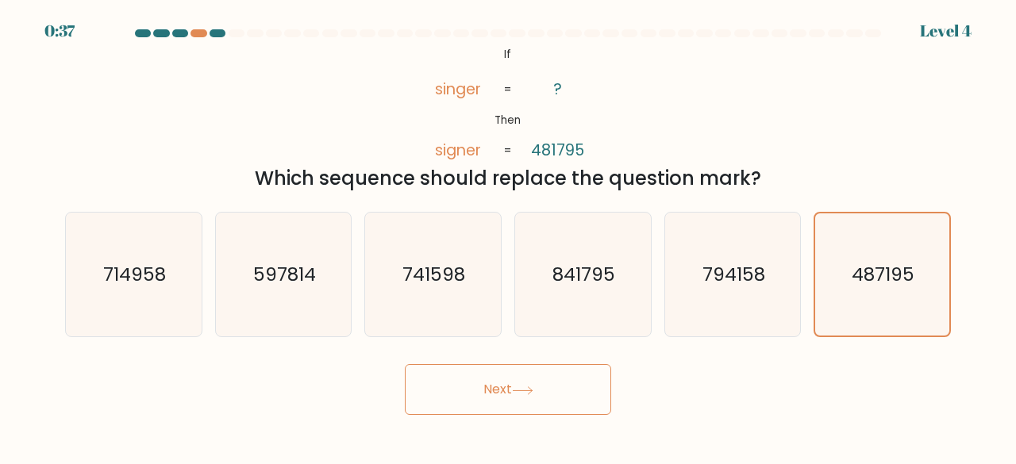
click at [518, 398] on button "Next" at bounding box center [508, 389] width 206 height 51
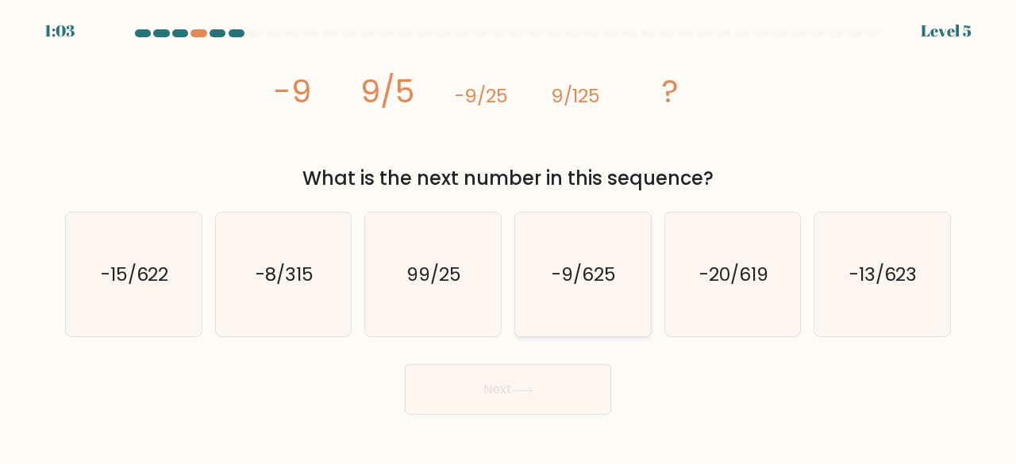
click at [591, 279] on text "-9/625" at bounding box center [584, 274] width 64 height 26
click at [509, 237] on input "d. -9/625" at bounding box center [508, 235] width 1 height 4
radio input "true"
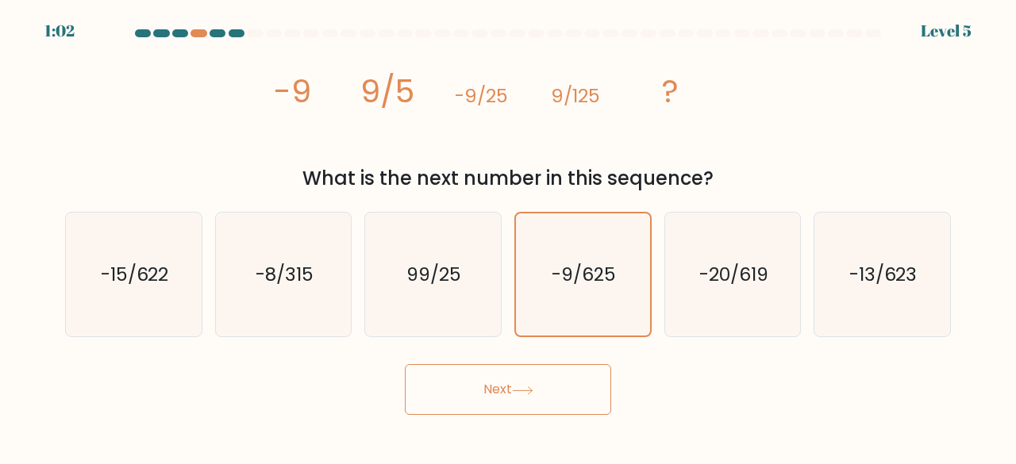
click at [568, 380] on button "Next" at bounding box center [508, 389] width 206 height 51
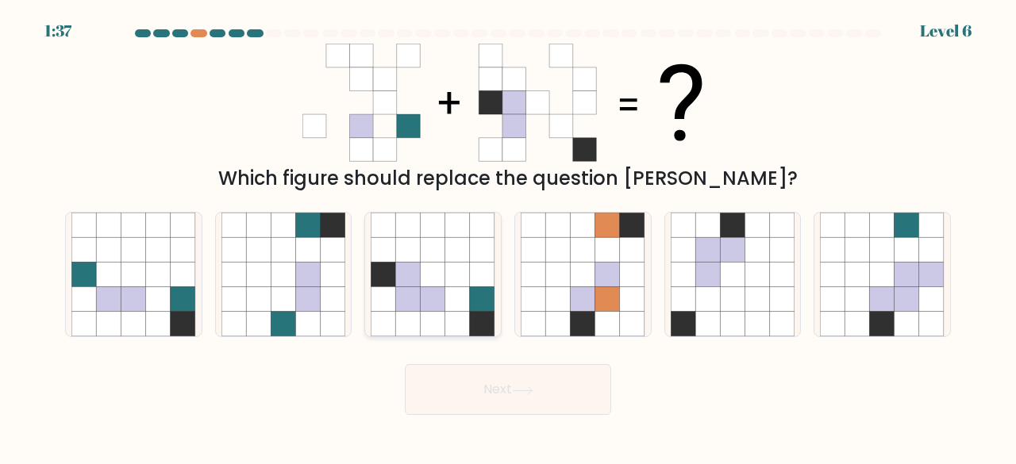
click at [433, 296] on icon at bounding box center [433, 299] width 25 height 25
click at [508, 237] on input "c." at bounding box center [508, 235] width 1 height 4
radio input "true"
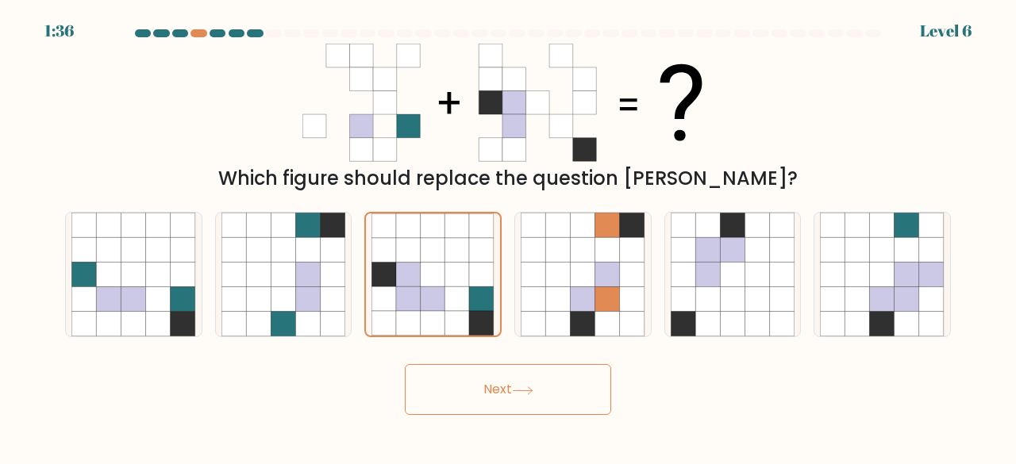
click at [476, 394] on button "Next" at bounding box center [508, 389] width 206 height 51
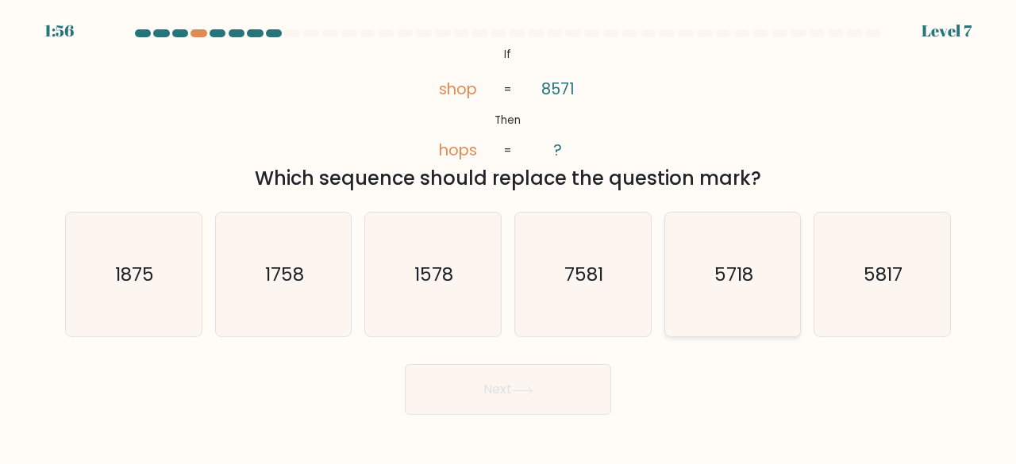
click at [689, 297] on icon "5718" at bounding box center [733, 275] width 125 height 125
click at [509, 237] on input "e. 5718" at bounding box center [508, 235] width 1 height 4
radio input "true"
click at [495, 399] on button "Next" at bounding box center [508, 389] width 206 height 51
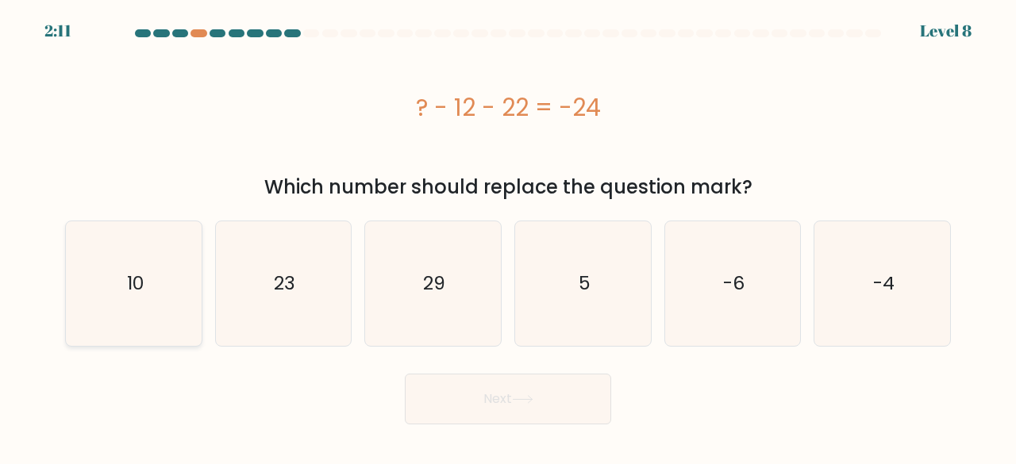
click at [170, 289] on icon "10" at bounding box center [133, 284] width 125 height 125
click at [508, 237] on input "a. 10" at bounding box center [508, 235] width 1 height 4
radio input "true"
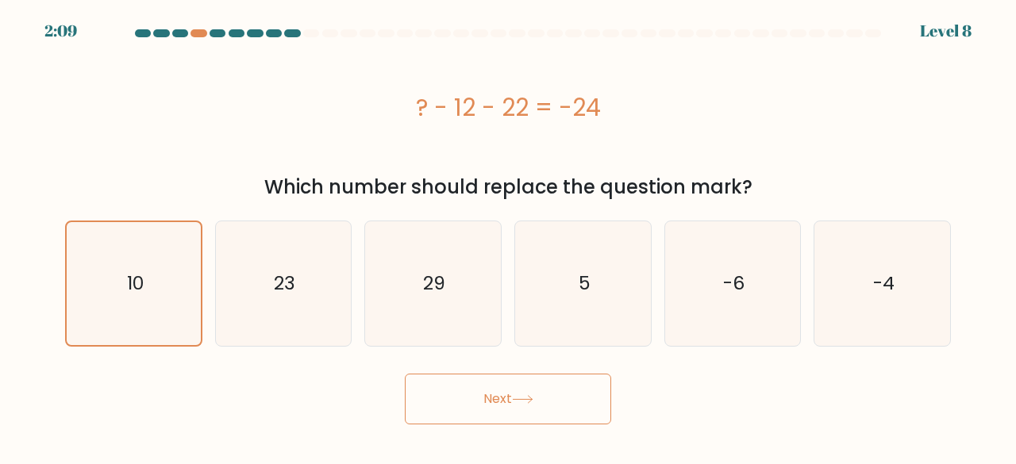
click at [435, 395] on button "Next" at bounding box center [508, 399] width 206 height 51
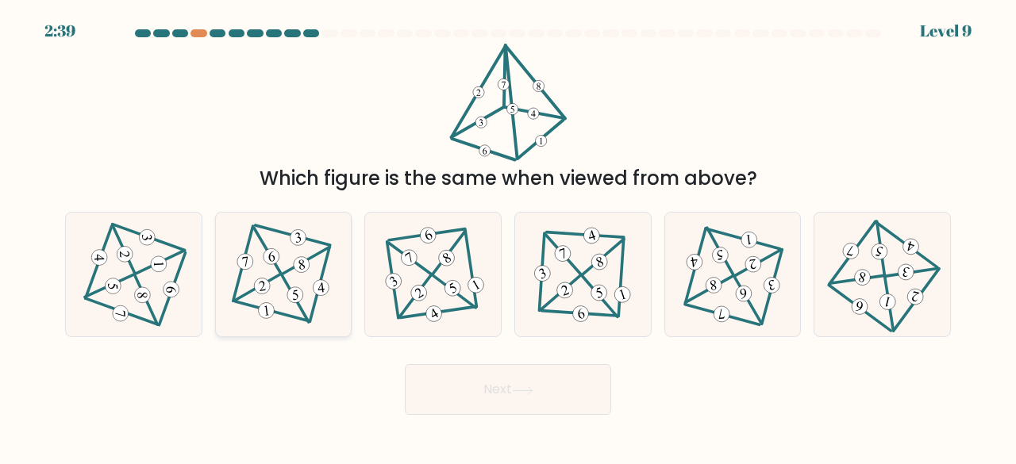
click at [295, 279] on icon at bounding box center [283, 274] width 101 height 99
click at [508, 237] on input "b." at bounding box center [508, 235] width 1 height 4
radio input "true"
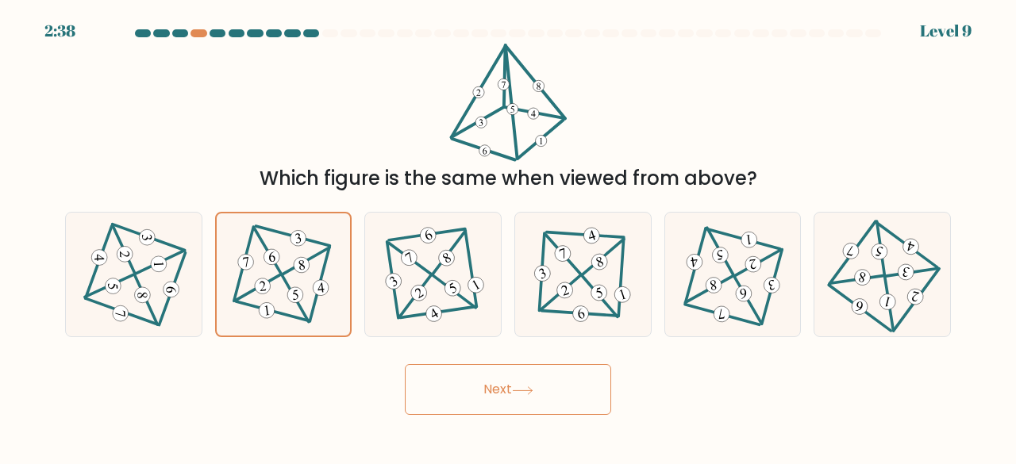
click at [489, 383] on button "Next" at bounding box center [508, 389] width 206 height 51
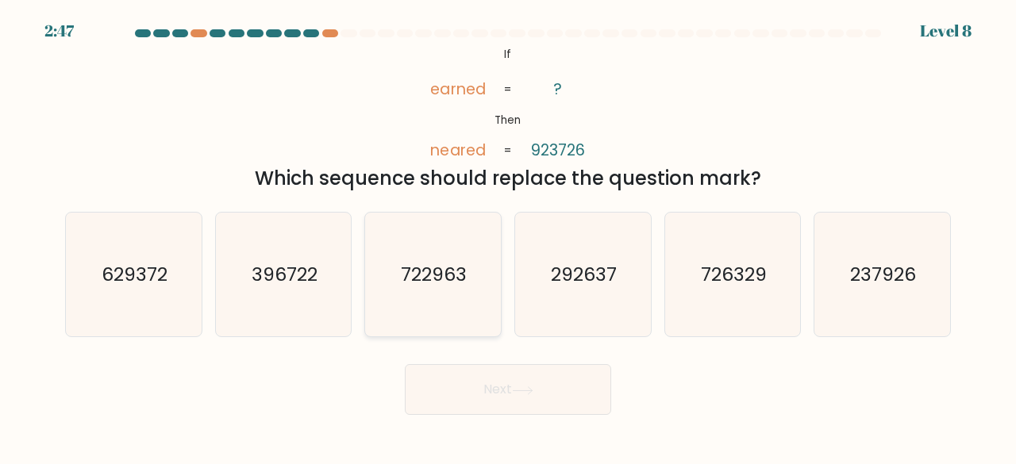
click at [416, 282] on text "722963" at bounding box center [435, 274] width 66 height 26
click at [508, 237] on input "c. 722963" at bounding box center [508, 235] width 1 height 4
radio input "true"
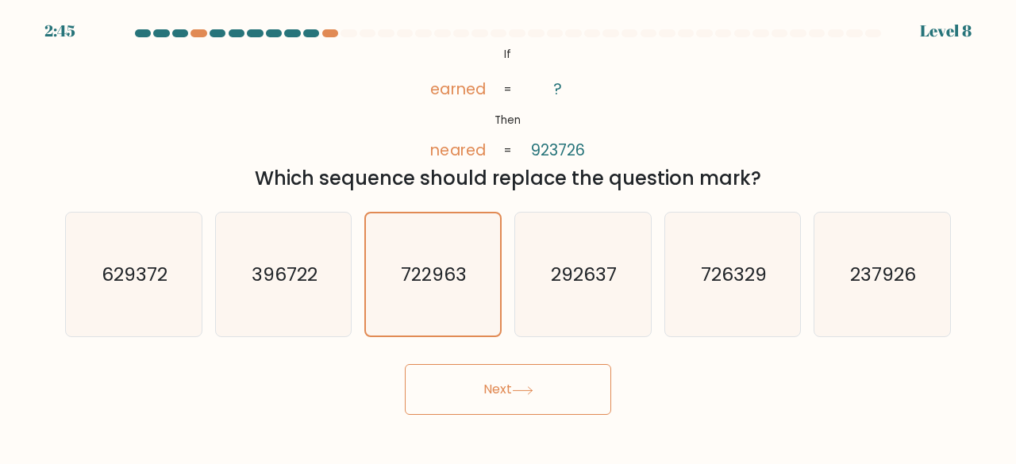
click at [484, 383] on button "Next" at bounding box center [508, 389] width 206 height 51
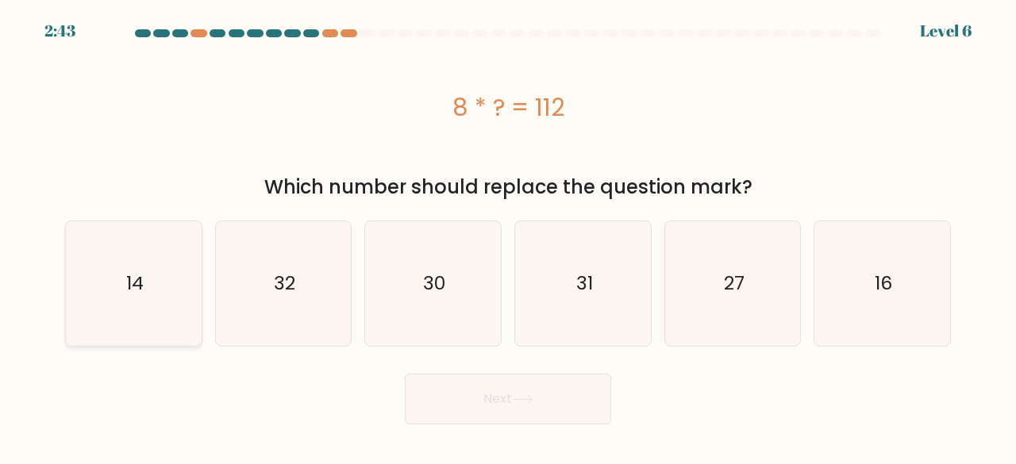
click at [171, 282] on icon "14" at bounding box center [133, 284] width 125 height 125
click at [508, 237] on input "a. 14" at bounding box center [508, 235] width 1 height 4
radio input "true"
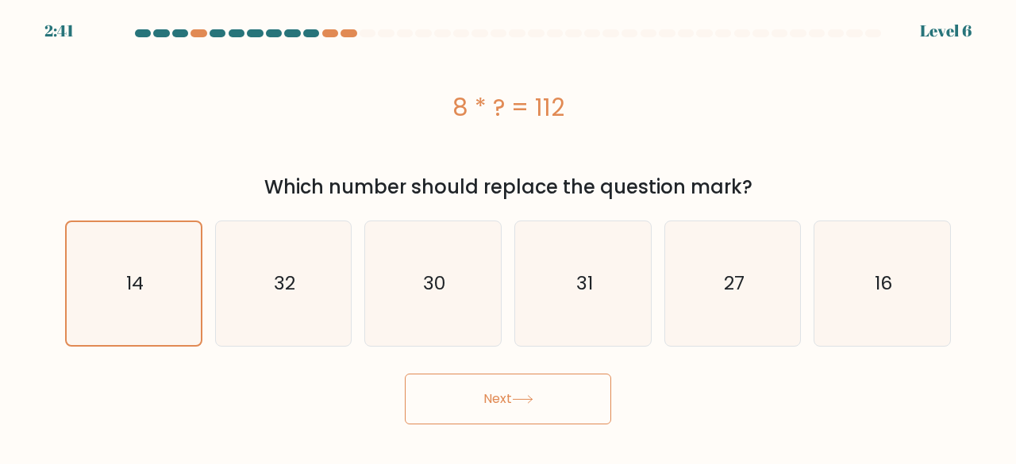
click at [482, 390] on button "Next" at bounding box center [508, 399] width 206 height 51
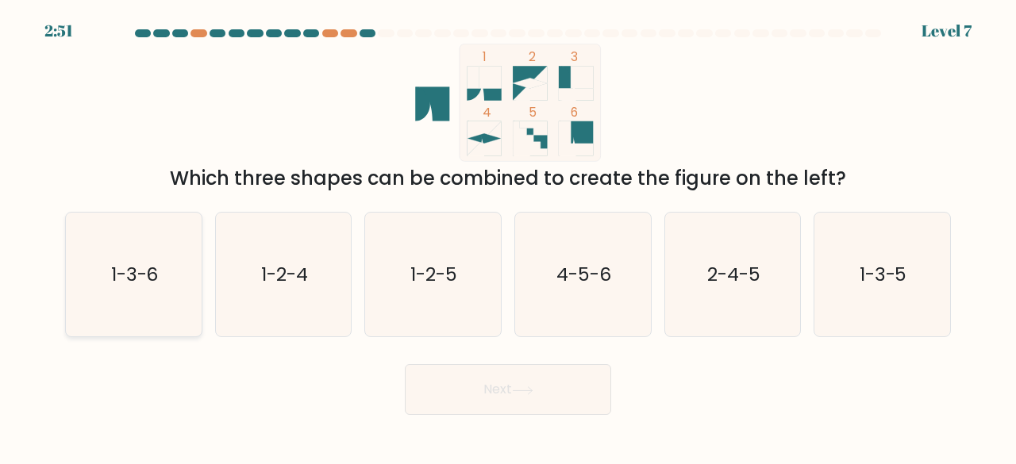
click at [176, 309] on icon "1-3-6" at bounding box center [133, 275] width 125 height 125
click at [508, 237] on input "a. 1-3-6" at bounding box center [508, 235] width 1 height 4
radio input "true"
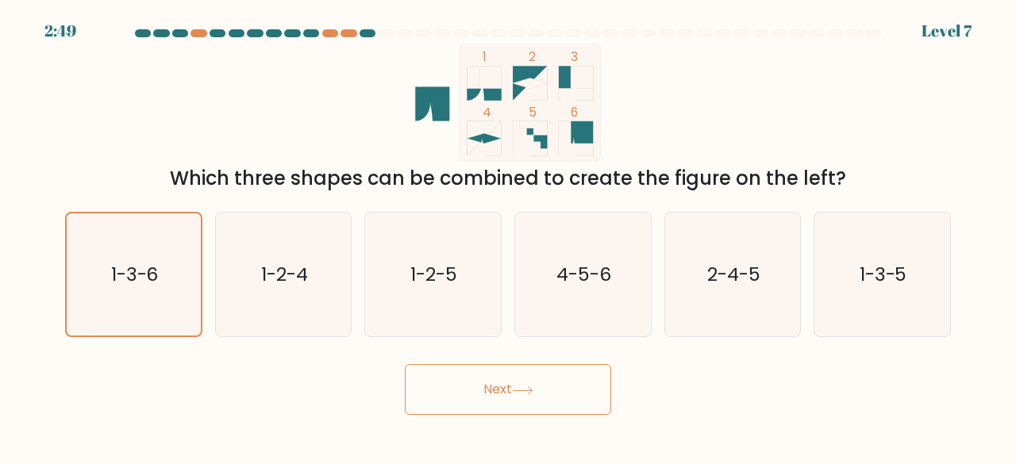
click at [485, 387] on button "Next" at bounding box center [508, 389] width 206 height 51
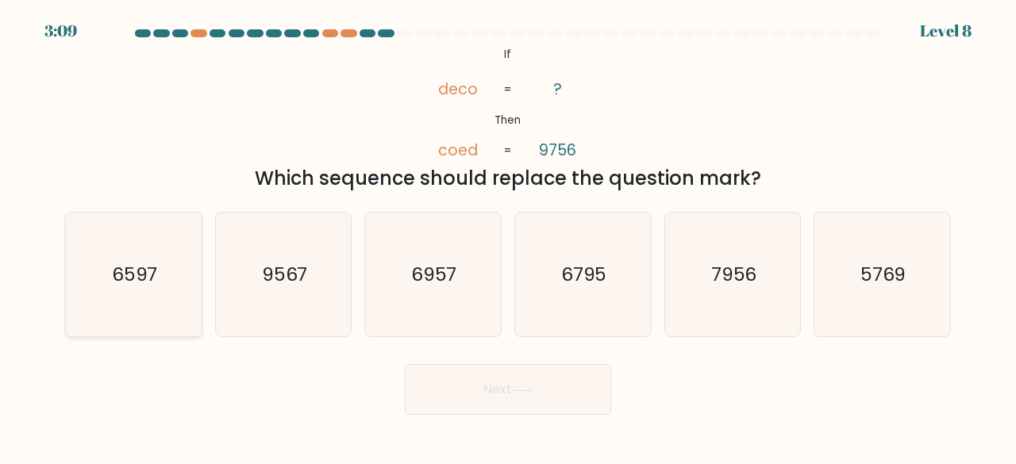
click at [141, 287] on text "6597" at bounding box center [135, 274] width 46 height 26
click at [508, 237] on input "a. 6597" at bounding box center [508, 235] width 1 height 4
radio input "true"
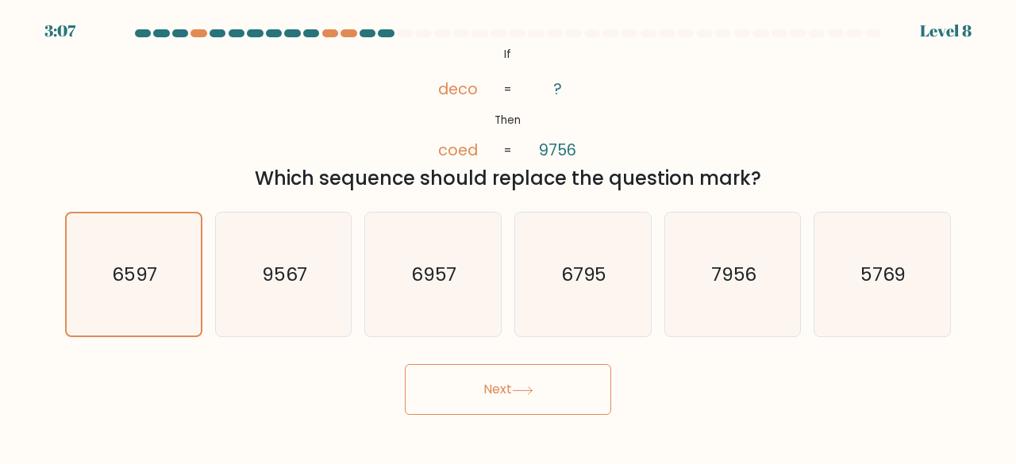
click at [518, 383] on button "Next" at bounding box center [508, 389] width 206 height 51
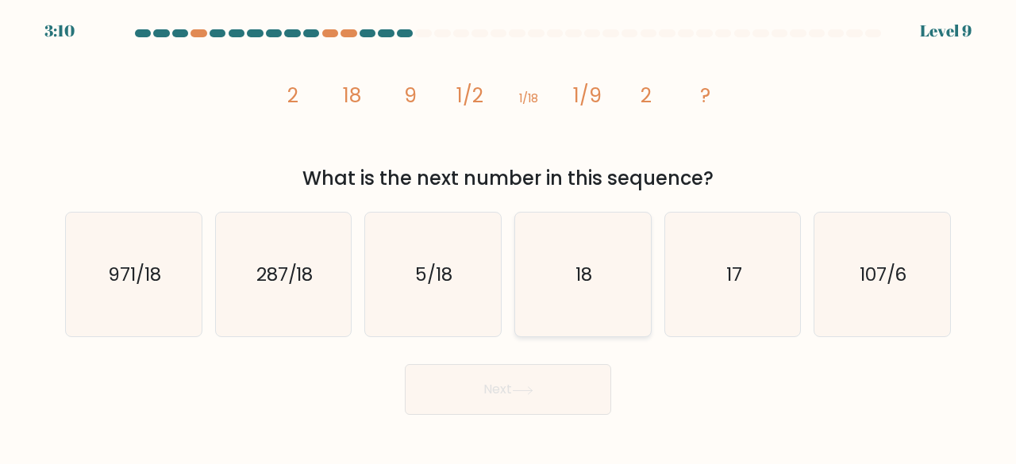
click at [541, 318] on icon "18" at bounding box center [583, 275] width 125 height 125
click at [509, 237] on input "d. 18" at bounding box center [508, 235] width 1 height 4
radio input "true"
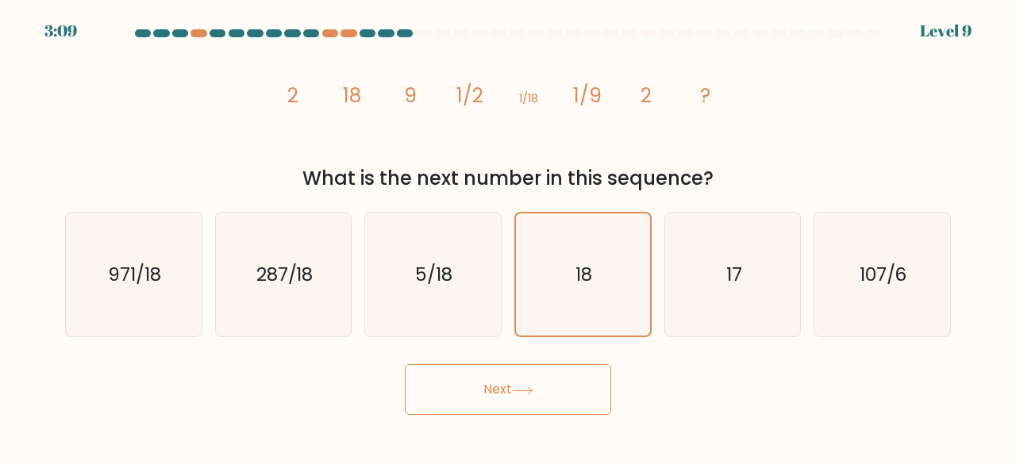
click at [532, 393] on icon at bounding box center [522, 390] width 19 height 7
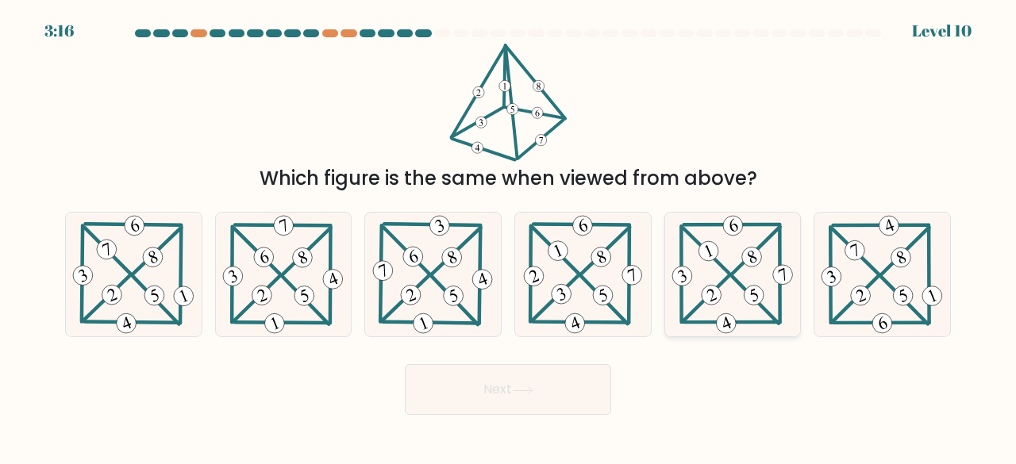
click at [711, 295] on 705 at bounding box center [711, 295] width 25 height 25
click at [509, 237] on input "e." at bounding box center [508, 235] width 1 height 4
radio input "true"
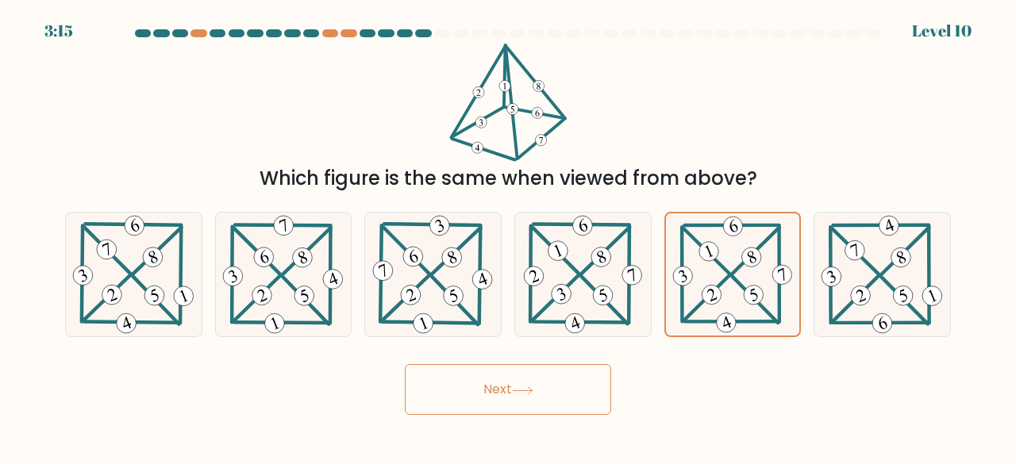
click at [561, 380] on button "Next" at bounding box center [508, 389] width 206 height 51
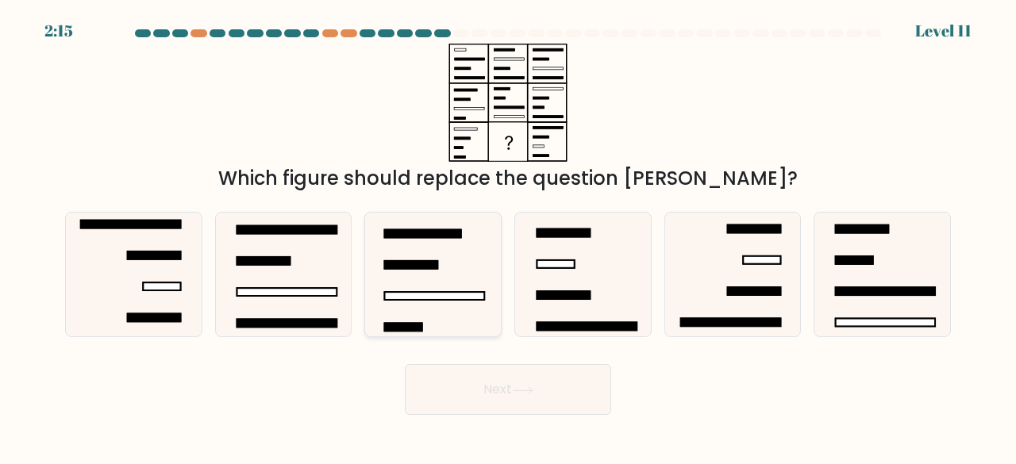
click at [457, 315] on icon at bounding box center [433, 275] width 125 height 125
click at [508, 237] on input "c." at bounding box center [508, 235] width 1 height 4
radio input "true"
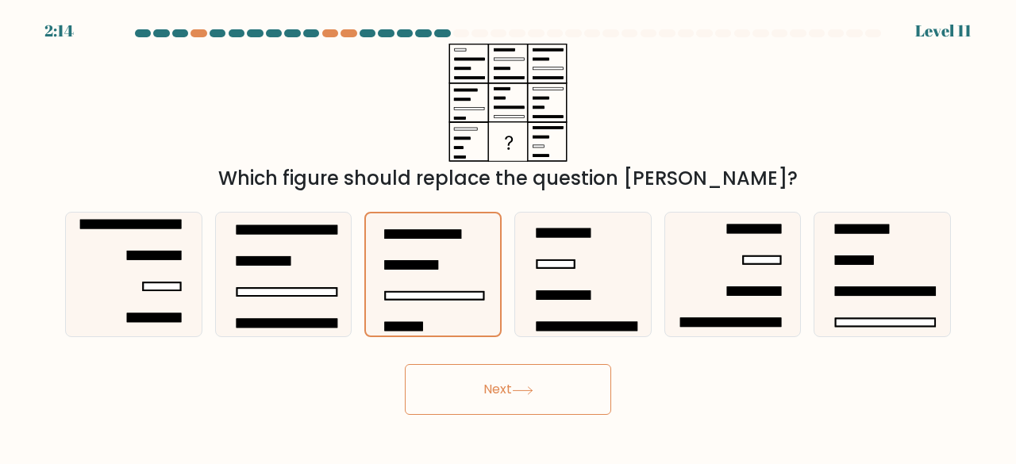
click at [485, 388] on button "Next" at bounding box center [508, 389] width 206 height 51
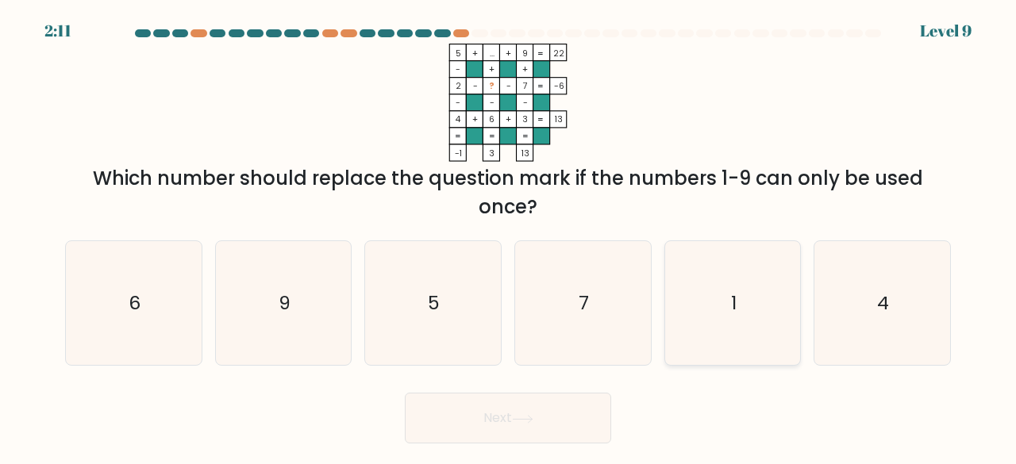
click at [711, 330] on icon "1" at bounding box center [733, 303] width 125 height 125
click at [509, 237] on input "e. 1" at bounding box center [508, 235] width 1 height 4
radio input "true"
click at [542, 407] on button "Next" at bounding box center [508, 418] width 206 height 51
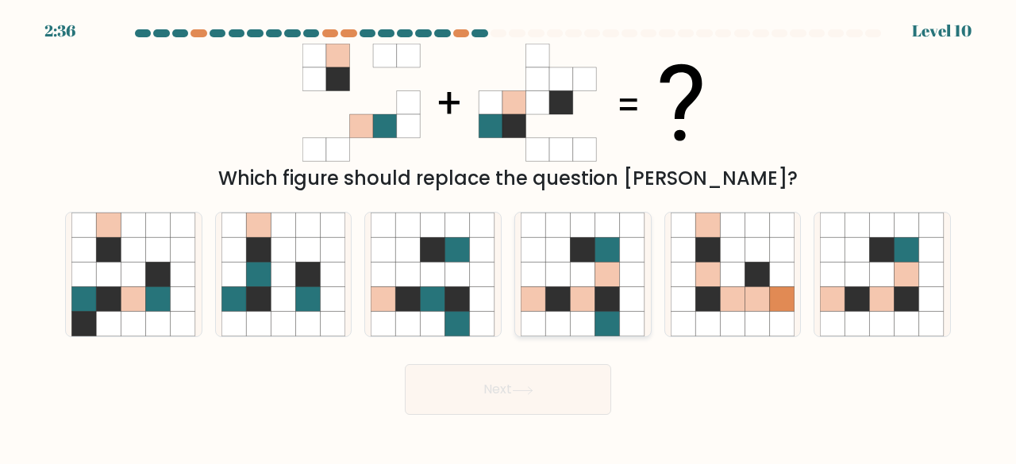
click at [558, 282] on icon at bounding box center [557, 275] width 25 height 25
click at [509, 237] on input "d." at bounding box center [508, 235] width 1 height 4
radio input "true"
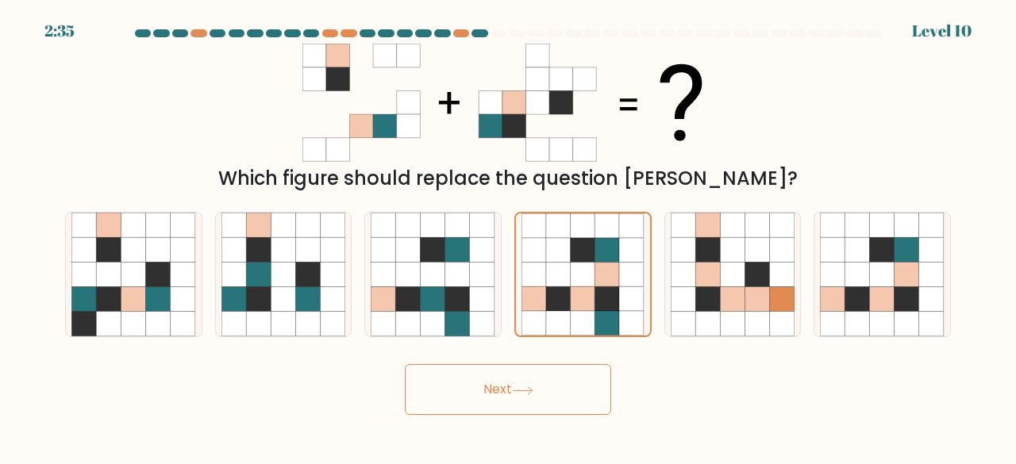
click at [553, 400] on button "Next" at bounding box center [508, 389] width 206 height 51
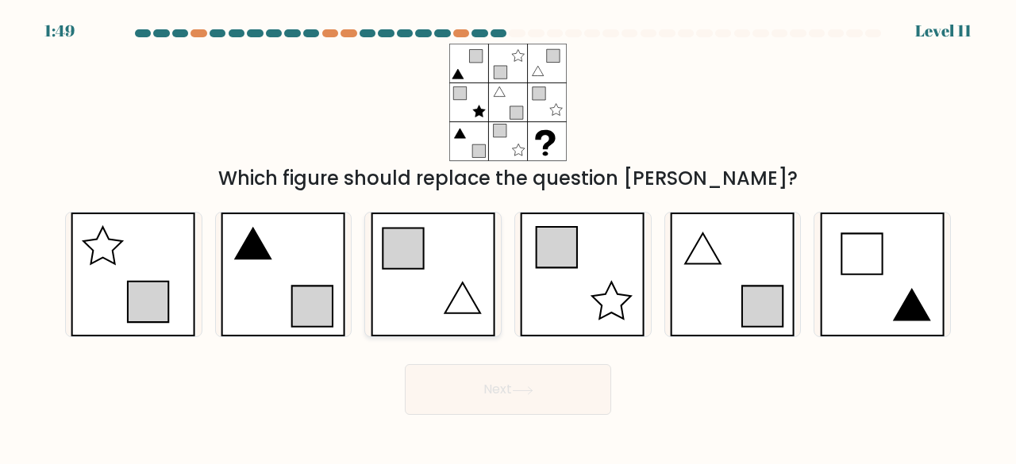
click at [457, 281] on icon at bounding box center [433, 275] width 125 height 125
click at [508, 237] on input "c." at bounding box center [508, 235] width 1 height 4
radio input "true"
click at [673, 275] on icon at bounding box center [732, 275] width 125 height 125
click at [509, 237] on input "e." at bounding box center [508, 235] width 1 height 4
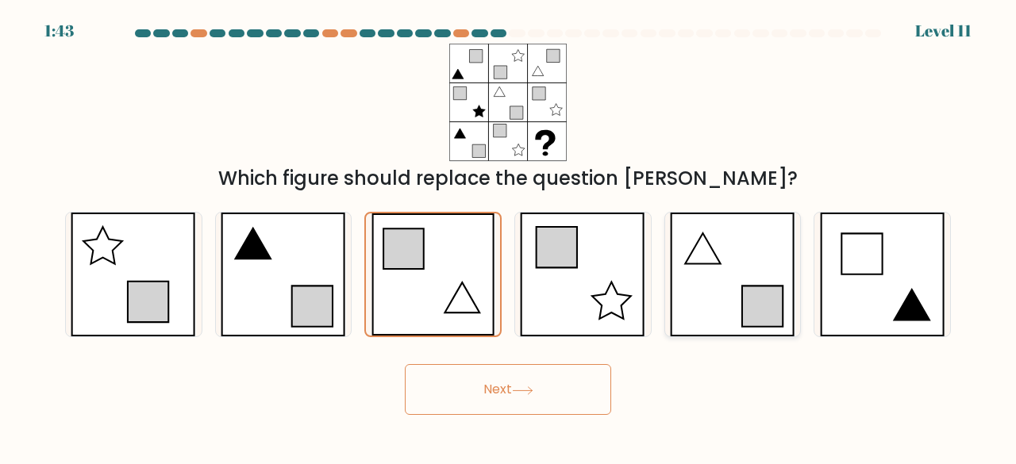
radio input "true"
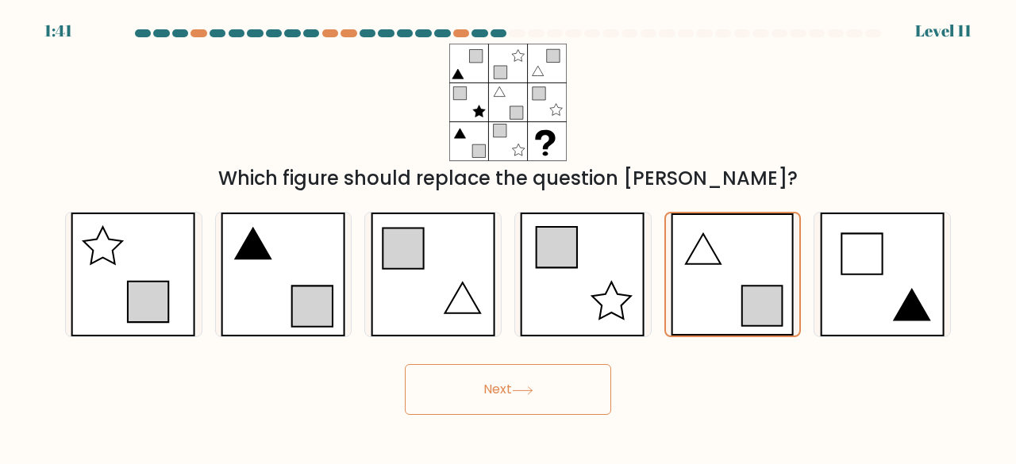
click at [584, 386] on button "Next" at bounding box center [508, 389] width 206 height 51
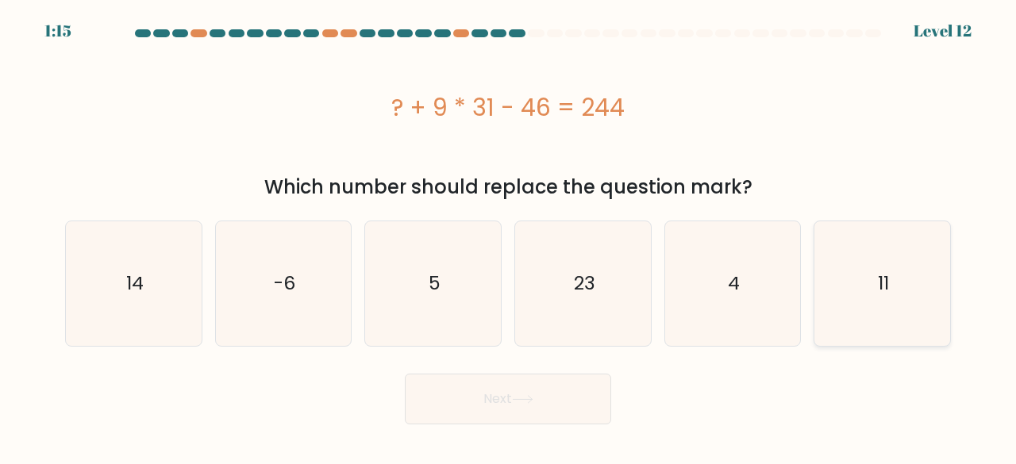
click at [853, 284] on icon "11" at bounding box center [882, 284] width 125 height 125
click at [509, 237] on input "f. 11" at bounding box center [508, 235] width 1 height 4
radio input "true"
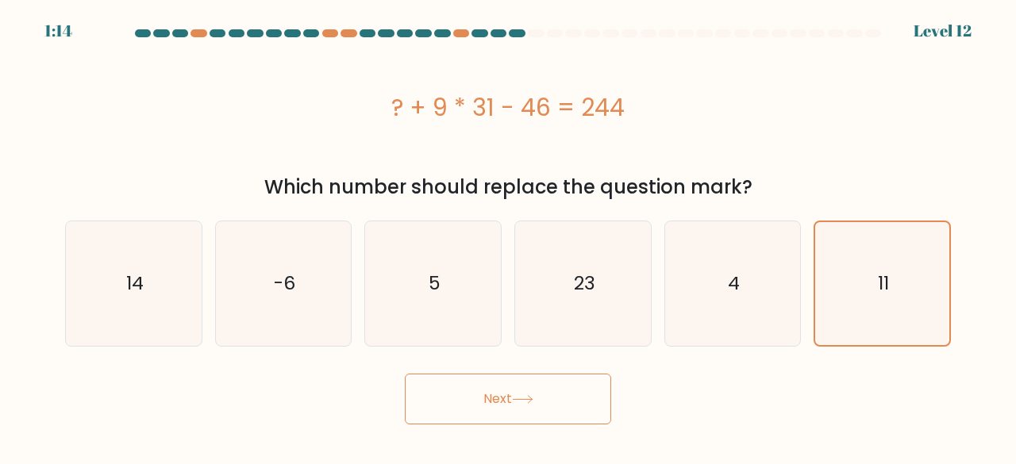
click at [556, 406] on button "Next" at bounding box center [508, 399] width 206 height 51
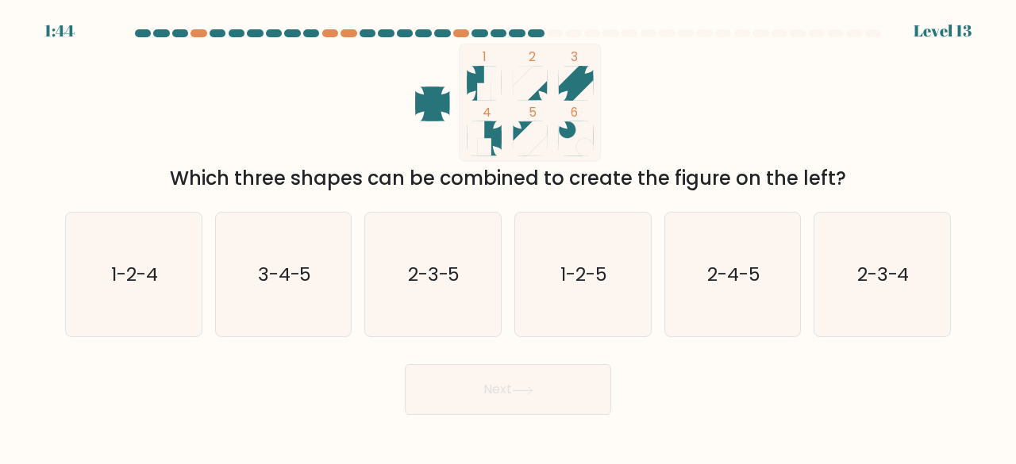
click at [556, 406] on button "Next" at bounding box center [508, 389] width 206 height 51
click at [306, 287] on icon "3-4-5" at bounding box center [284, 275] width 125 height 125
click at [508, 237] on input "b. 3-4-5" at bounding box center [508, 235] width 1 height 4
radio input "true"
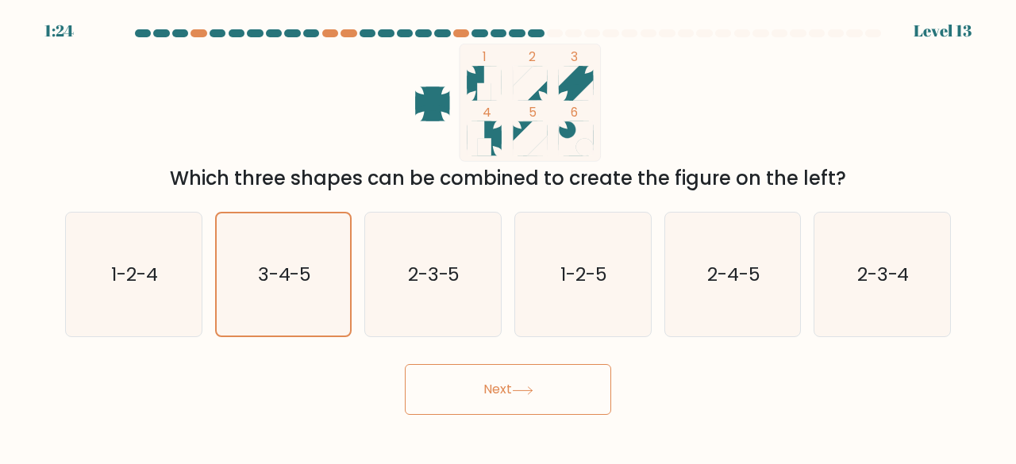
click at [507, 380] on button "Next" at bounding box center [508, 389] width 206 height 51
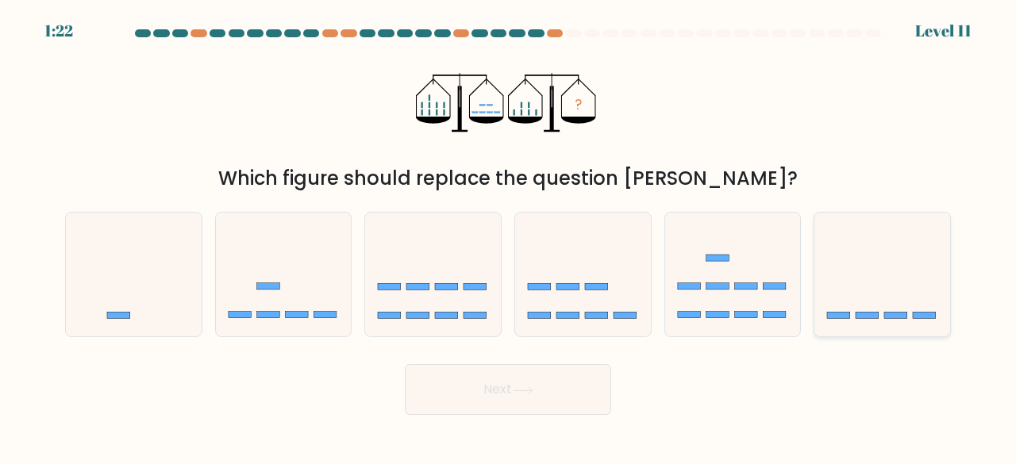
click at [847, 288] on icon at bounding box center [883, 274] width 136 height 112
click at [509, 237] on input "f." at bounding box center [508, 235] width 1 height 4
radio input "true"
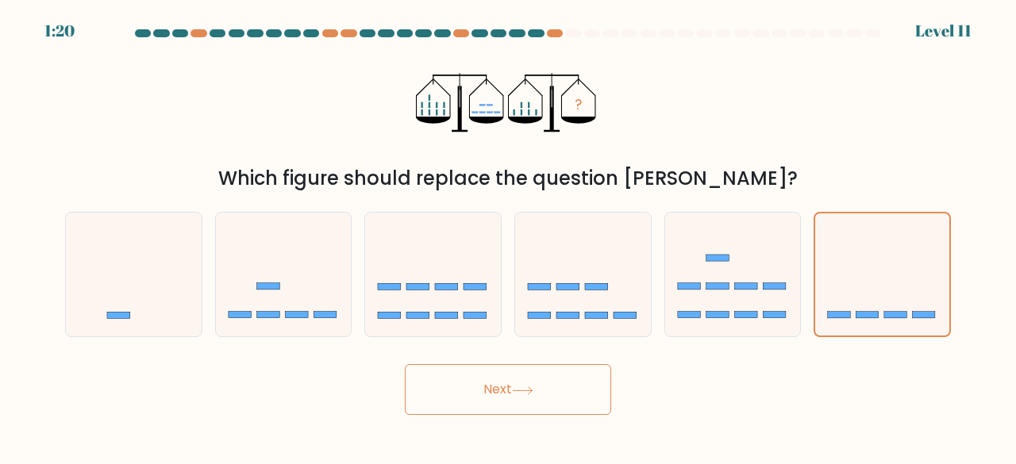
click at [541, 374] on button "Next" at bounding box center [508, 389] width 206 height 51
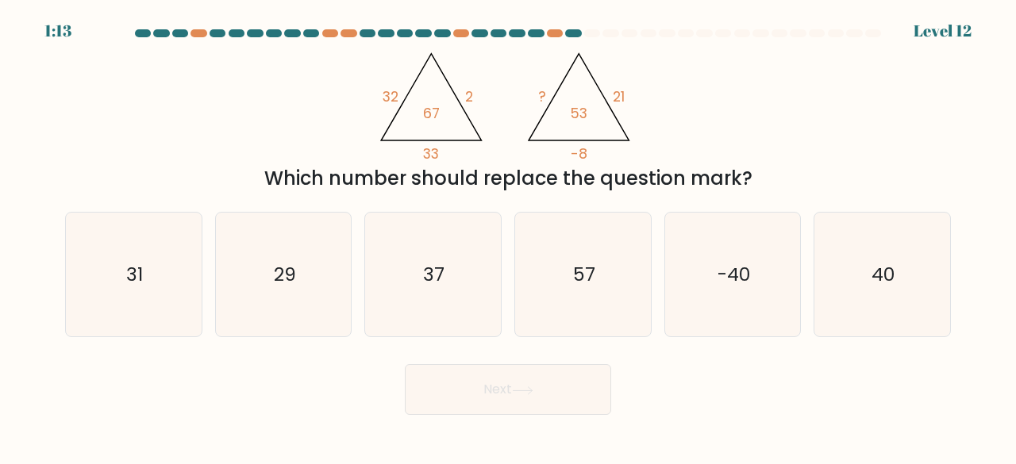
click at [541, 374] on button "Next" at bounding box center [508, 389] width 206 height 51
click at [913, 276] on icon "40" at bounding box center [882, 275] width 125 height 125
click at [509, 237] on input "f. 40" at bounding box center [508, 235] width 1 height 4
radio input "true"
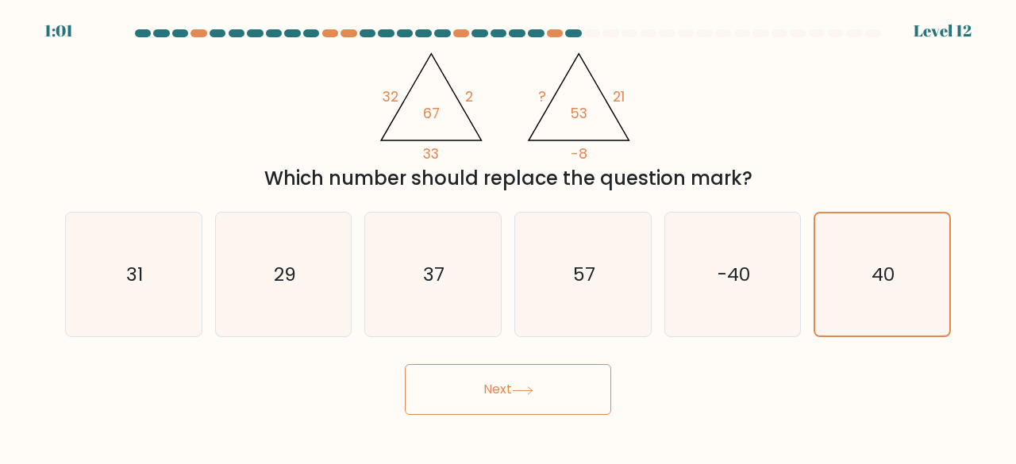
click at [568, 385] on button "Next" at bounding box center [508, 389] width 206 height 51
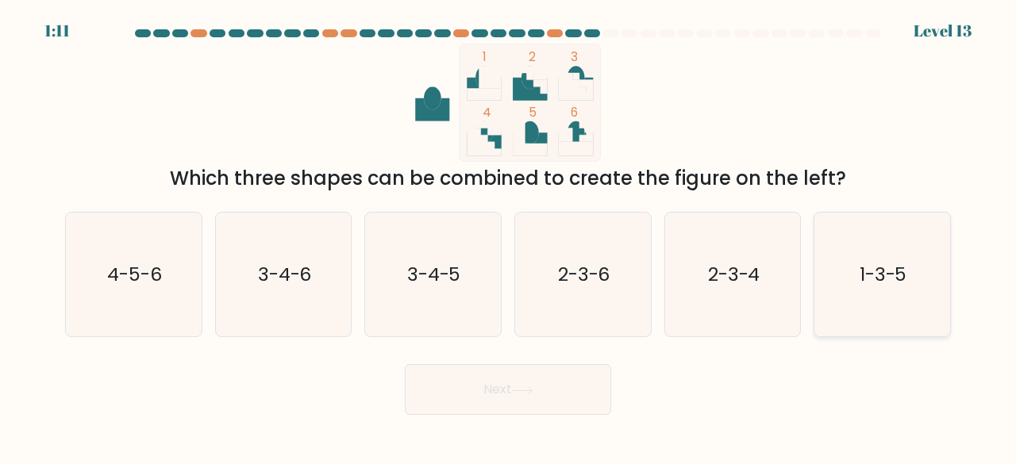
click at [849, 264] on icon "1-3-5" at bounding box center [882, 275] width 125 height 125
click at [509, 237] on input "f. 1-3-5" at bounding box center [508, 235] width 1 height 4
radio input "true"
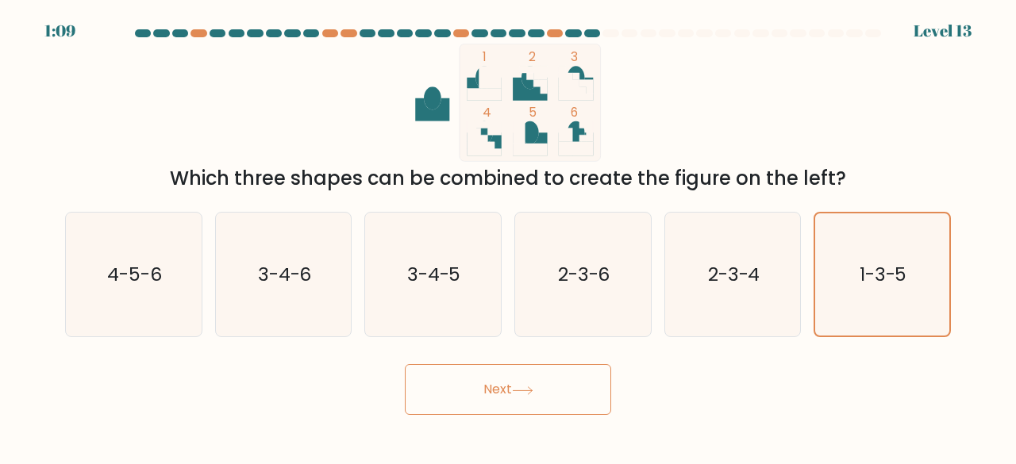
click at [487, 393] on button "Next" at bounding box center [508, 389] width 206 height 51
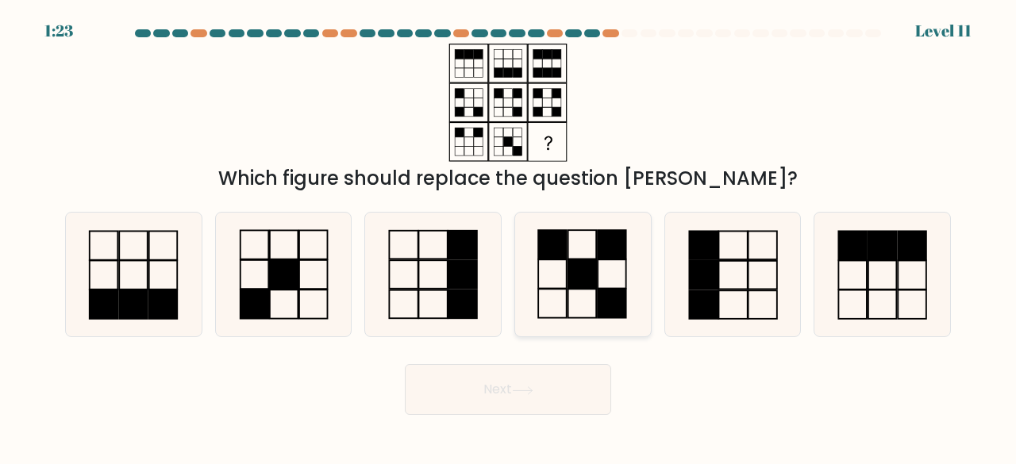
drag, startPoint x: 487, startPoint y: 393, endPoint x: 584, endPoint y: 297, distance: 137.0
click at [584, 297] on form at bounding box center [508, 222] width 1016 height 386
click at [584, 297] on icon at bounding box center [583, 275] width 125 height 125
click at [509, 237] on input "d." at bounding box center [508, 235] width 1 height 4
radio input "true"
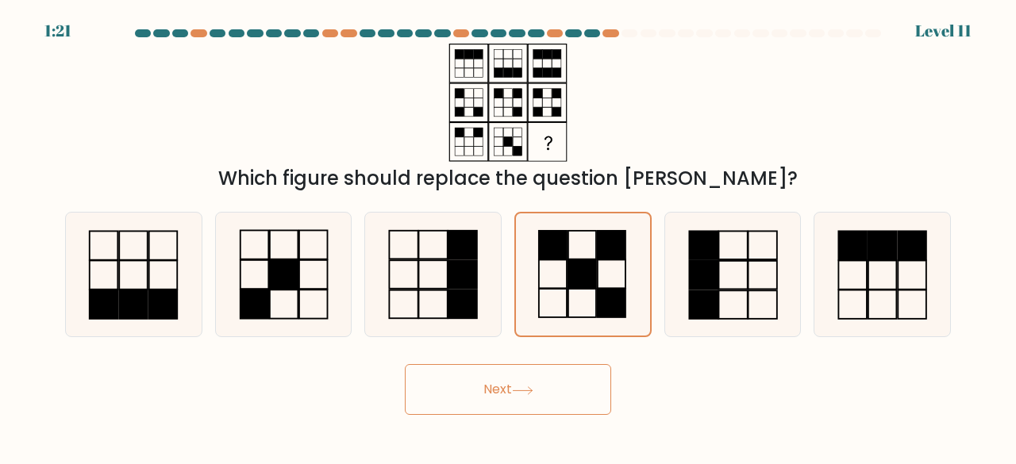
click at [552, 385] on button "Next" at bounding box center [508, 389] width 206 height 51
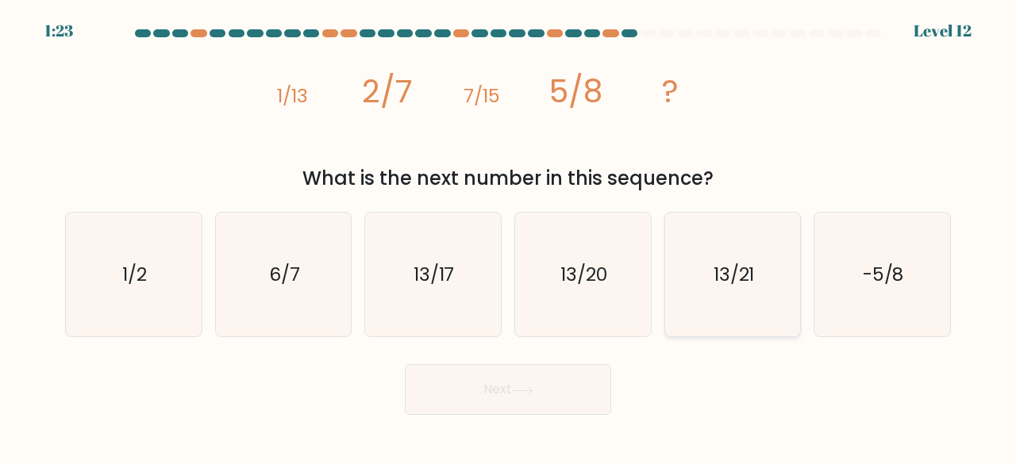
click at [697, 276] on icon "13/21" at bounding box center [733, 275] width 125 height 125
click at [509, 237] on input "e. 13/21" at bounding box center [508, 235] width 1 height 4
radio input "true"
click at [554, 391] on button "Next" at bounding box center [508, 389] width 206 height 51
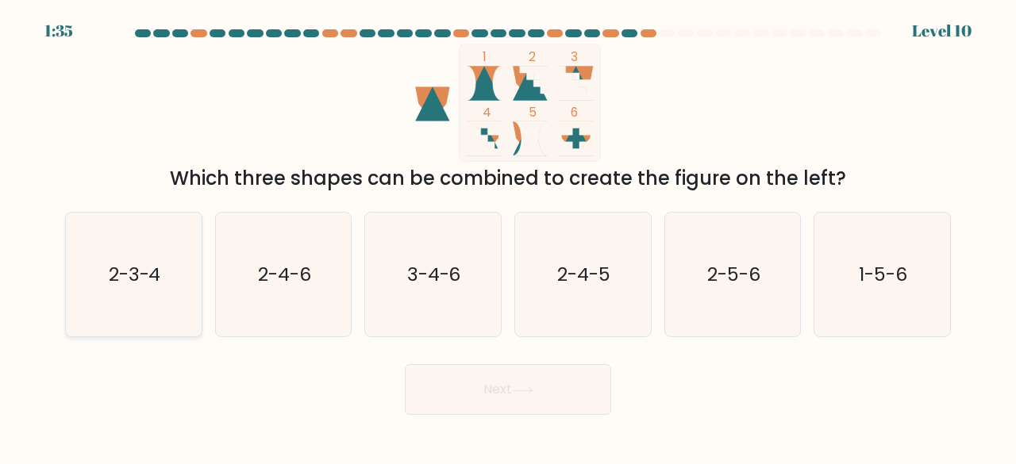
click at [151, 289] on icon "2-3-4" at bounding box center [133, 275] width 125 height 125
click at [508, 237] on input "a. 2-3-4" at bounding box center [508, 235] width 1 height 4
radio input "true"
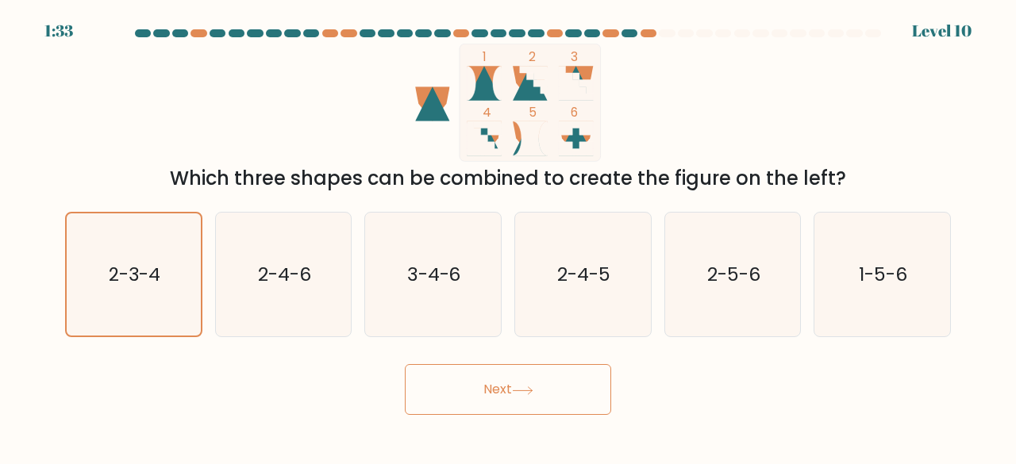
click at [496, 383] on button "Next" at bounding box center [508, 389] width 206 height 51
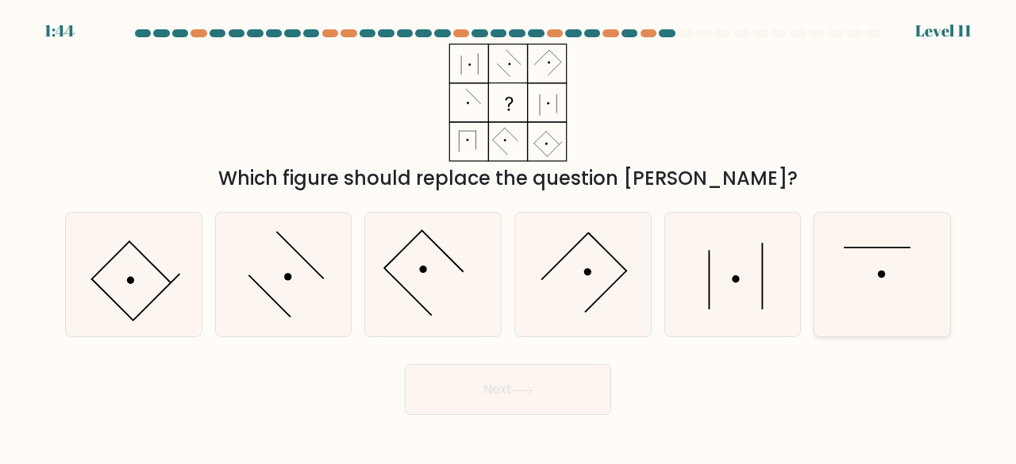
click at [894, 282] on icon at bounding box center [882, 275] width 125 height 125
click at [509, 237] on input "f." at bounding box center [508, 235] width 1 height 4
radio input "true"
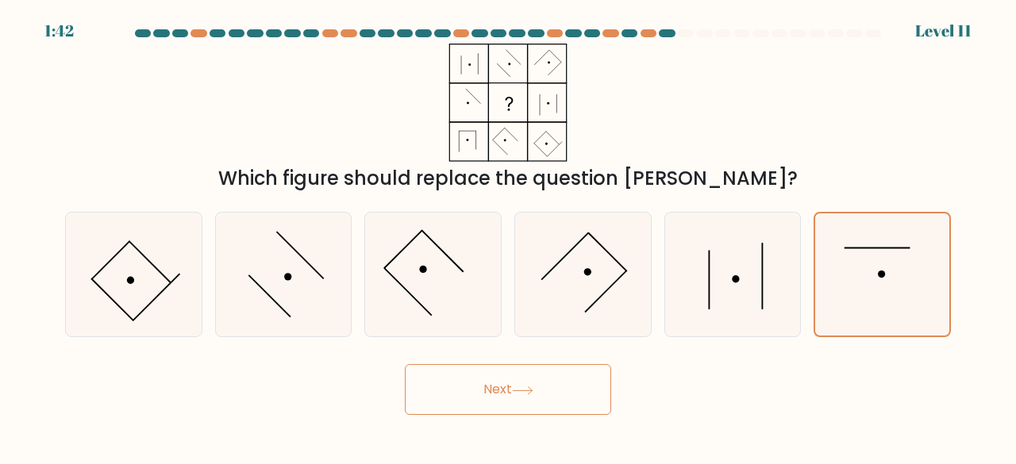
click at [568, 390] on button "Next" at bounding box center [508, 389] width 206 height 51
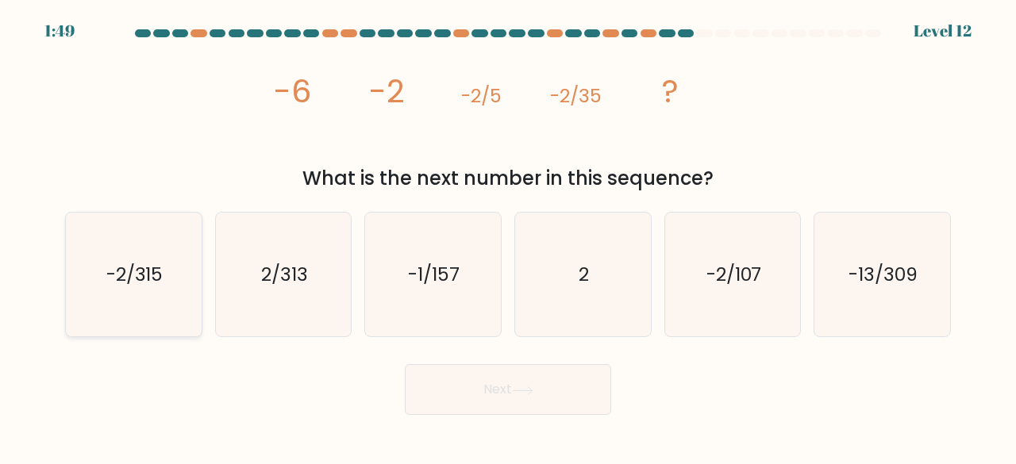
click at [184, 260] on icon "-2/315" at bounding box center [133, 275] width 125 height 125
click at [508, 237] on input "a. -2/315" at bounding box center [508, 235] width 1 height 4
radio input "true"
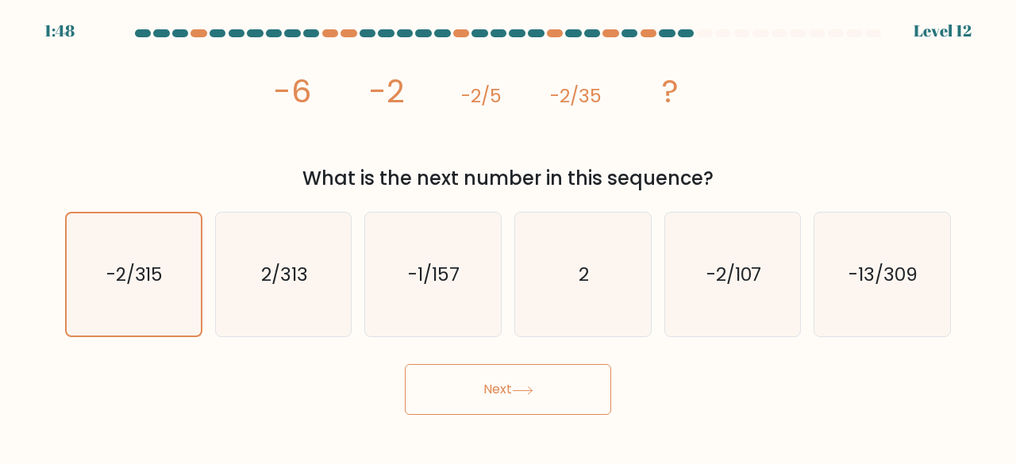
click at [450, 387] on button "Next" at bounding box center [508, 389] width 206 height 51
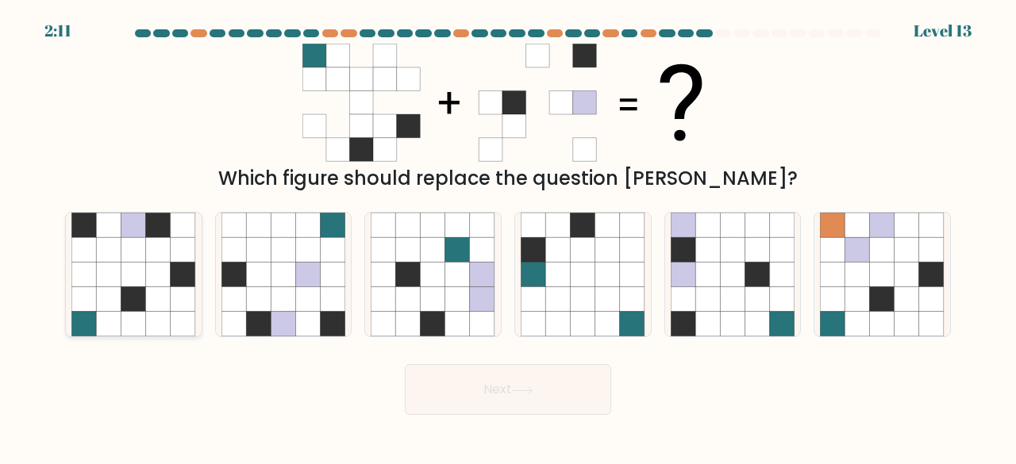
click at [124, 252] on icon at bounding box center [133, 249] width 25 height 25
click at [508, 237] on input "a." at bounding box center [508, 235] width 1 height 4
radio input "true"
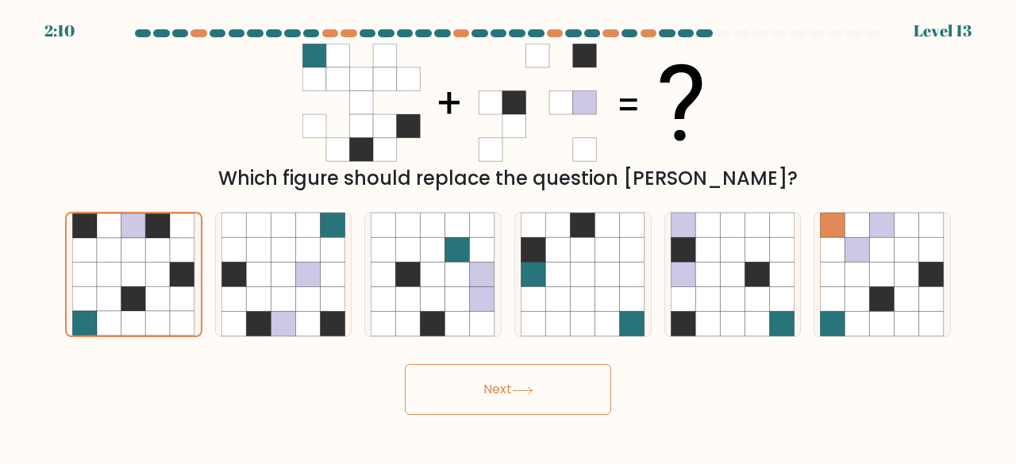
click at [482, 395] on button "Next" at bounding box center [508, 389] width 206 height 51
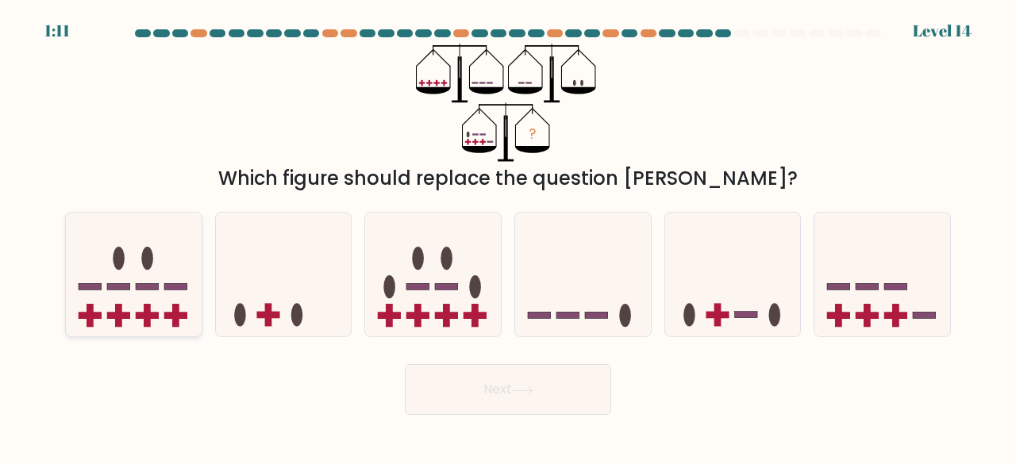
click at [156, 301] on icon at bounding box center [134, 274] width 136 height 112
click at [508, 237] on input "a." at bounding box center [508, 235] width 1 height 4
radio input "true"
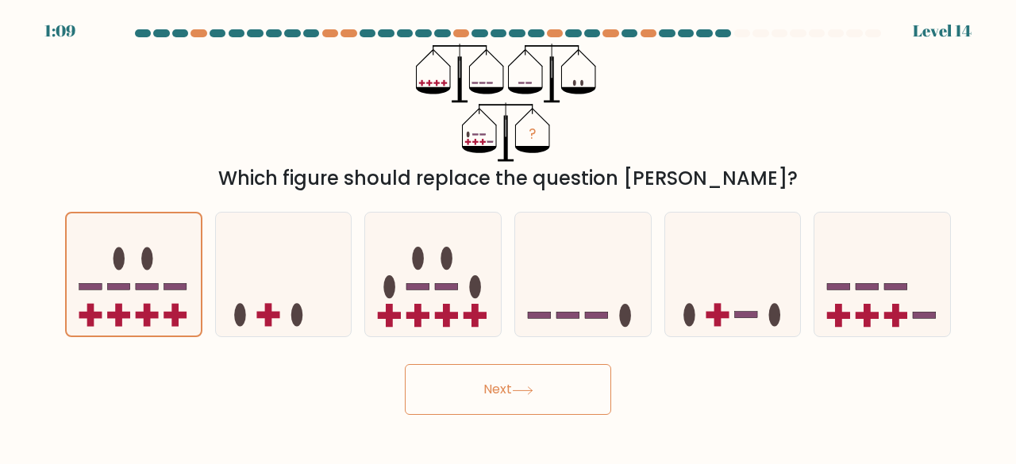
click at [440, 377] on button "Next" at bounding box center [508, 389] width 206 height 51
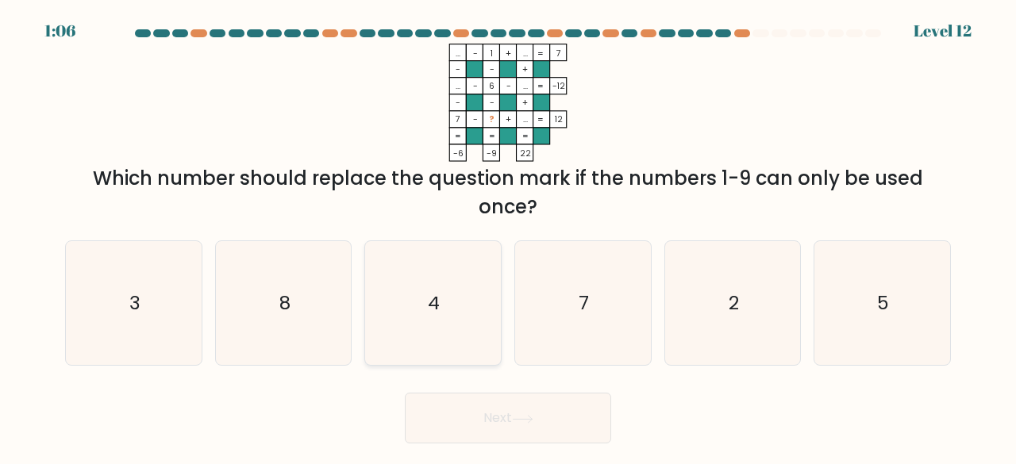
click at [467, 302] on icon "4" at bounding box center [433, 303] width 125 height 125
click at [508, 237] on input "c. 4" at bounding box center [508, 235] width 1 height 4
radio input "true"
click at [500, 412] on button "Next" at bounding box center [508, 418] width 206 height 51
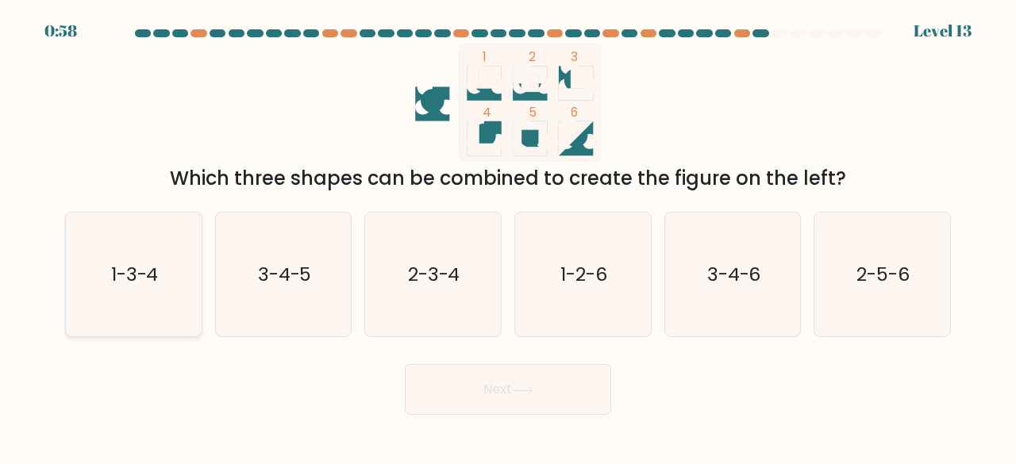
click at [171, 284] on icon "1-3-4" at bounding box center [133, 275] width 125 height 125
click at [508, 237] on input "a. 1-3-4" at bounding box center [508, 235] width 1 height 4
radio input "true"
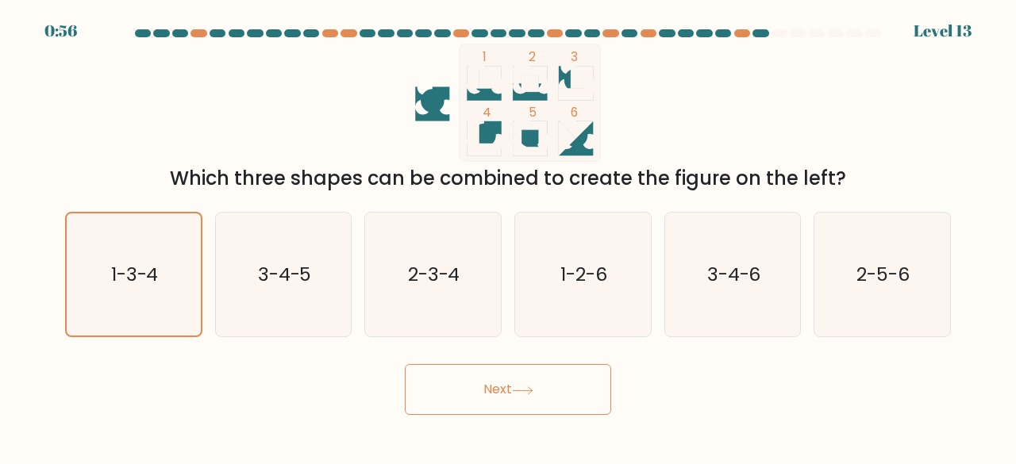
click at [440, 385] on button "Next" at bounding box center [508, 389] width 206 height 51
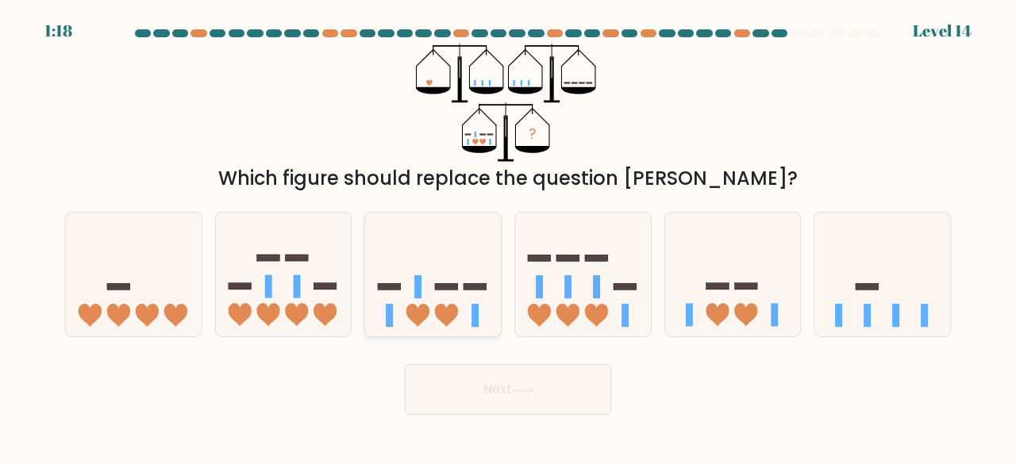
click at [453, 299] on icon at bounding box center [433, 274] width 136 height 112
click at [508, 237] on input "c." at bounding box center [508, 235] width 1 height 4
radio input "true"
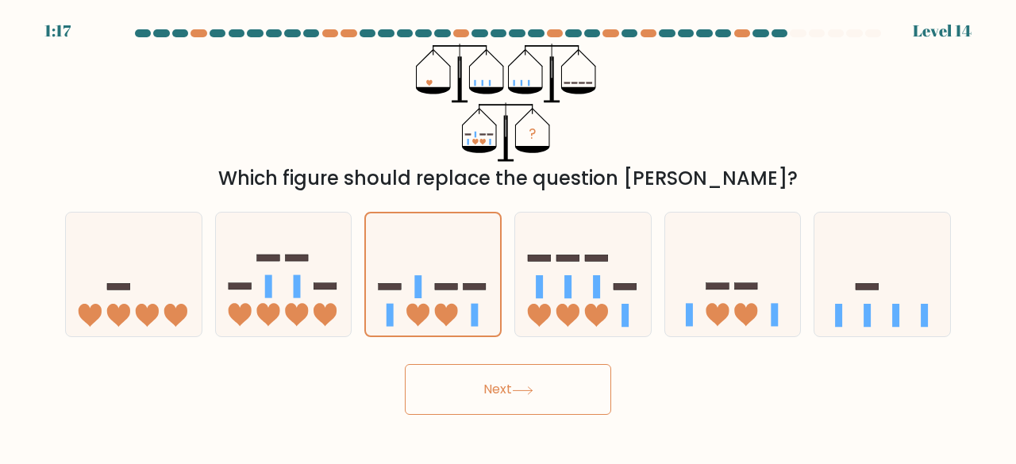
click at [480, 383] on button "Next" at bounding box center [508, 389] width 206 height 51
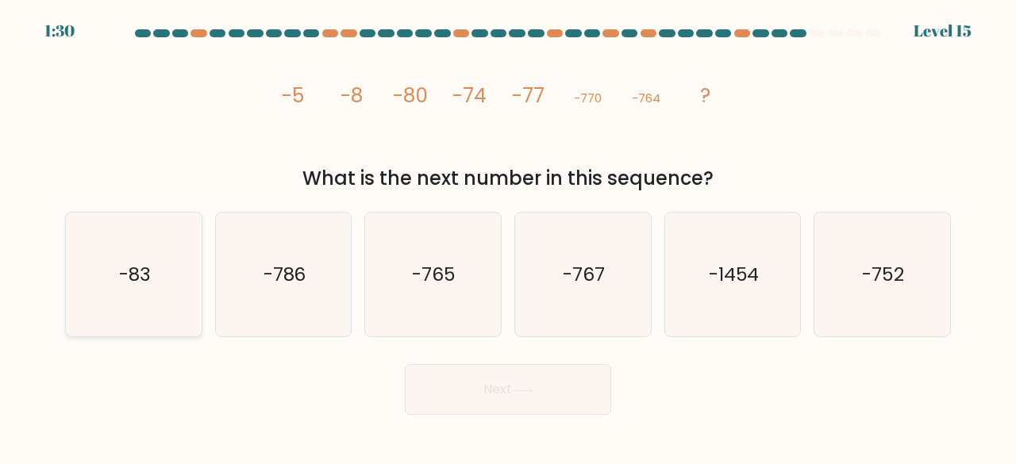
click at [121, 280] on text "-83" at bounding box center [135, 274] width 32 height 26
click at [508, 237] on input "a. -83" at bounding box center [508, 235] width 1 height 4
radio input "true"
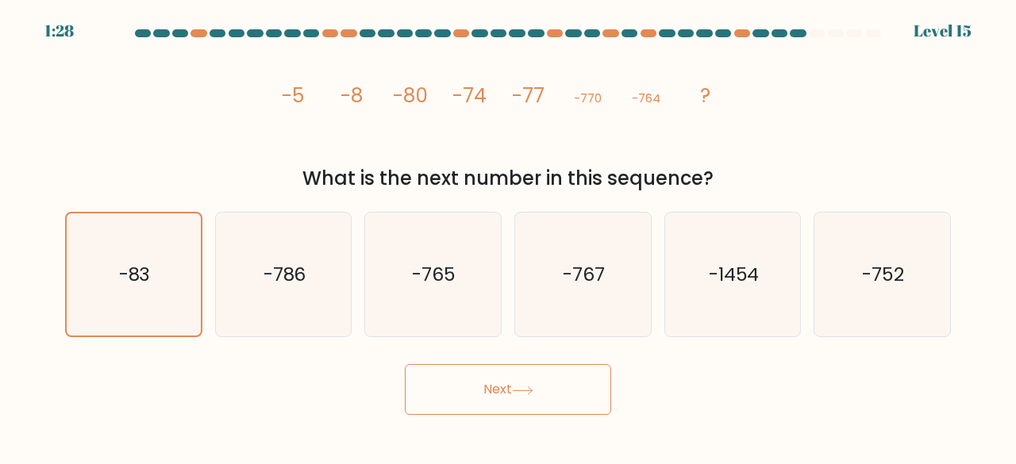
click at [526, 389] on icon at bounding box center [522, 391] width 21 height 9
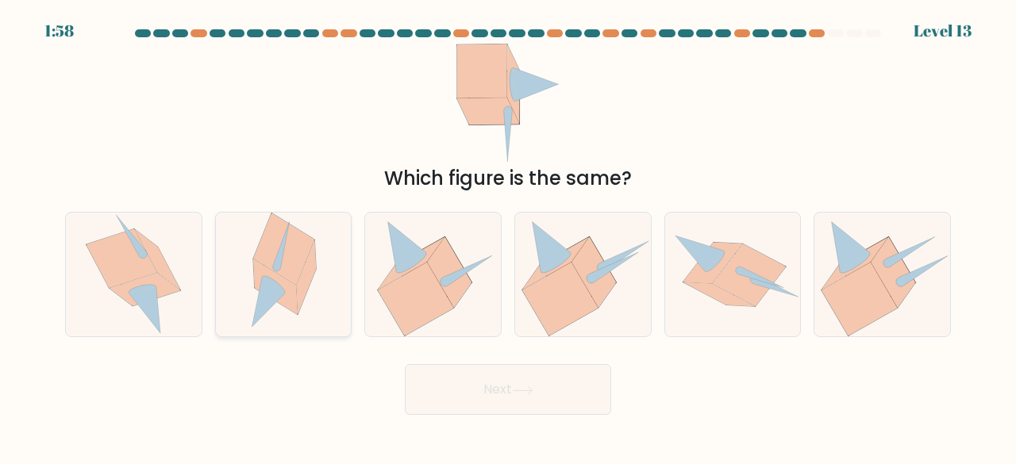
click at [322, 279] on icon at bounding box center [283, 275] width 85 height 125
click at [508, 237] on input "b." at bounding box center [508, 235] width 1 height 4
radio input "true"
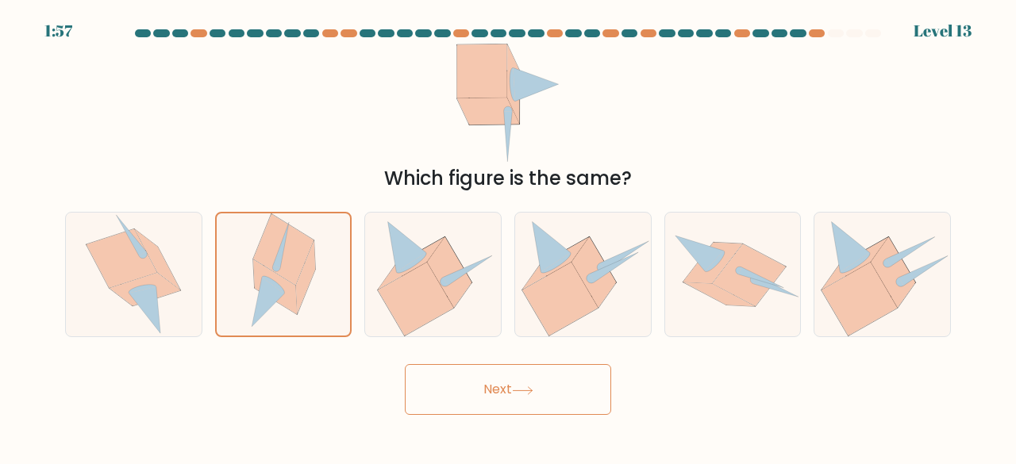
click at [524, 387] on icon at bounding box center [522, 391] width 21 height 9
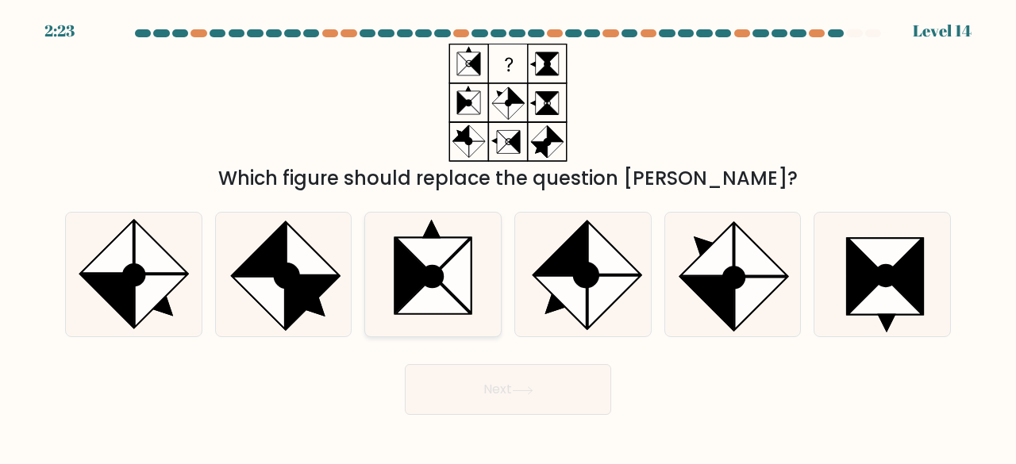
click at [437, 264] on icon at bounding box center [433, 255] width 75 height 37
click at [508, 237] on input "c." at bounding box center [508, 235] width 1 height 4
radio input "true"
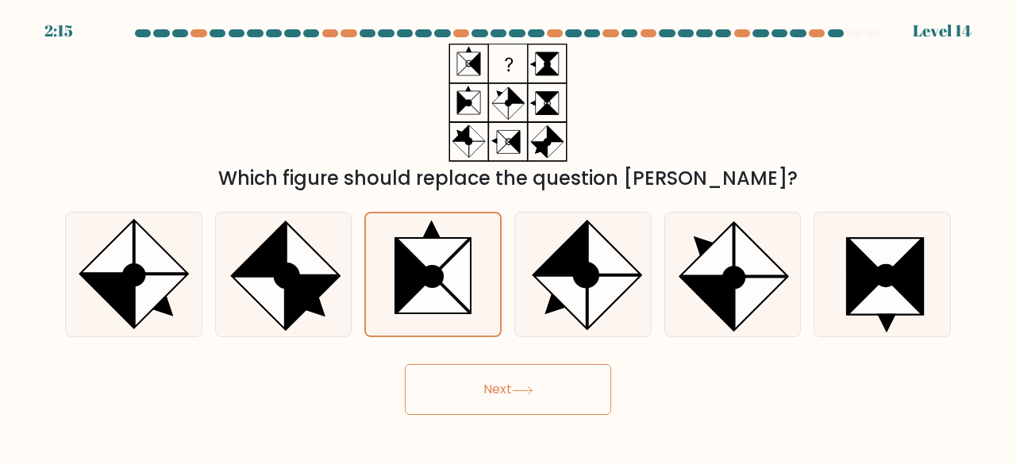
click at [530, 393] on icon at bounding box center [522, 391] width 21 height 9
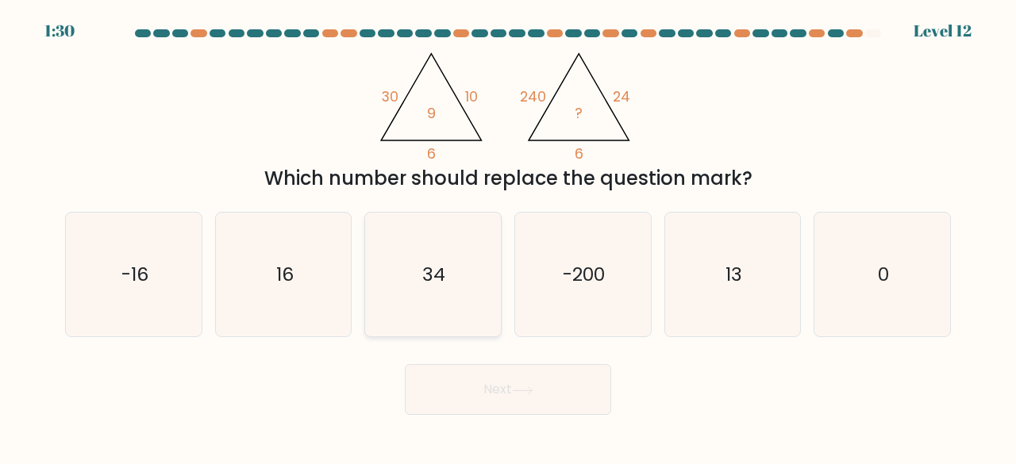
click at [430, 252] on icon "34" at bounding box center [433, 275] width 125 height 125
click at [508, 237] on input "c. 34" at bounding box center [508, 235] width 1 height 4
radio input "true"
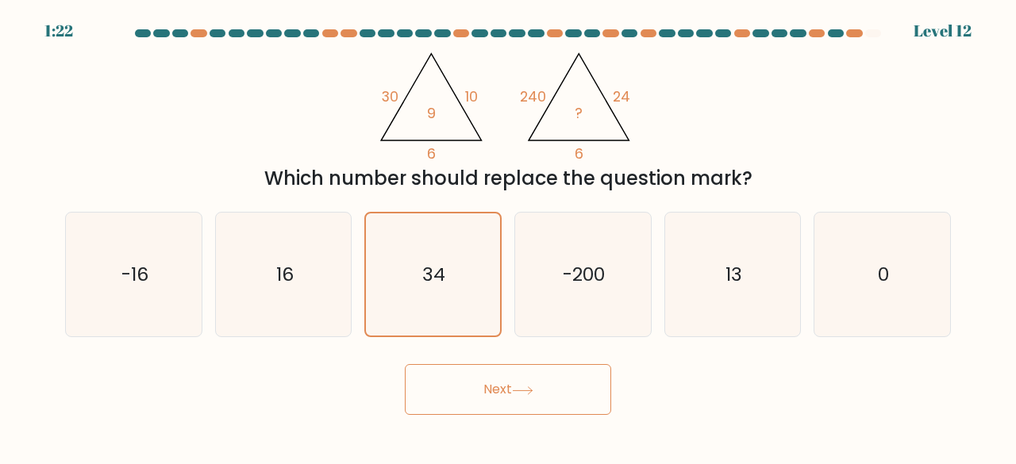
click at [489, 392] on button "Next" at bounding box center [508, 389] width 206 height 51
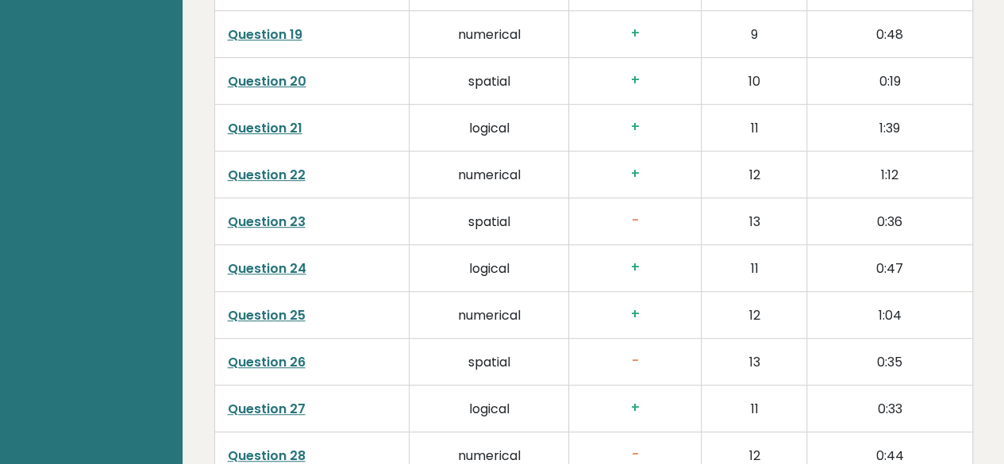
scroll to position [3466, 0]
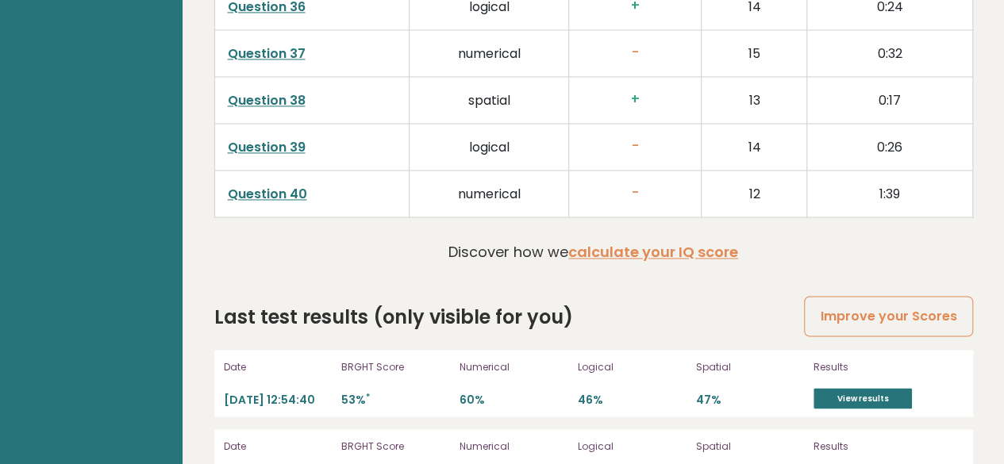
scroll to position [4211, 0]
click at [867, 358] on div "Results View results" at bounding box center [888, 383] width 149 height 51
click at [867, 388] on link "View results" at bounding box center [863, 398] width 98 height 21
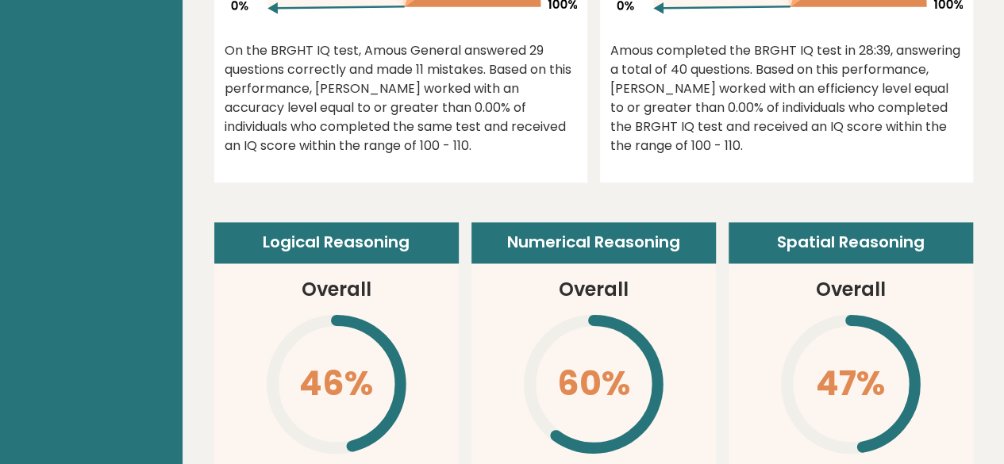
scroll to position [985, 0]
